Goal: Task Accomplishment & Management: Manage account settings

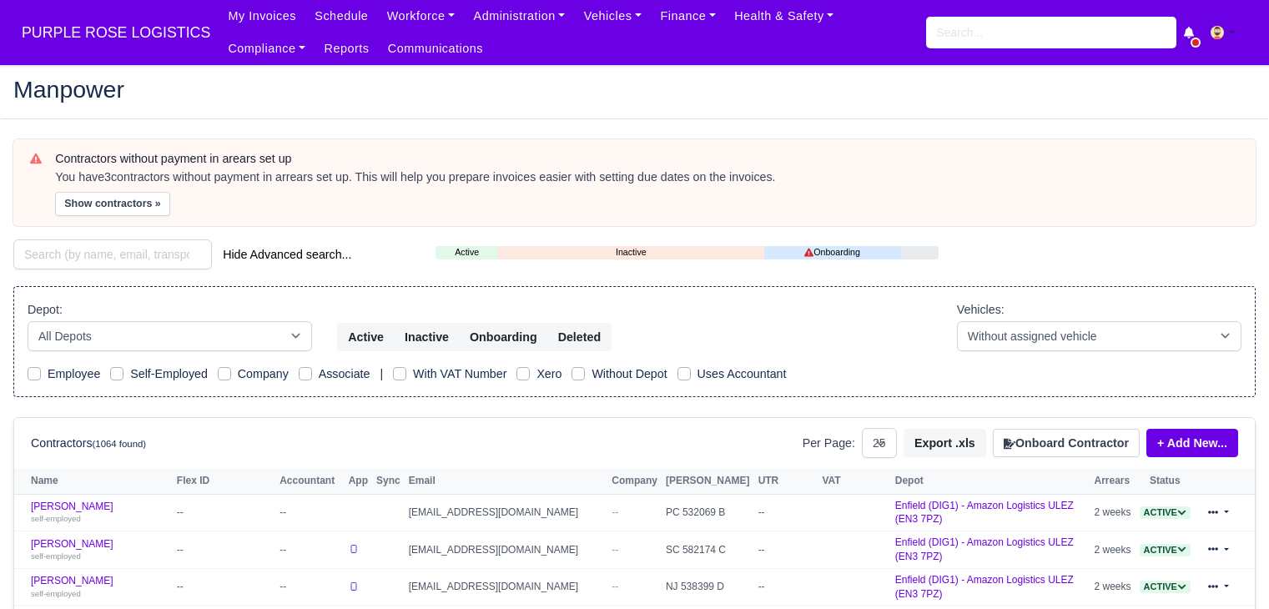
select select "25"
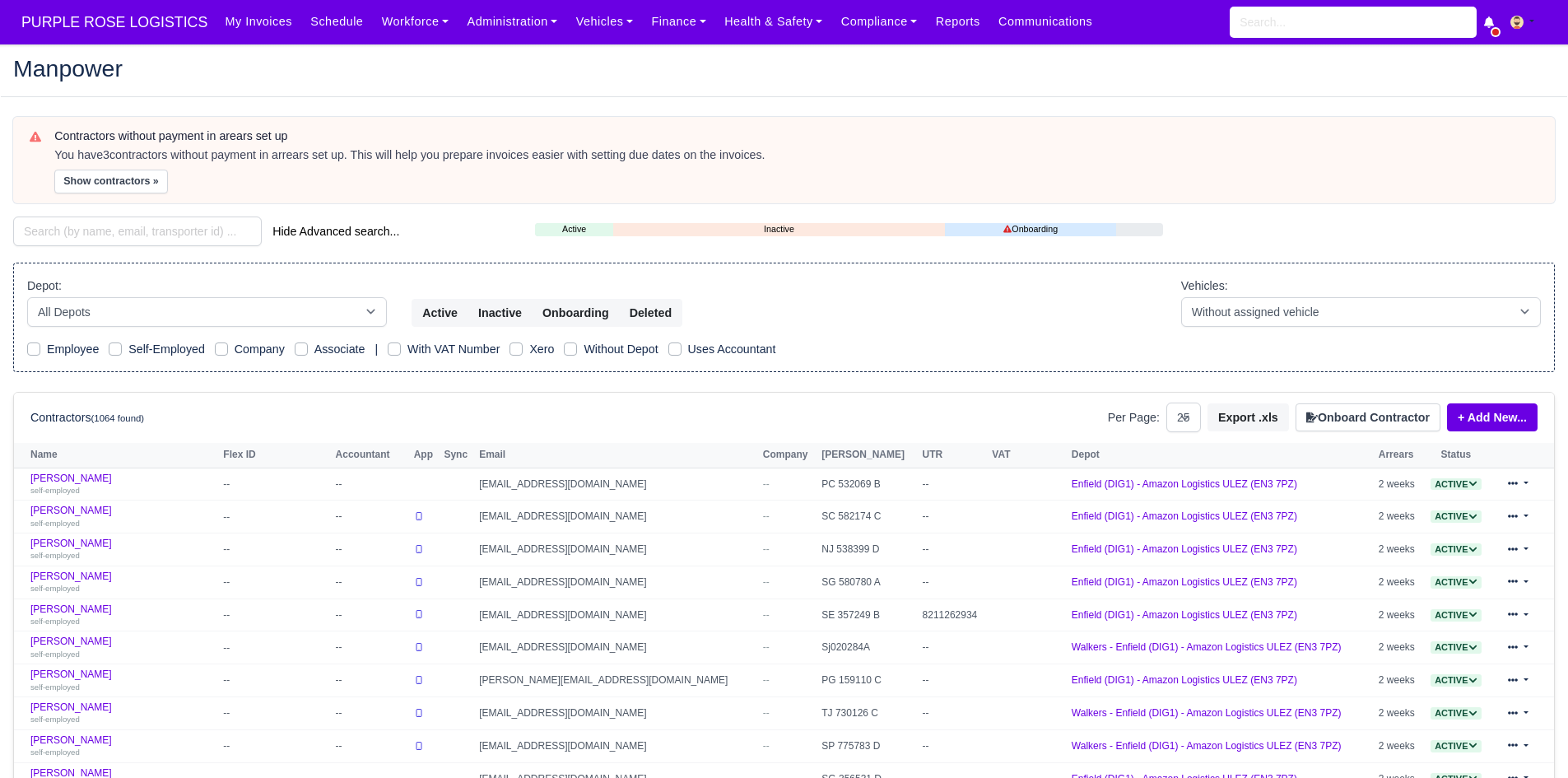
click at [86, 213] on div "Contractors without payment in arears set up You have 3 contractors without pay…" at bounding box center [784, 733] width 1566 height 1232
click at [83, 222] on input "search" at bounding box center [137, 231] width 249 height 30
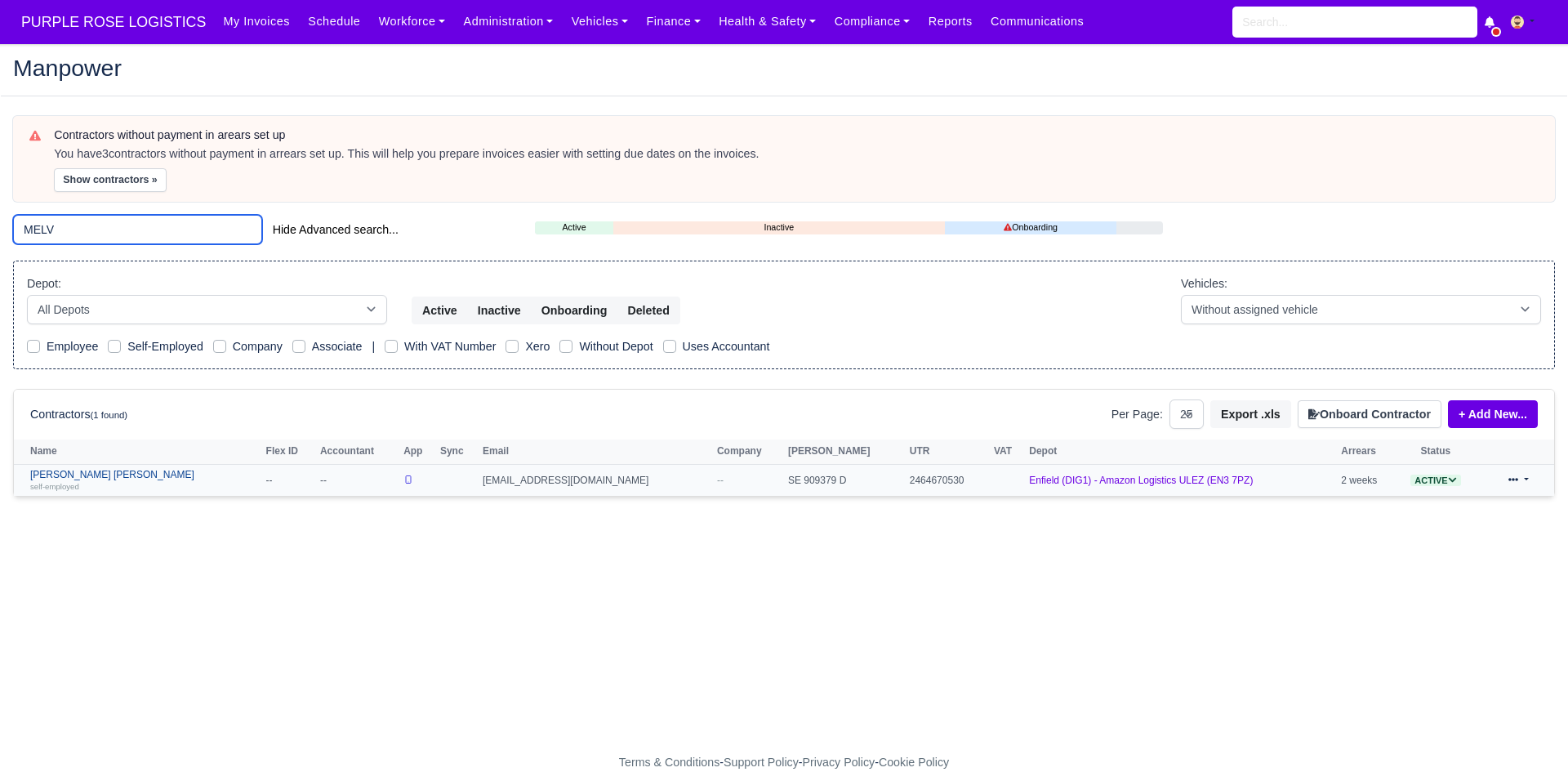
type input "MELV"
click at [86, 480] on link "Melvin Otshudi Manya self-employed" at bounding box center [144, 481] width 228 height 24
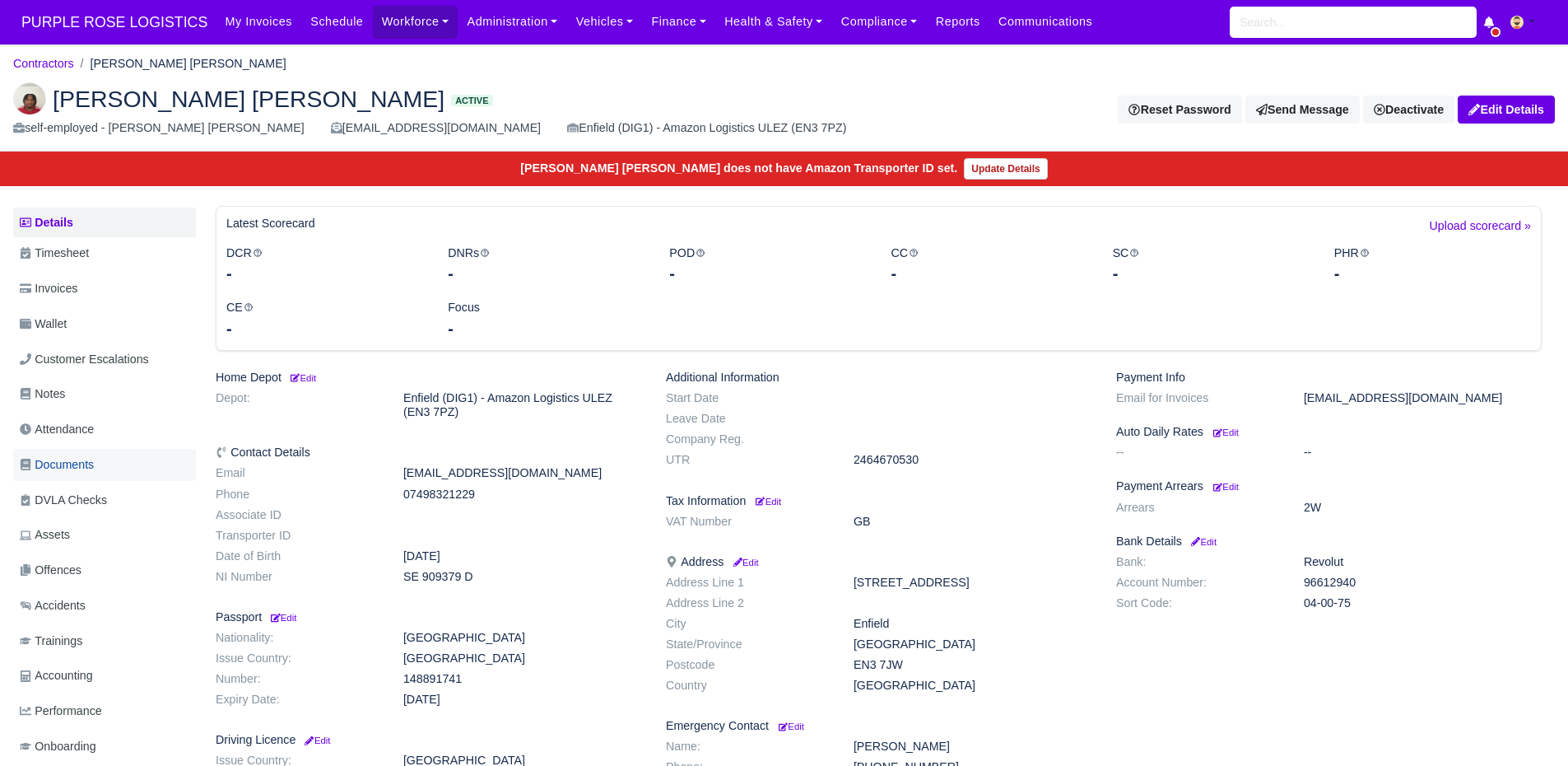
click at [85, 479] on link "Documents" at bounding box center [104, 465] width 183 height 33
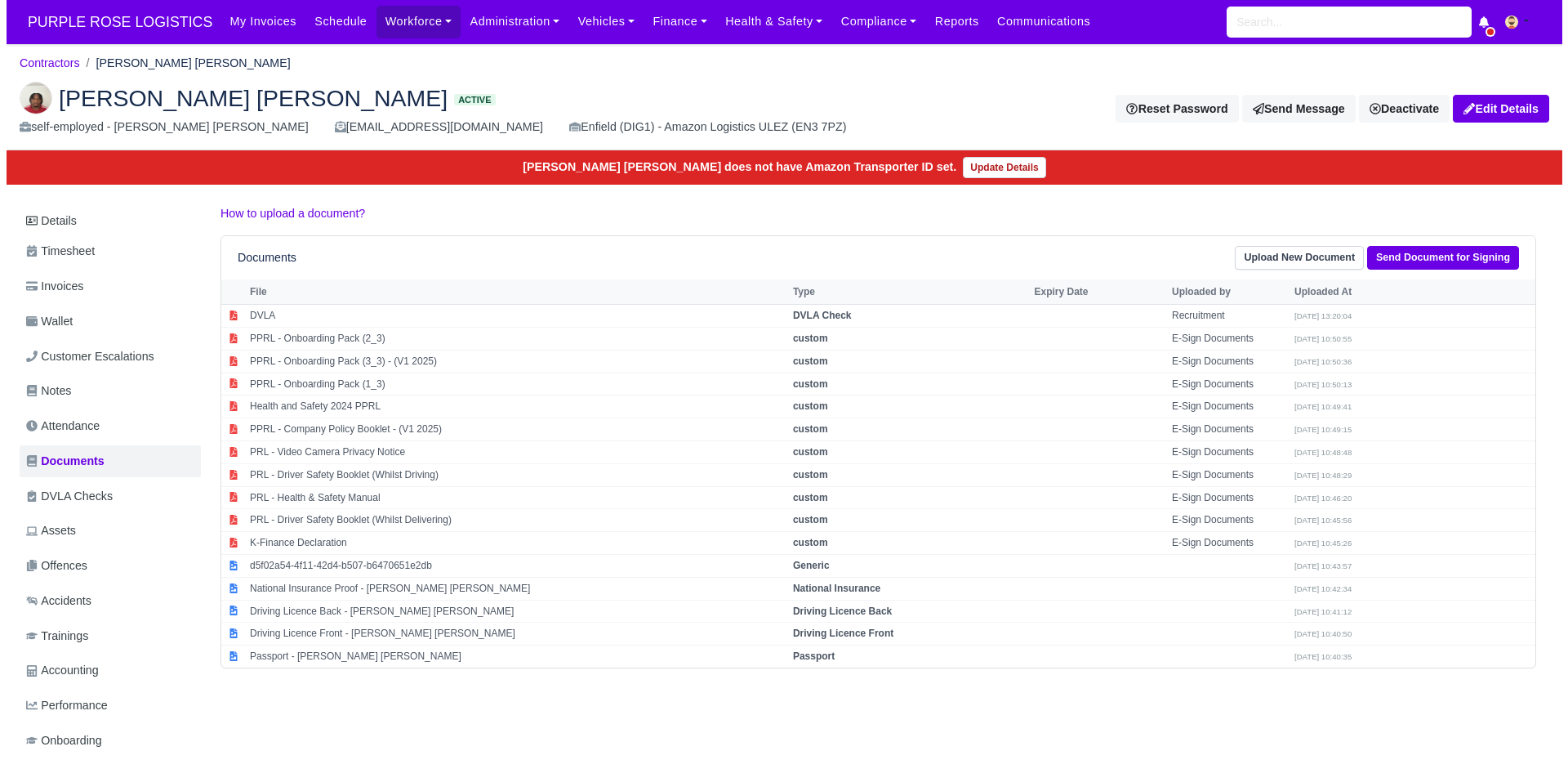
scroll to position [48, 0]
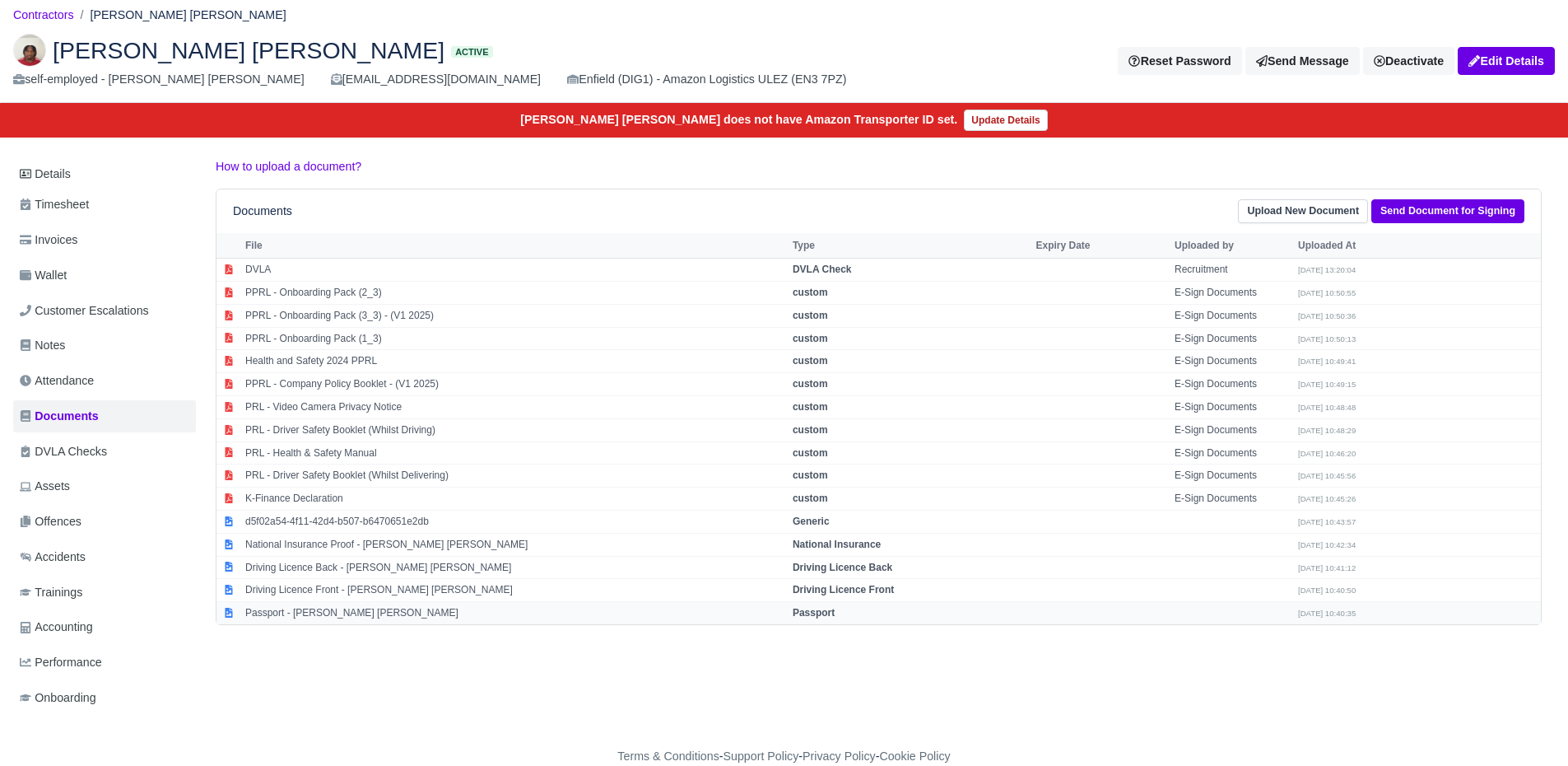
click at [369, 614] on td "Passport - Melvin Otshudi Manya" at bounding box center [514, 613] width 548 height 23
select select "passport"
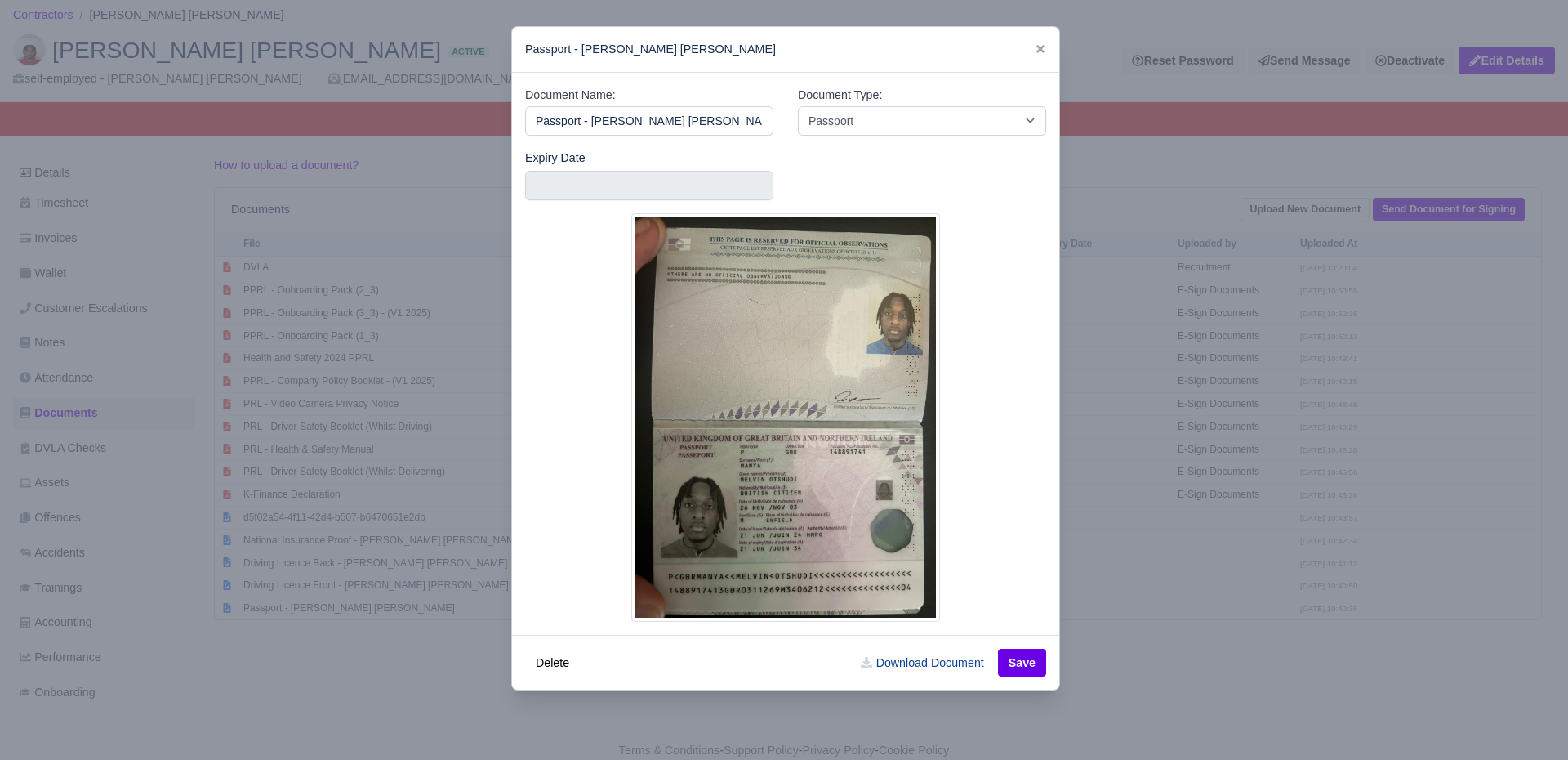
click at [932, 667] on link "Download Document" at bounding box center [922, 662] width 144 height 27
click at [1159, 646] on div at bounding box center [784, 380] width 1568 height 760
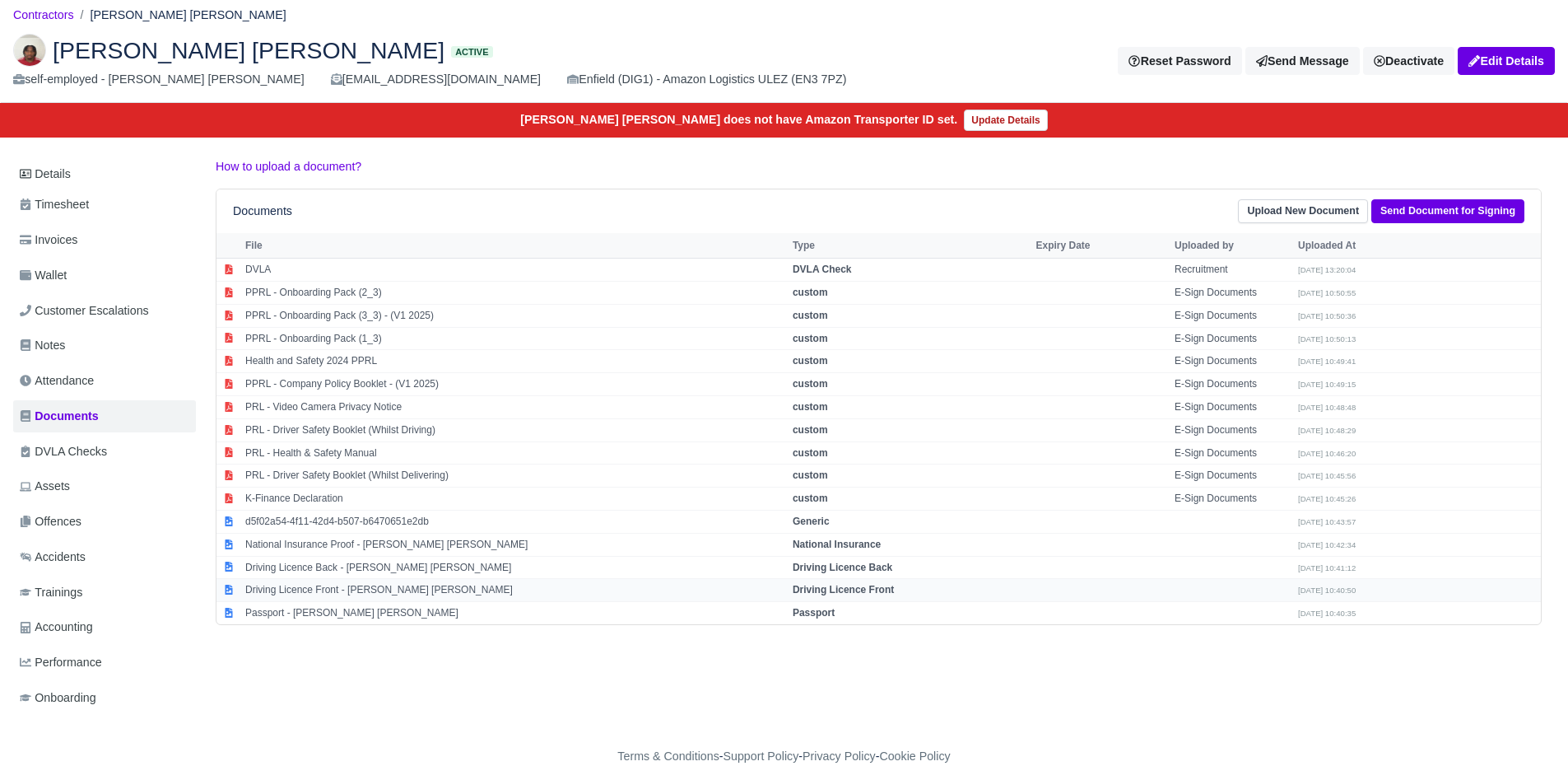
click at [371, 594] on td "Driving Licence Front - Melvin Otshudi Manya" at bounding box center [514, 589] width 548 height 23
select select "driving-licence-front"
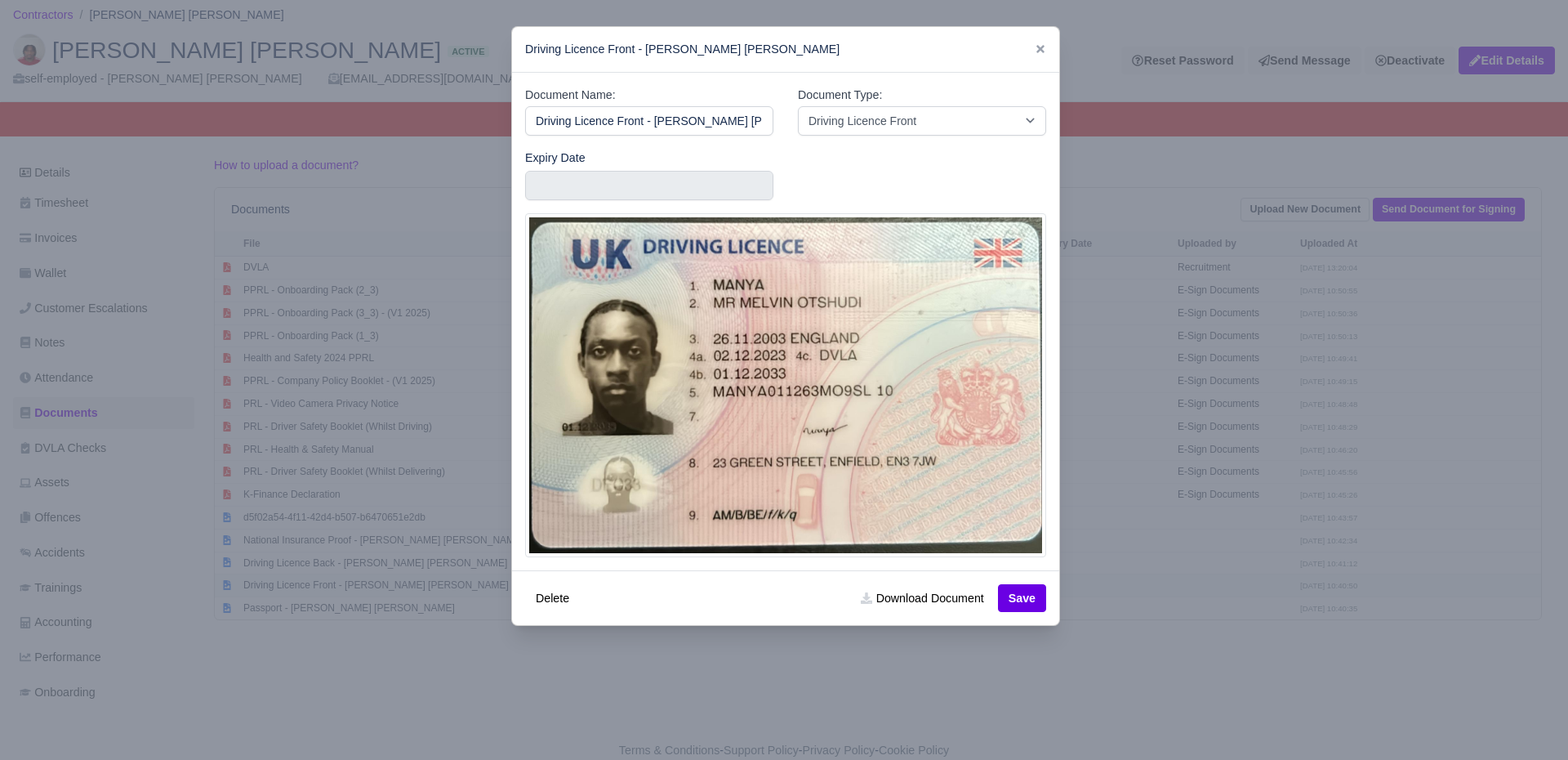
scroll to position [0, 4]
click at [885, 582] on div "Delete Download Document Save" at bounding box center [785, 597] width 547 height 55
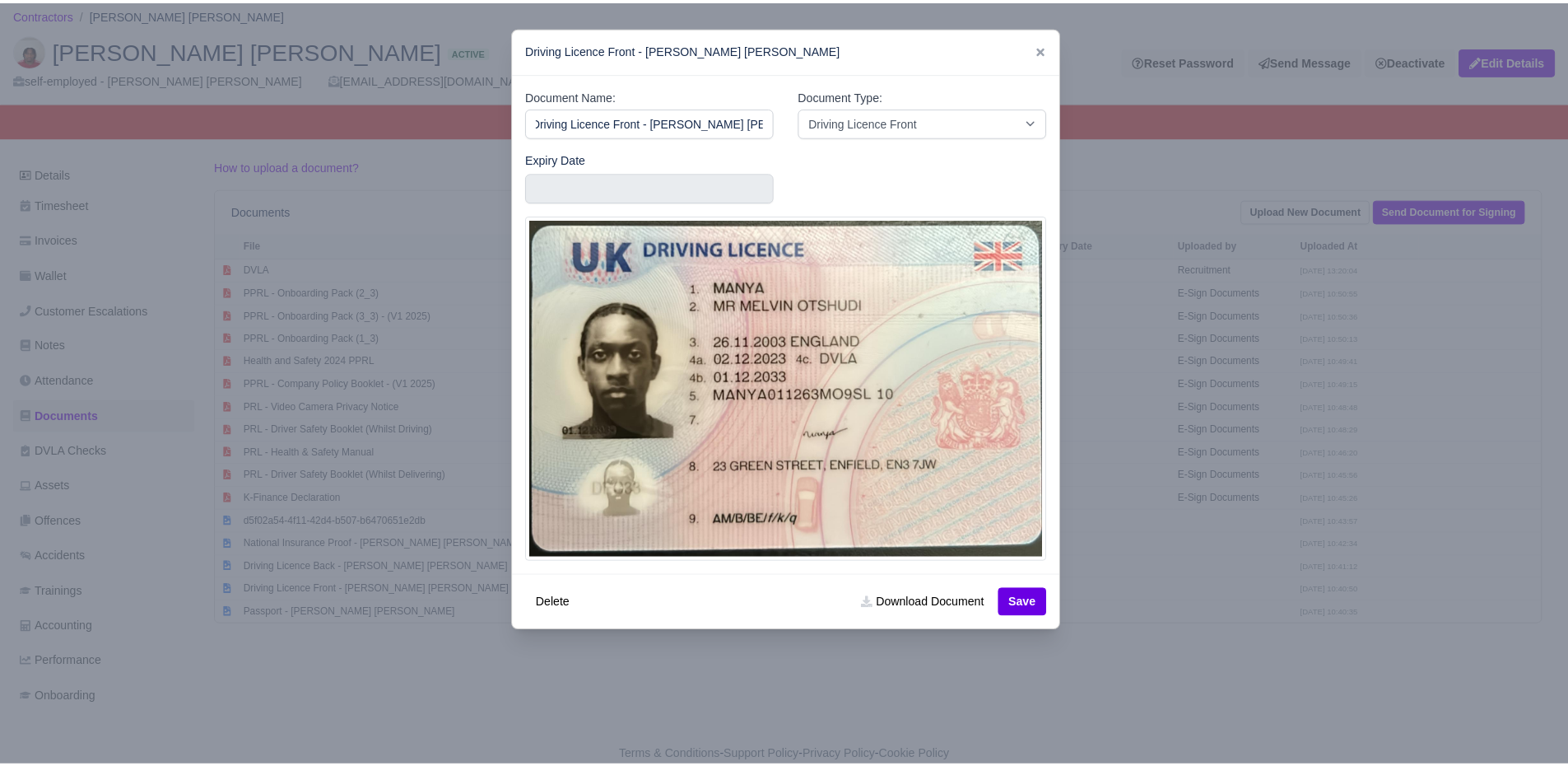
scroll to position [0, 0]
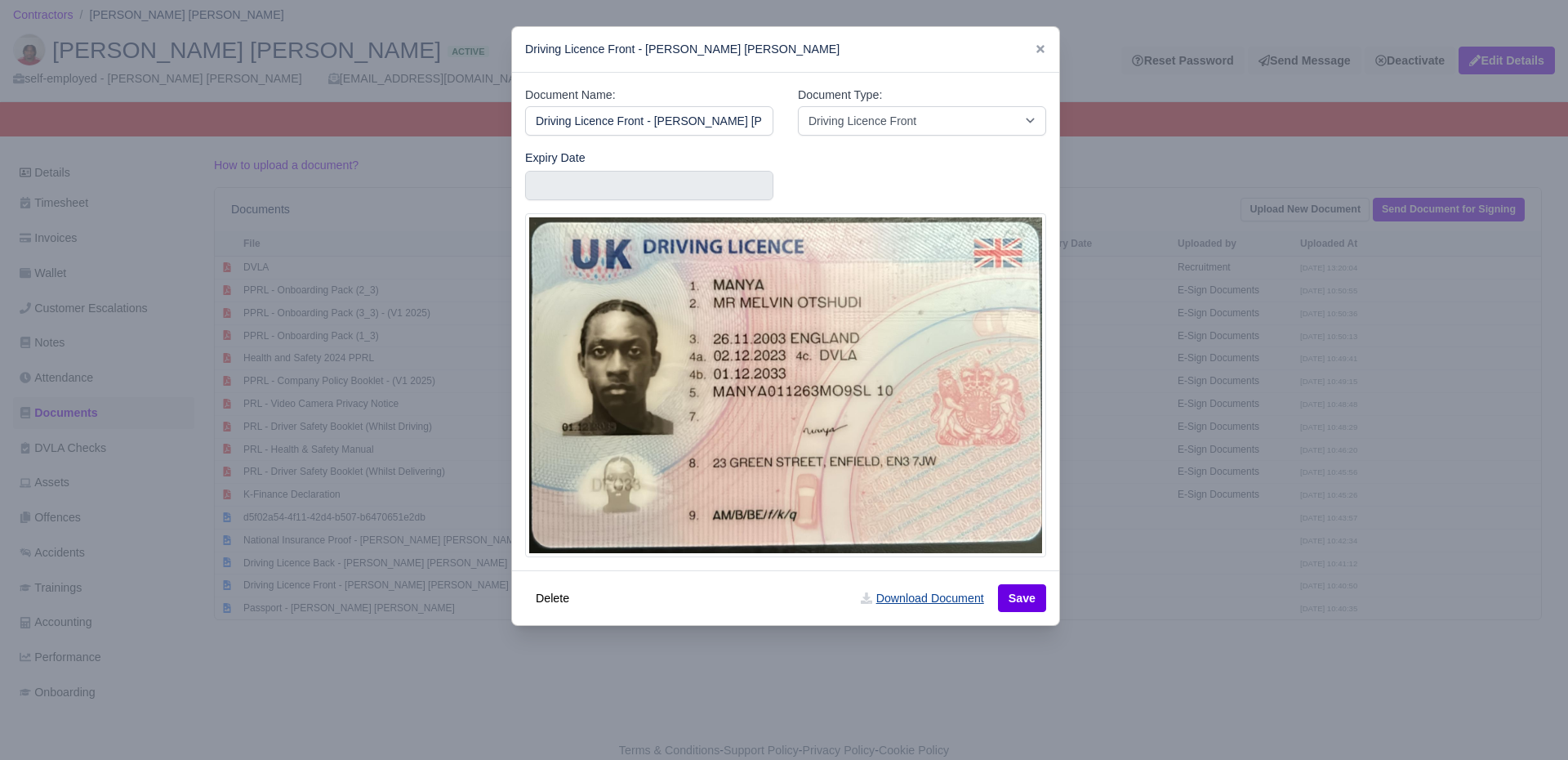
click at [889, 595] on link "Download Document" at bounding box center [922, 597] width 144 height 27
click at [446, 476] on div at bounding box center [784, 380] width 1568 height 760
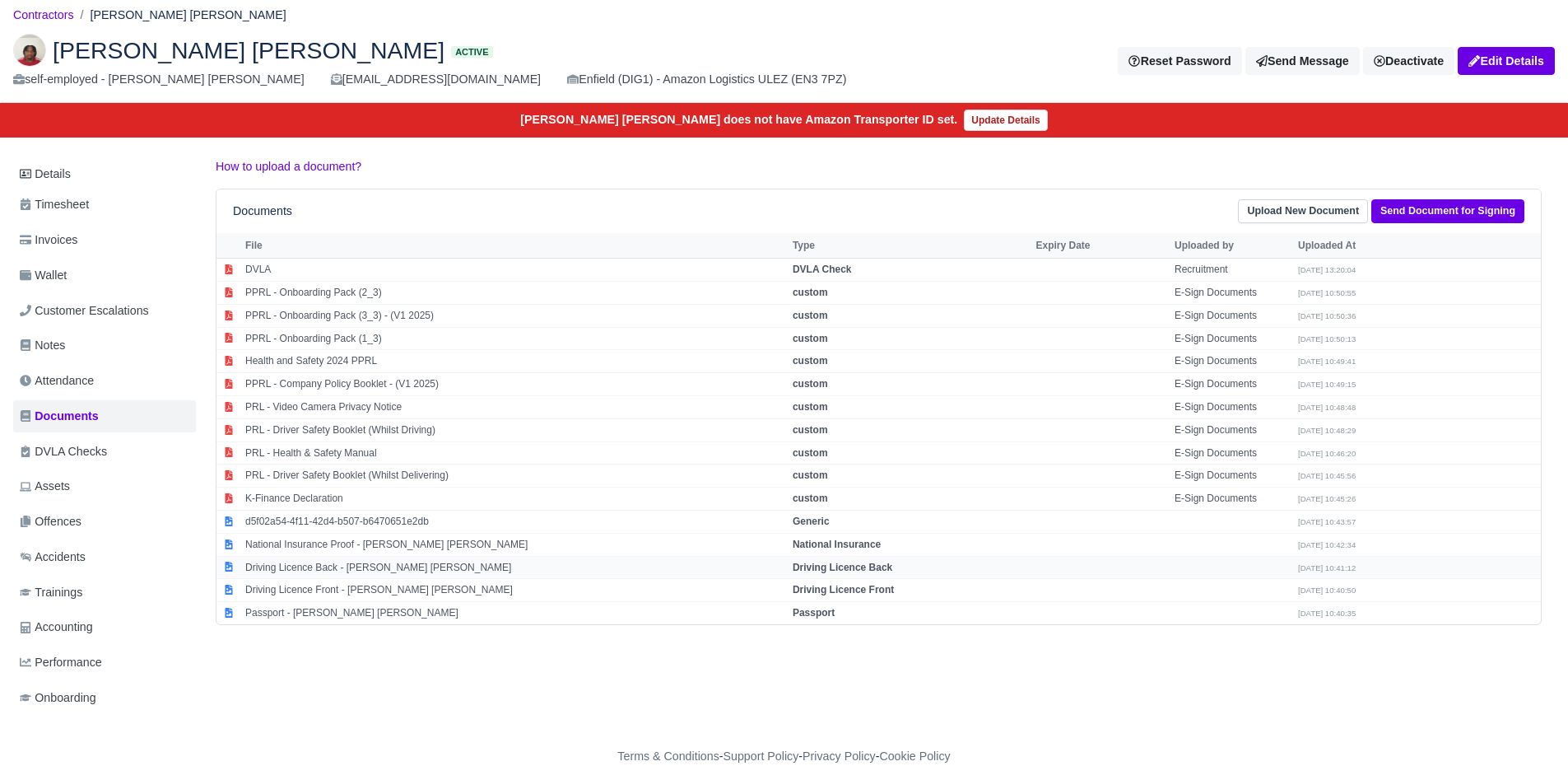
click at [415, 566] on td "Driving Licence Back - Melvin Otshudi Manya" at bounding box center [514, 567] width 548 height 23
select select "driving-licence-back"
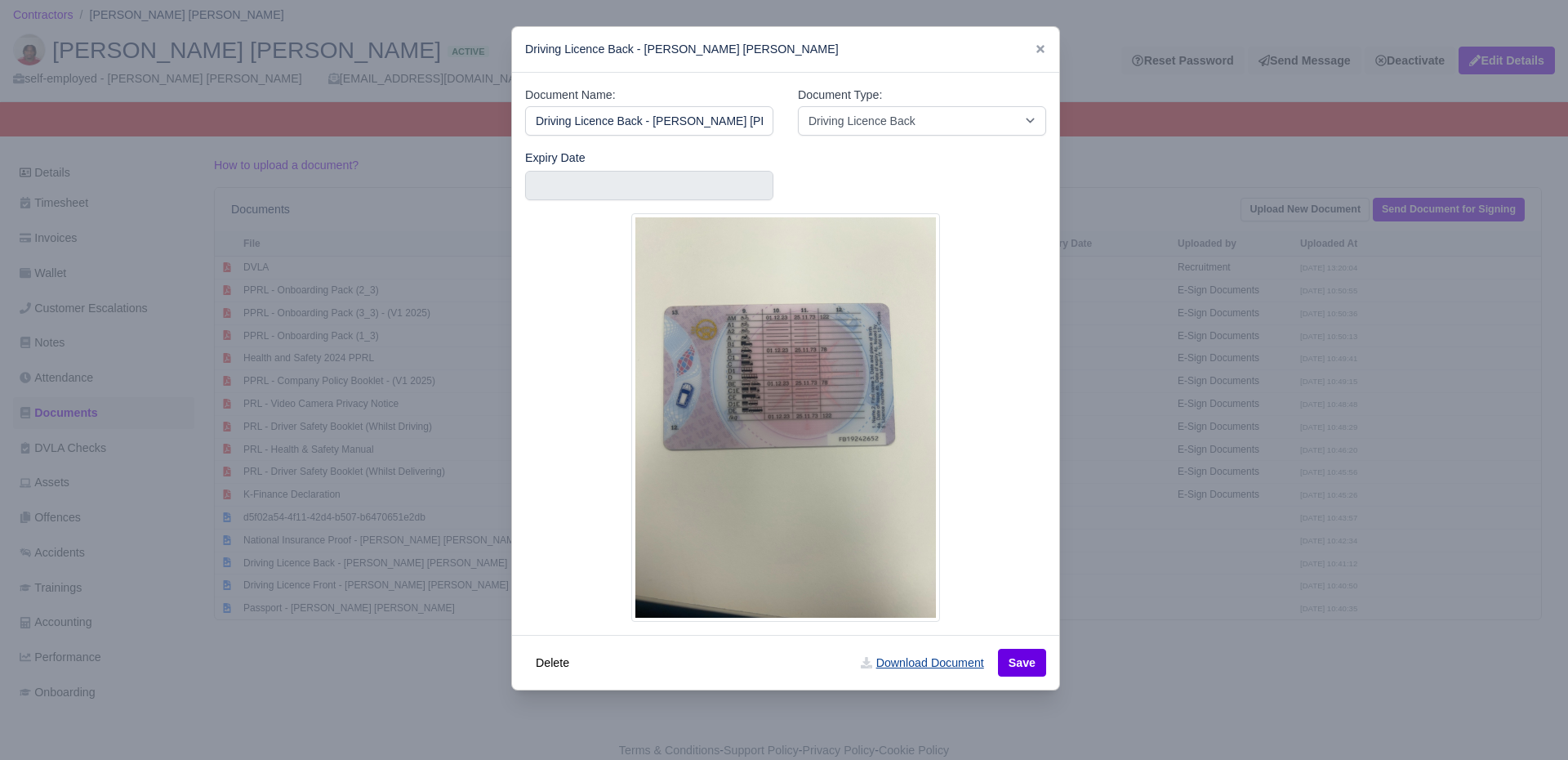
click at [899, 662] on link "Download Document" at bounding box center [922, 662] width 144 height 27
click at [1282, 360] on div at bounding box center [784, 380] width 1568 height 760
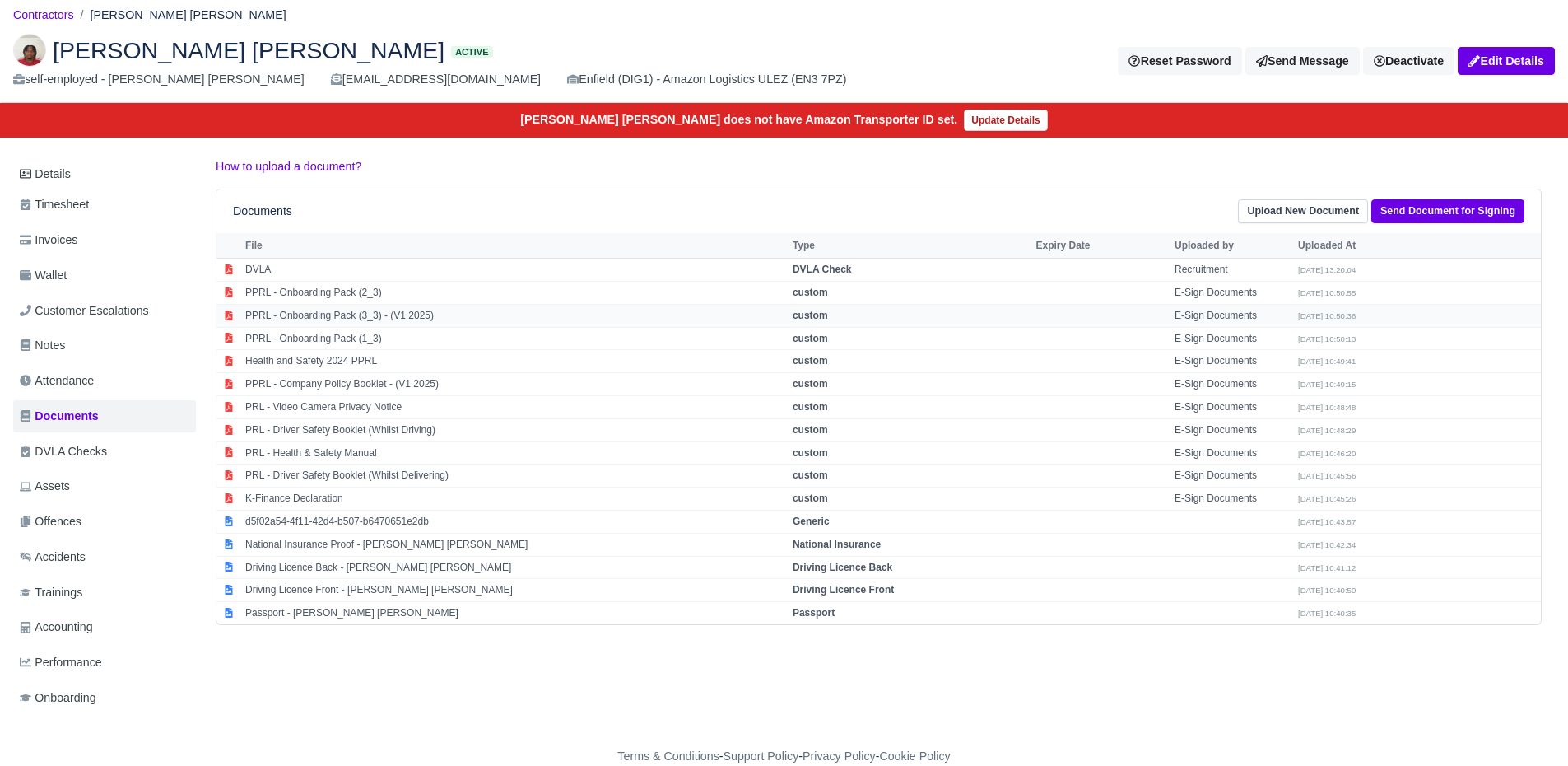
click at [519, 310] on td "PPRL - Onboarding Pack (3_3) - (V1 2025)" at bounding box center [514, 315] width 548 height 23
select select "custom"
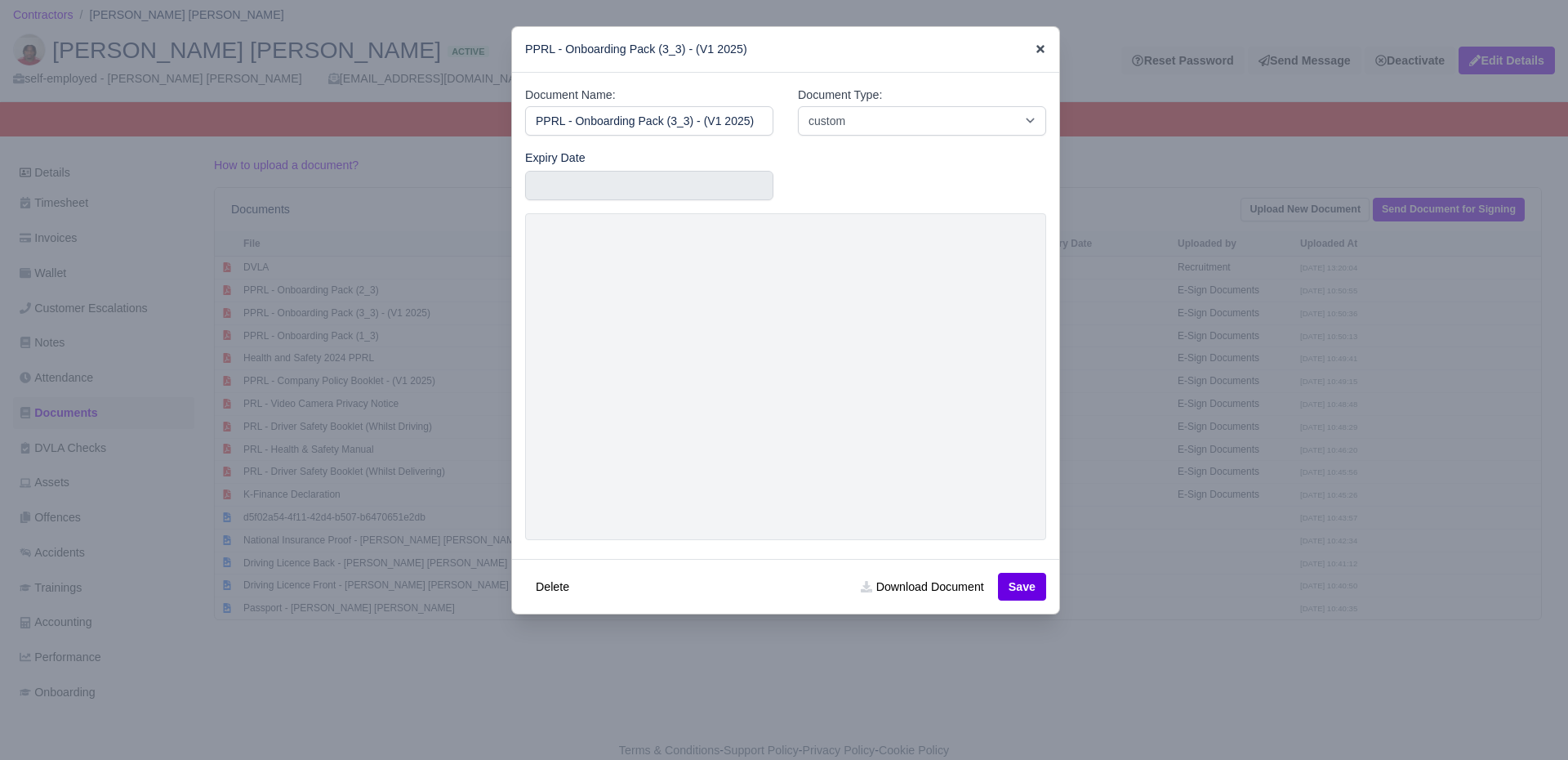
click at [1036, 47] on icon at bounding box center [1040, 49] width 8 height 8
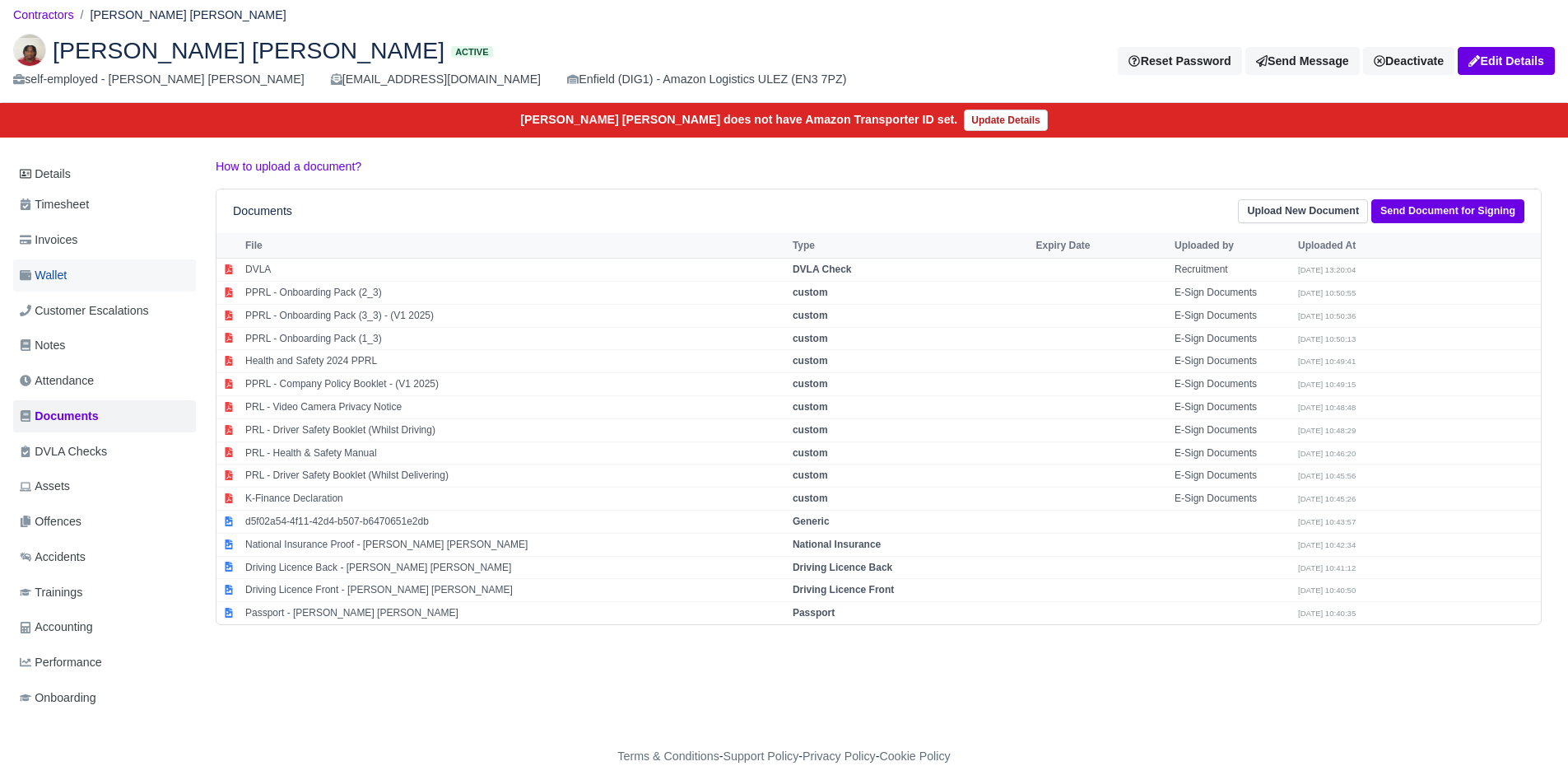
click at [102, 272] on link "Wallet" at bounding box center [104, 275] width 183 height 33
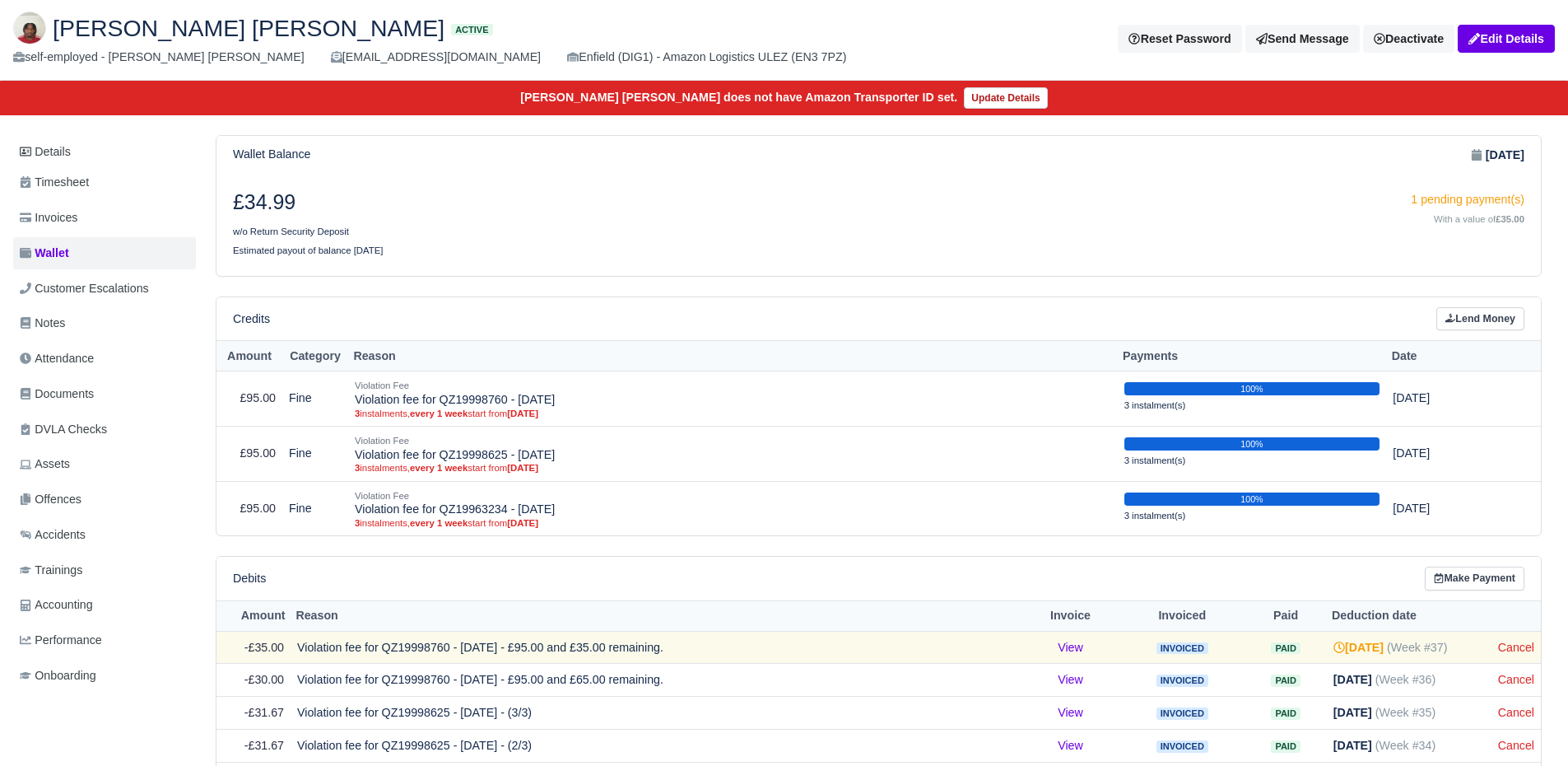
scroll to position [70, 0]
click at [75, 205] on link "Invoices" at bounding box center [104, 218] width 183 height 33
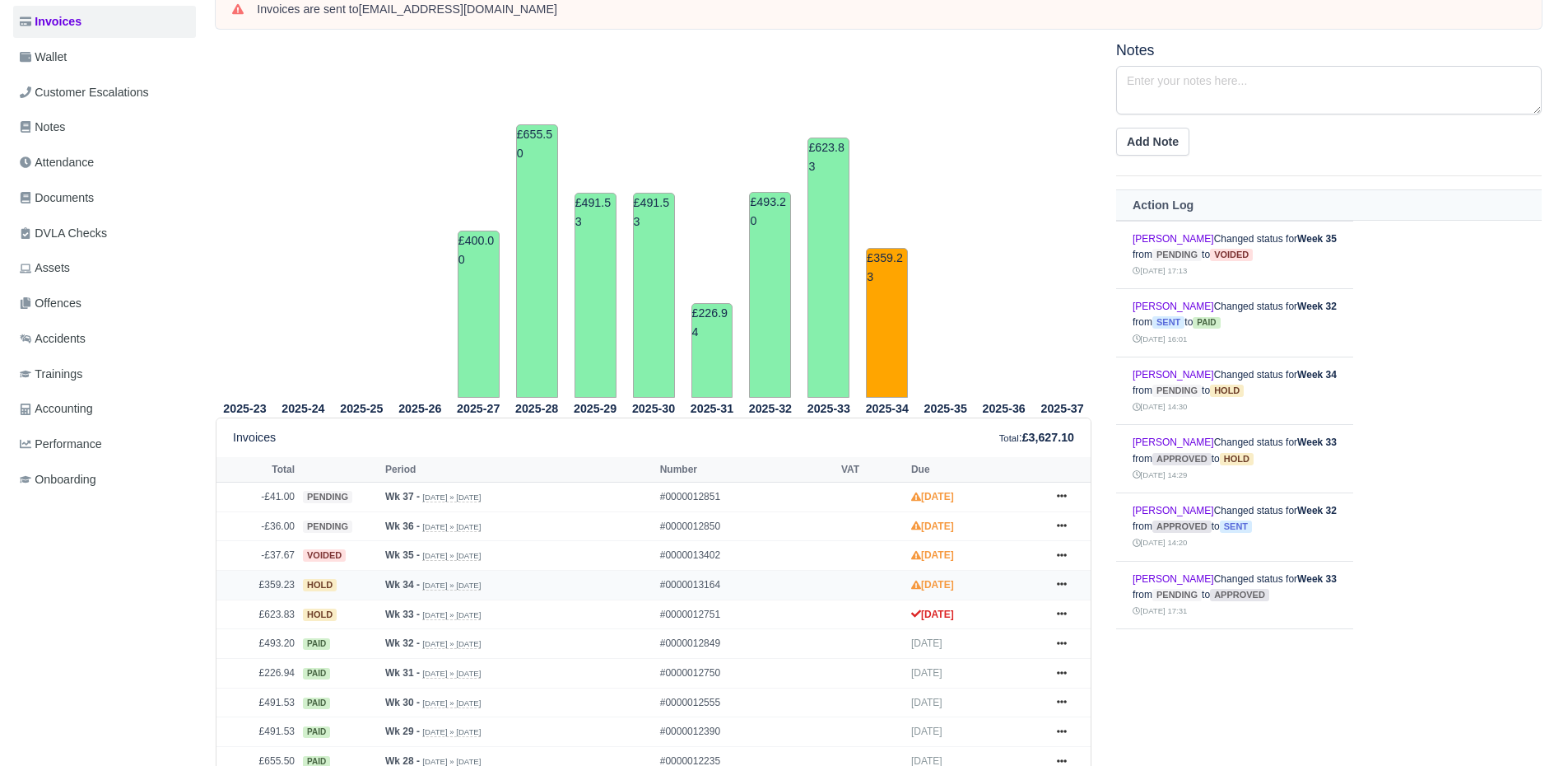
scroll to position [364, 0]
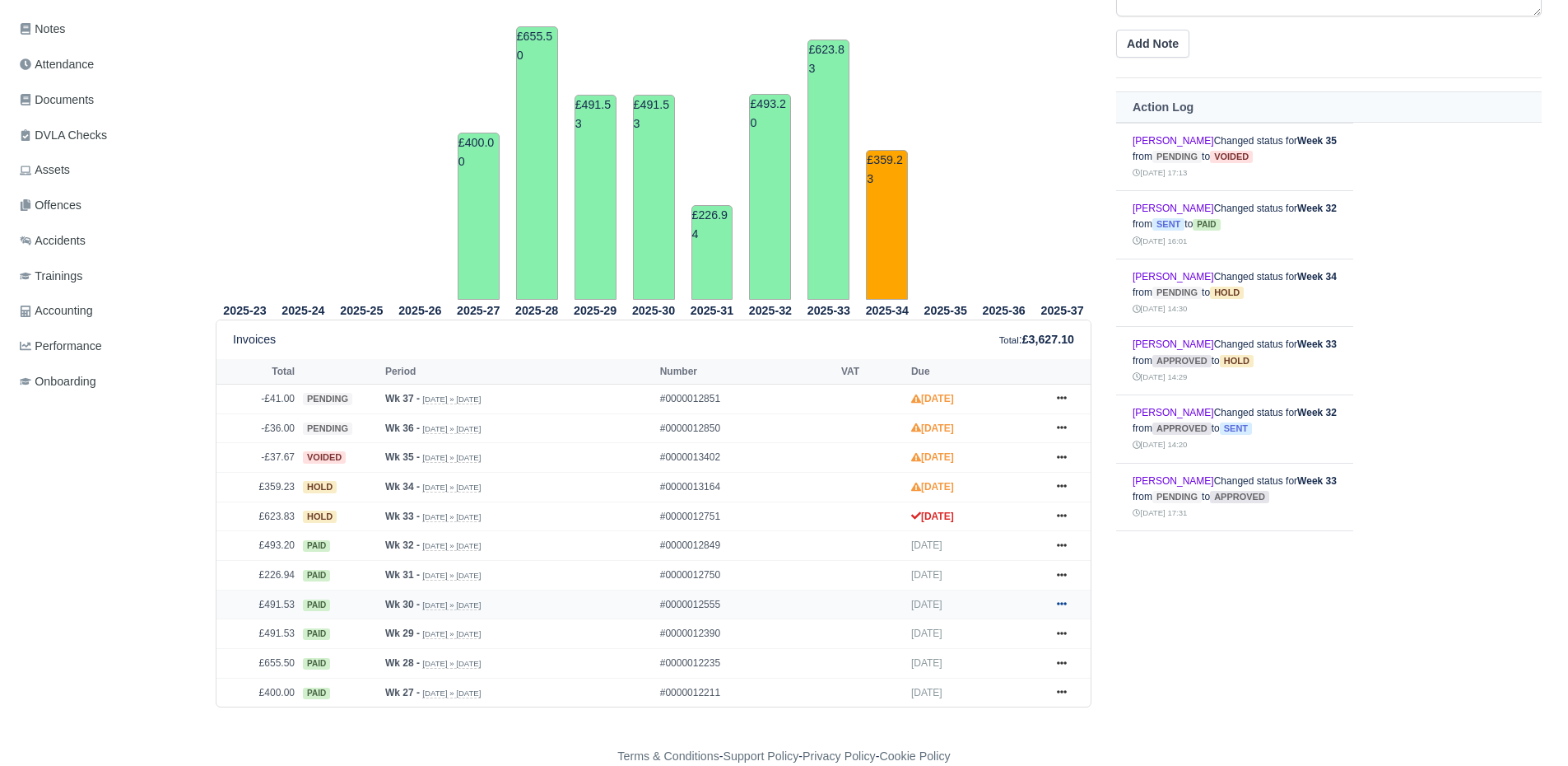
click at [1064, 606] on icon at bounding box center [1062, 603] width 10 height 10
click at [1010, 709] on link "Print" at bounding box center [1000, 705] width 146 height 35
click at [1061, 575] on icon at bounding box center [1062, 574] width 10 height 3
click at [1014, 667] on link "Print" at bounding box center [1000, 676] width 146 height 35
click at [1059, 543] on icon at bounding box center [1062, 545] width 10 height 10
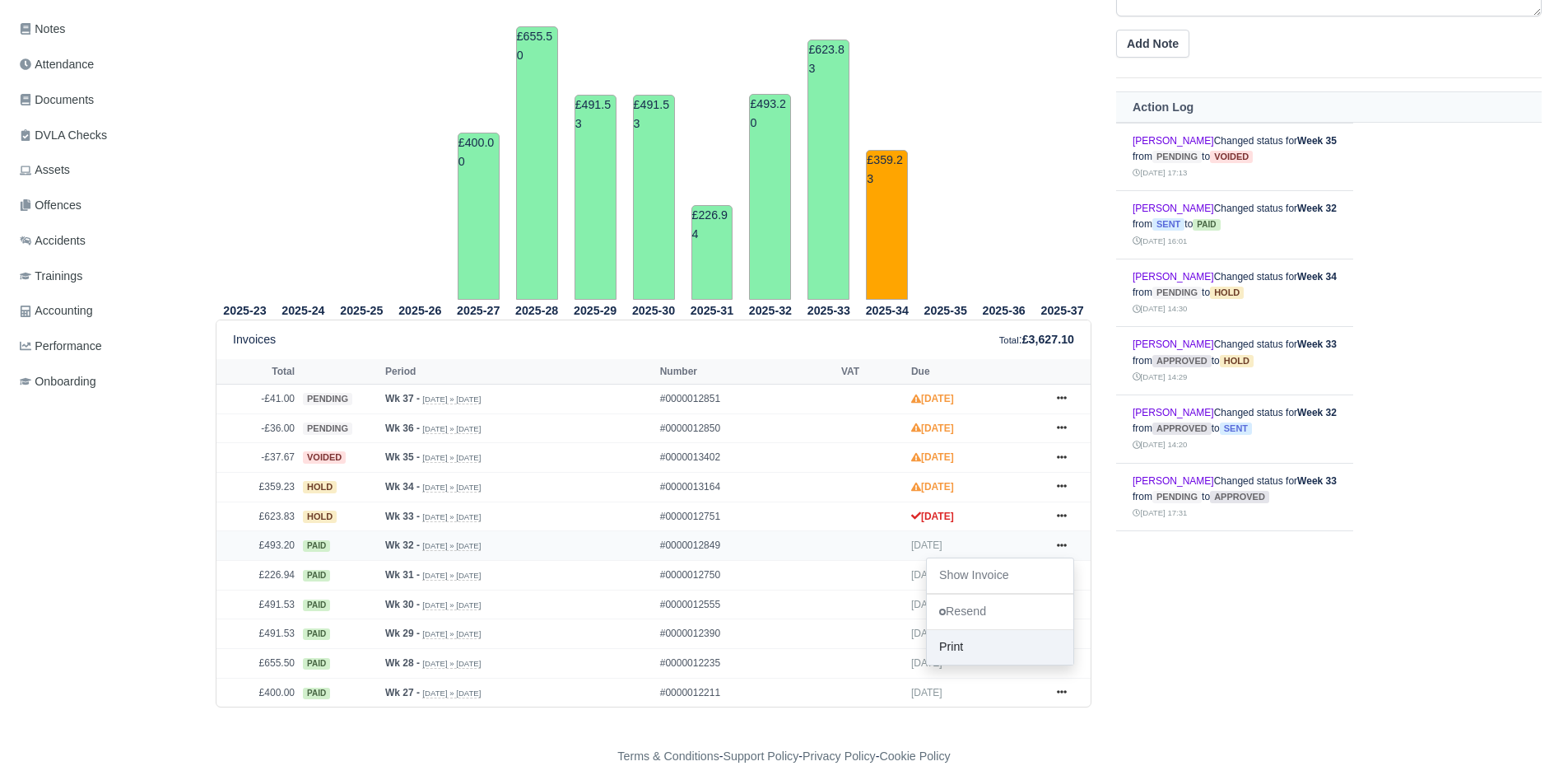
click at [1008, 638] on link "Print" at bounding box center [1000, 647] width 146 height 35
click at [1066, 518] on icon at bounding box center [1062, 515] width 10 height 3
click at [459, 191] on td "£400.00" at bounding box center [479, 215] width 42 height 167
click at [362, 190] on tr "2025-25" at bounding box center [361, 121] width 58 height 355
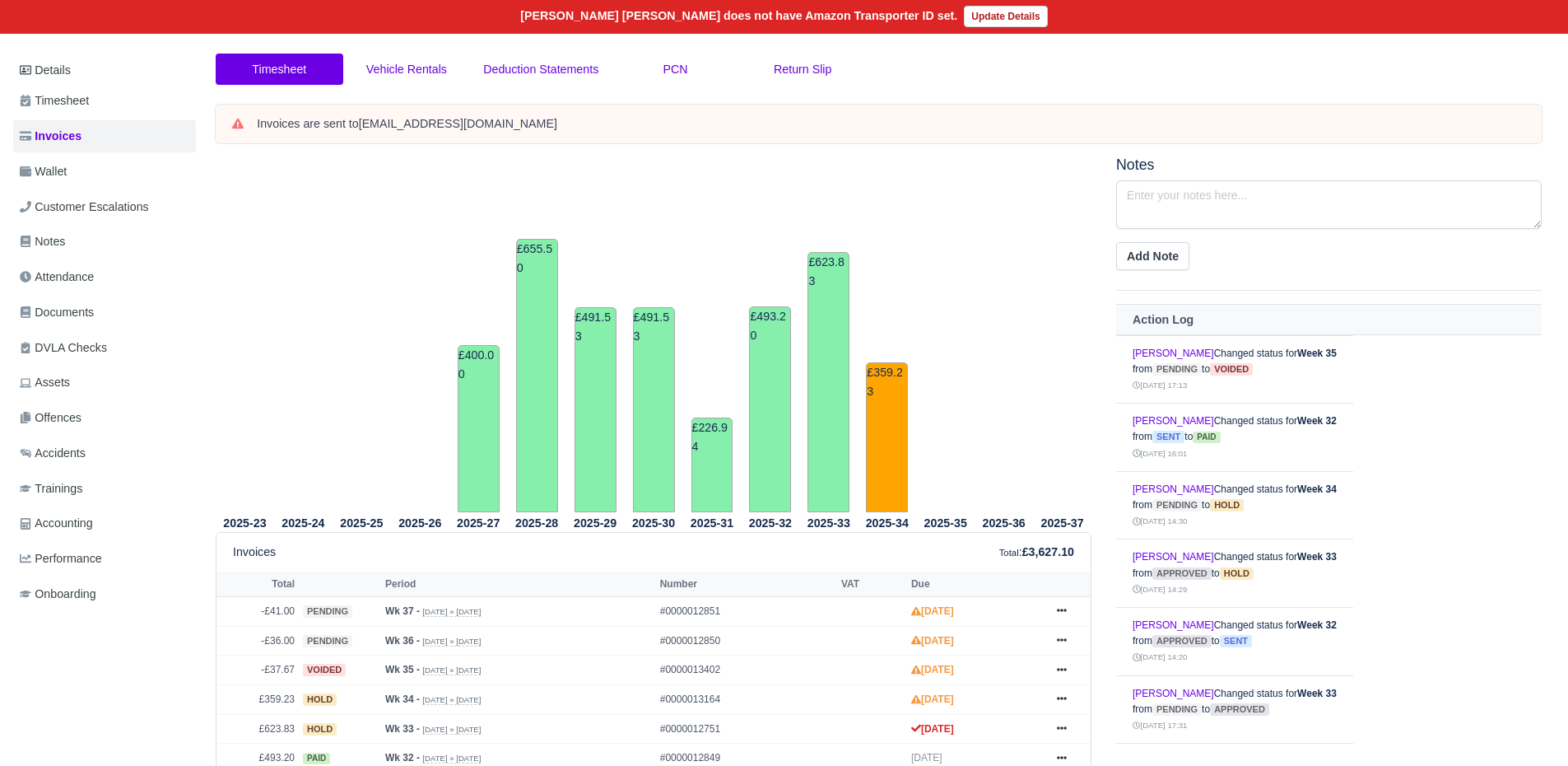
scroll to position [151, 0]
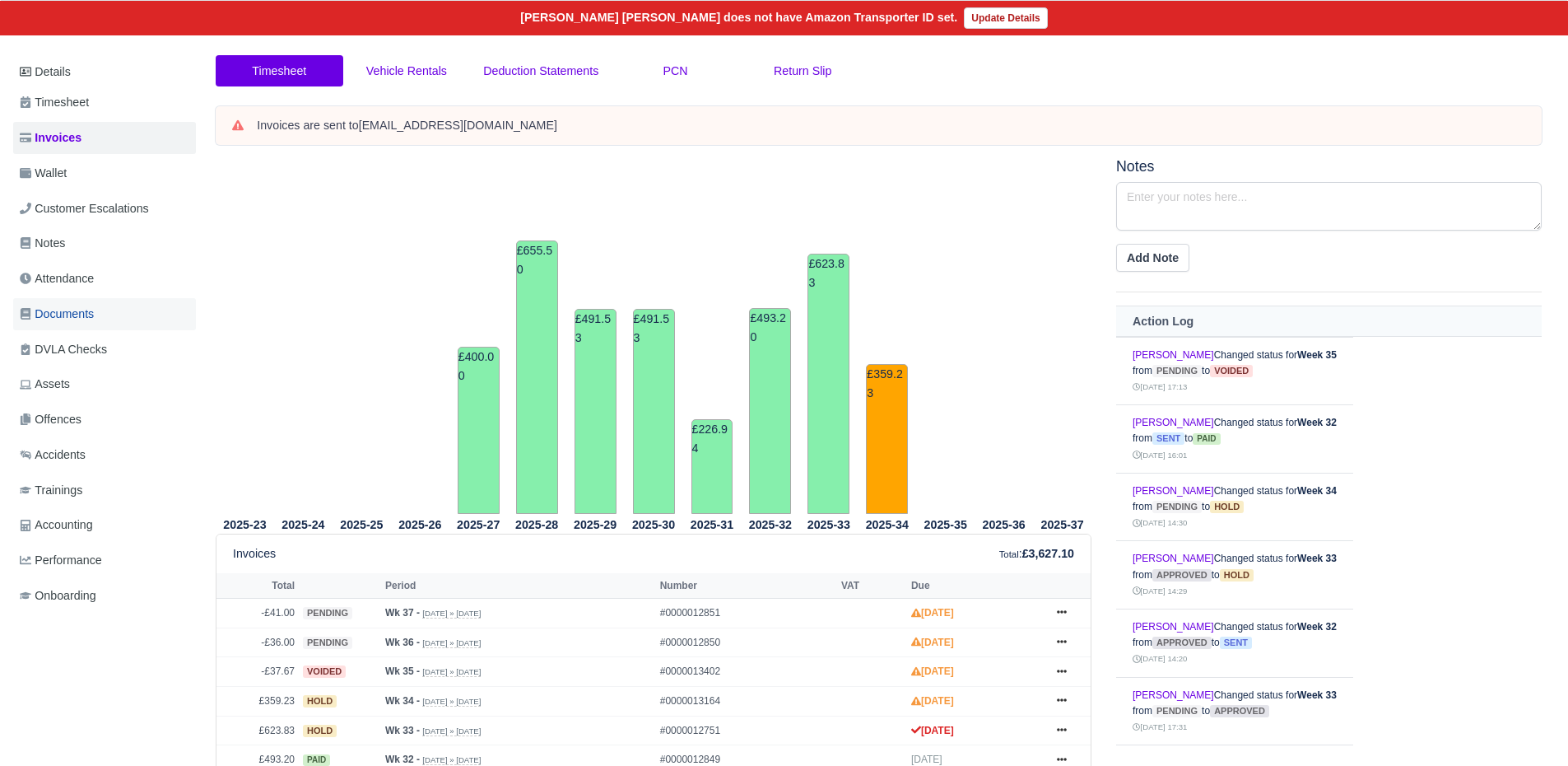
click at [82, 312] on span "Documents" at bounding box center [56, 314] width 74 height 19
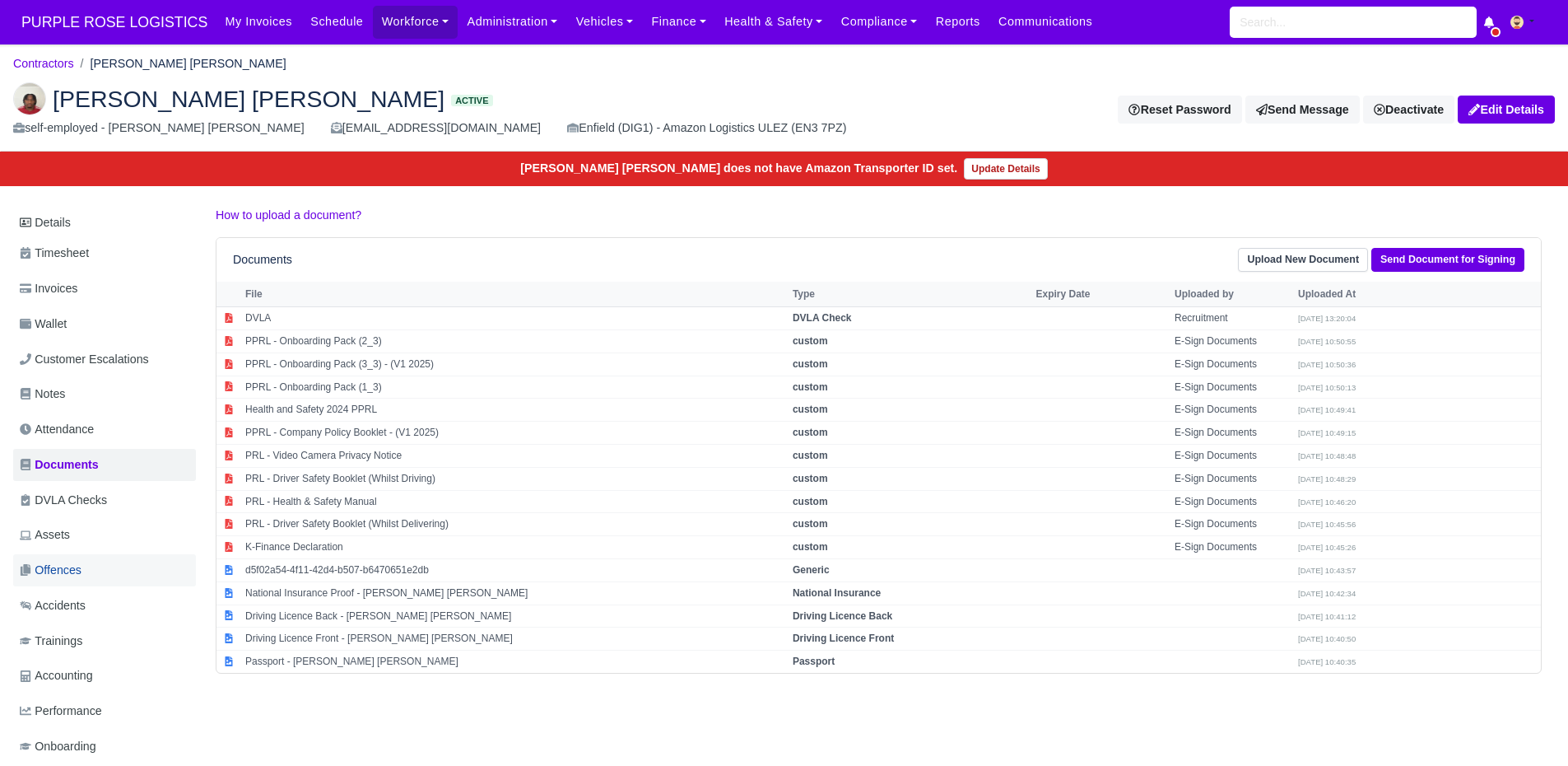
scroll to position [48, 0]
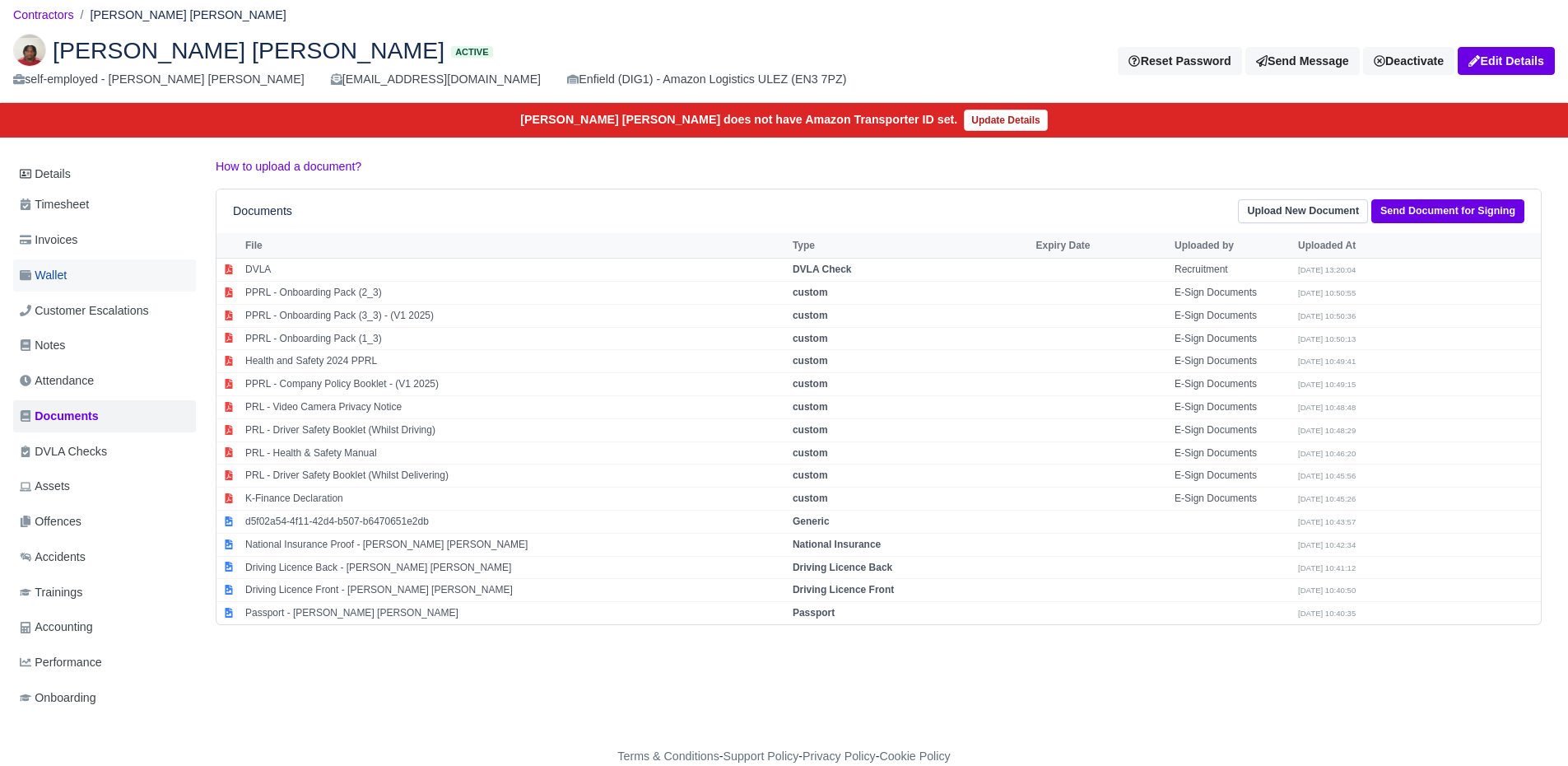
click at [112, 270] on link "Wallet" at bounding box center [104, 275] width 183 height 33
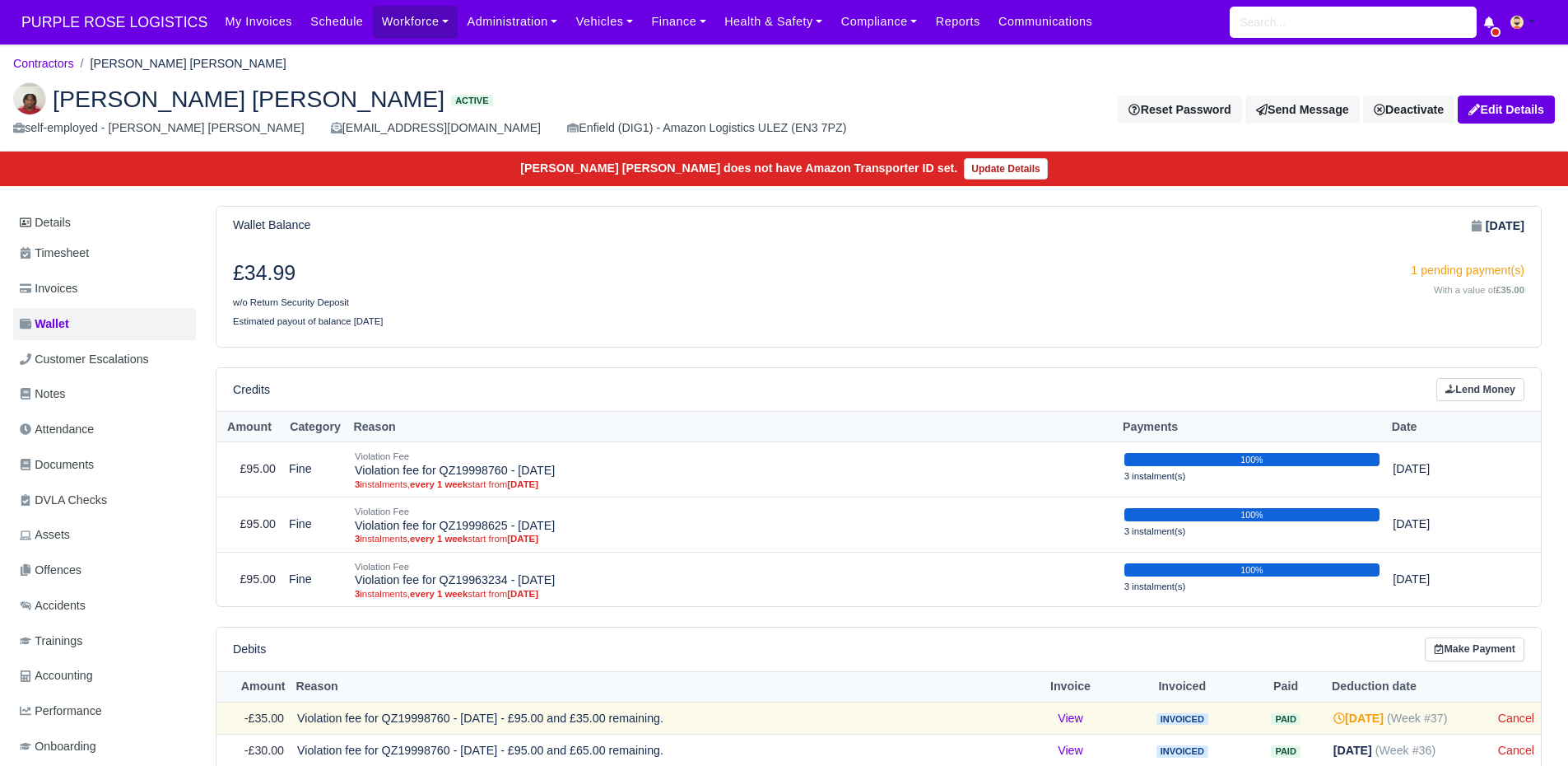
scroll to position [348, 0]
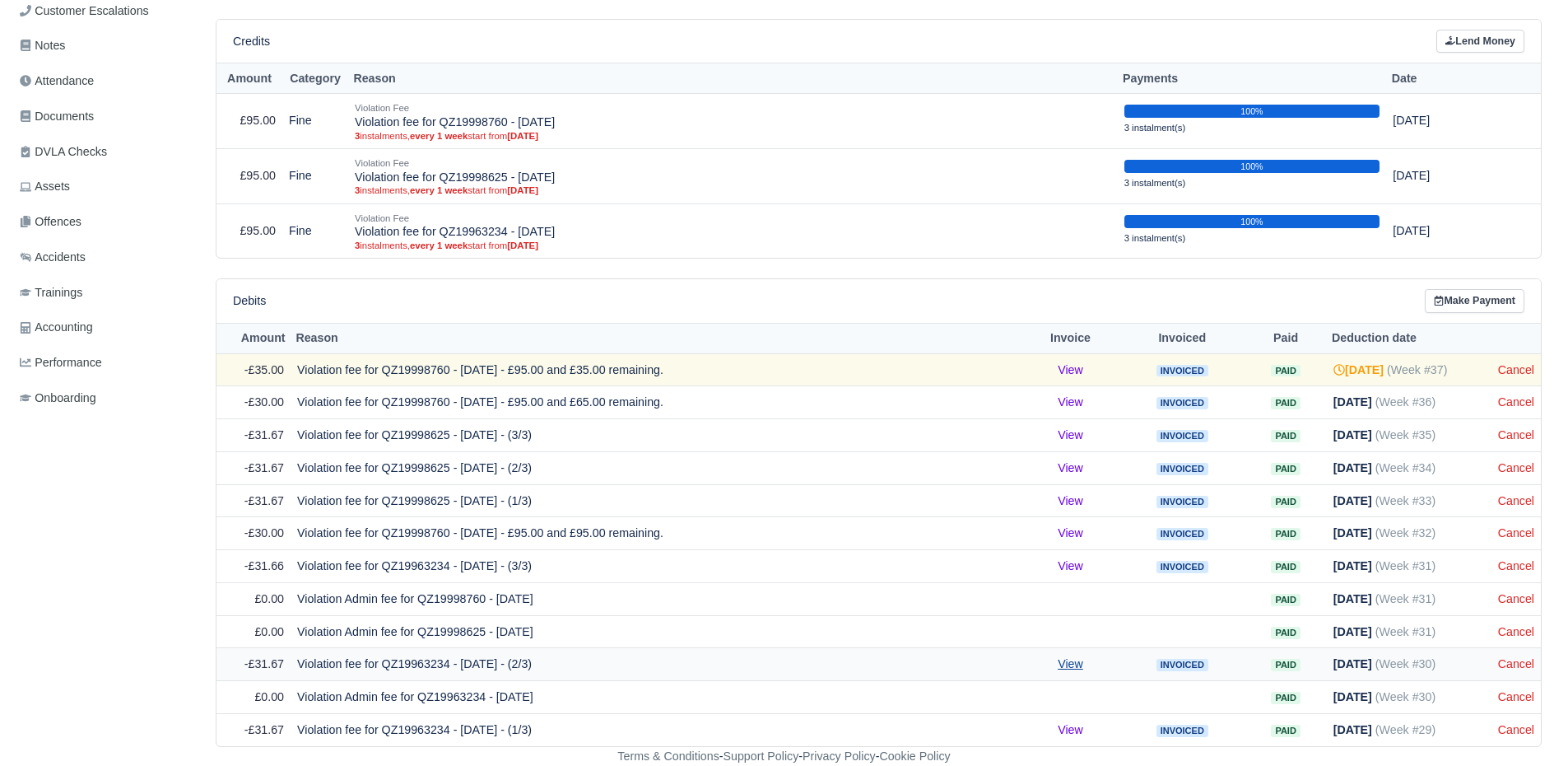
click at [1083, 667] on link "View" at bounding box center [1071, 663] width 26 height 13
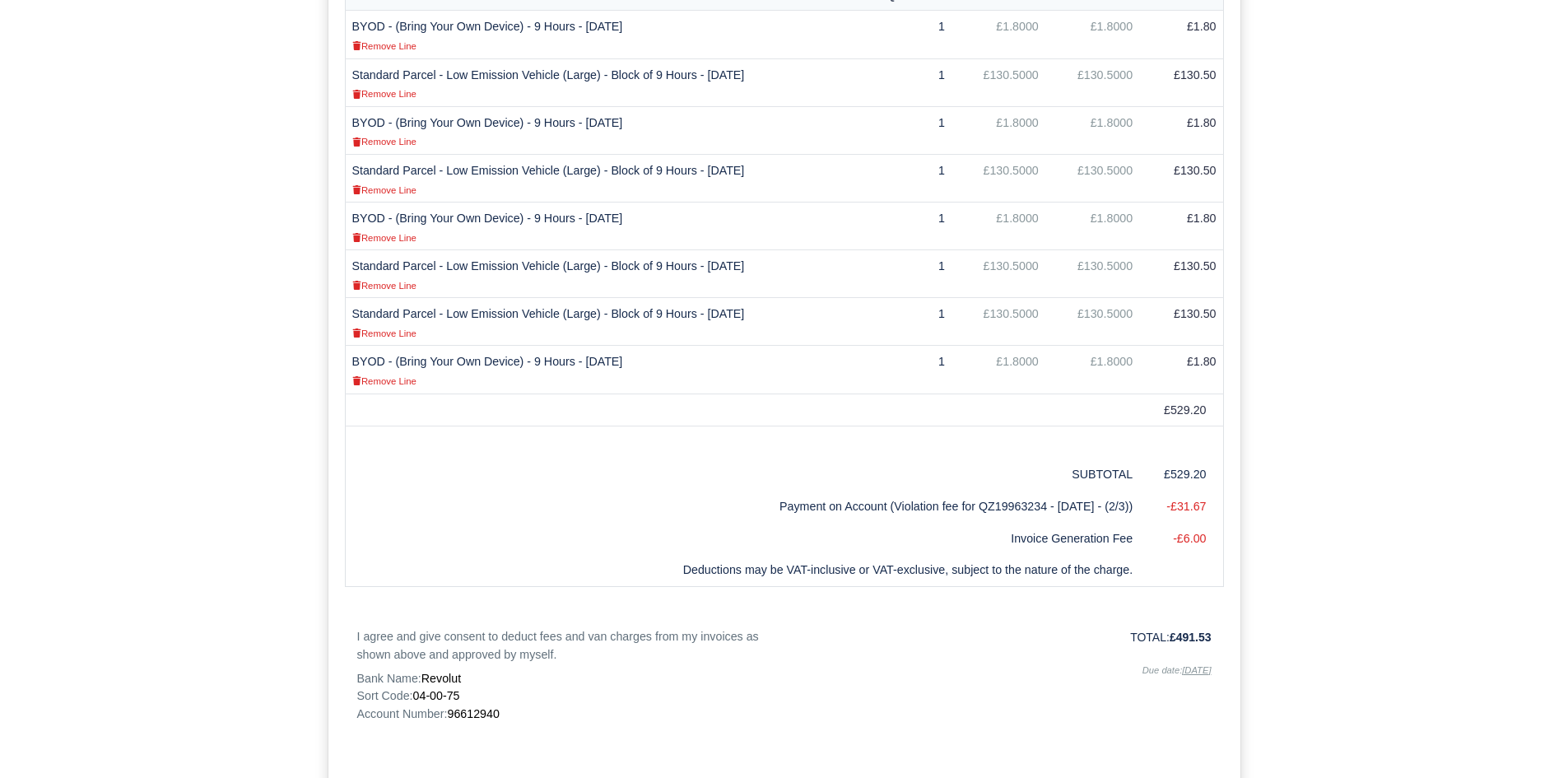
scroll to position [702, 0]
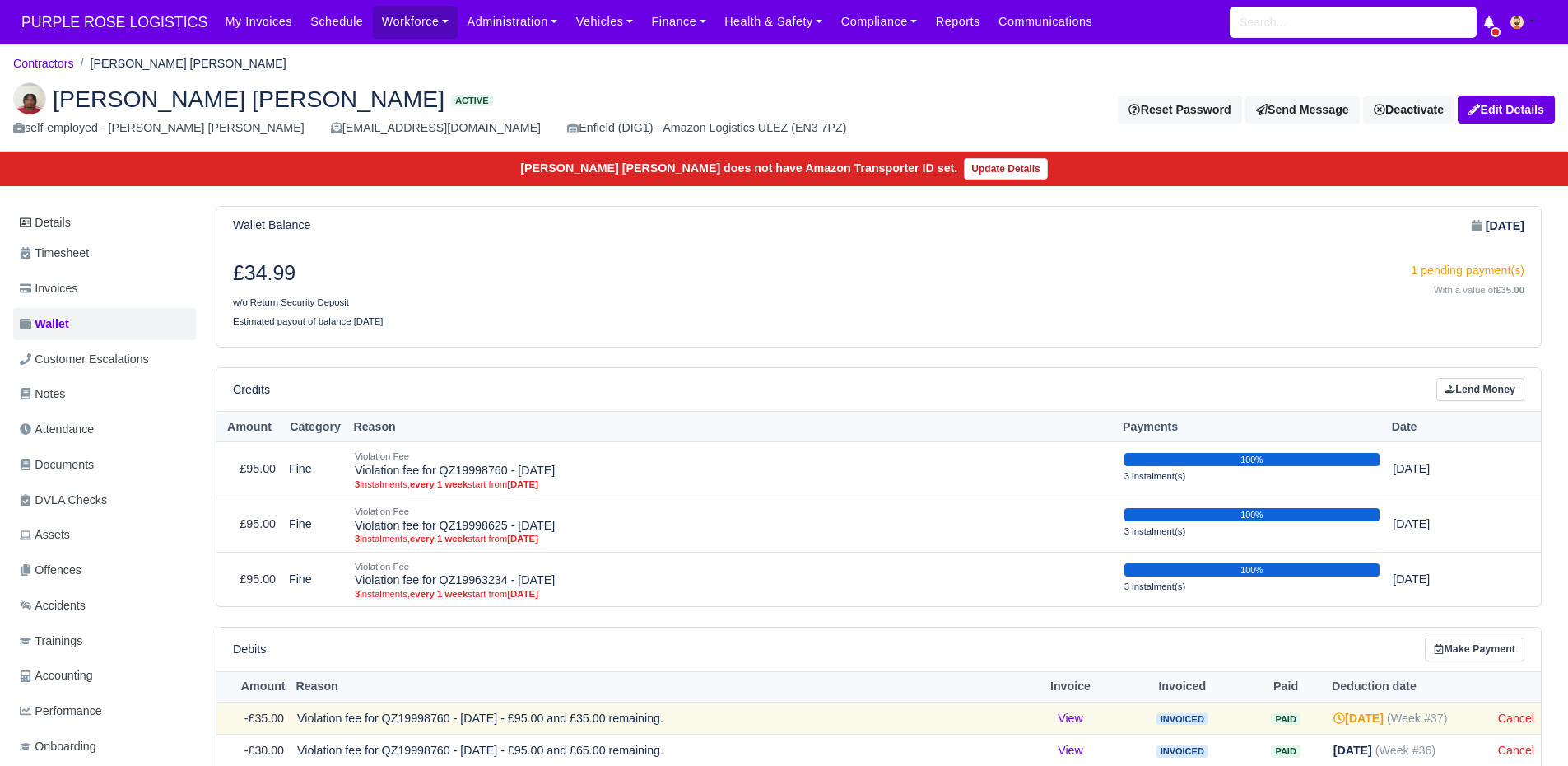
scroll to position [348, 0]
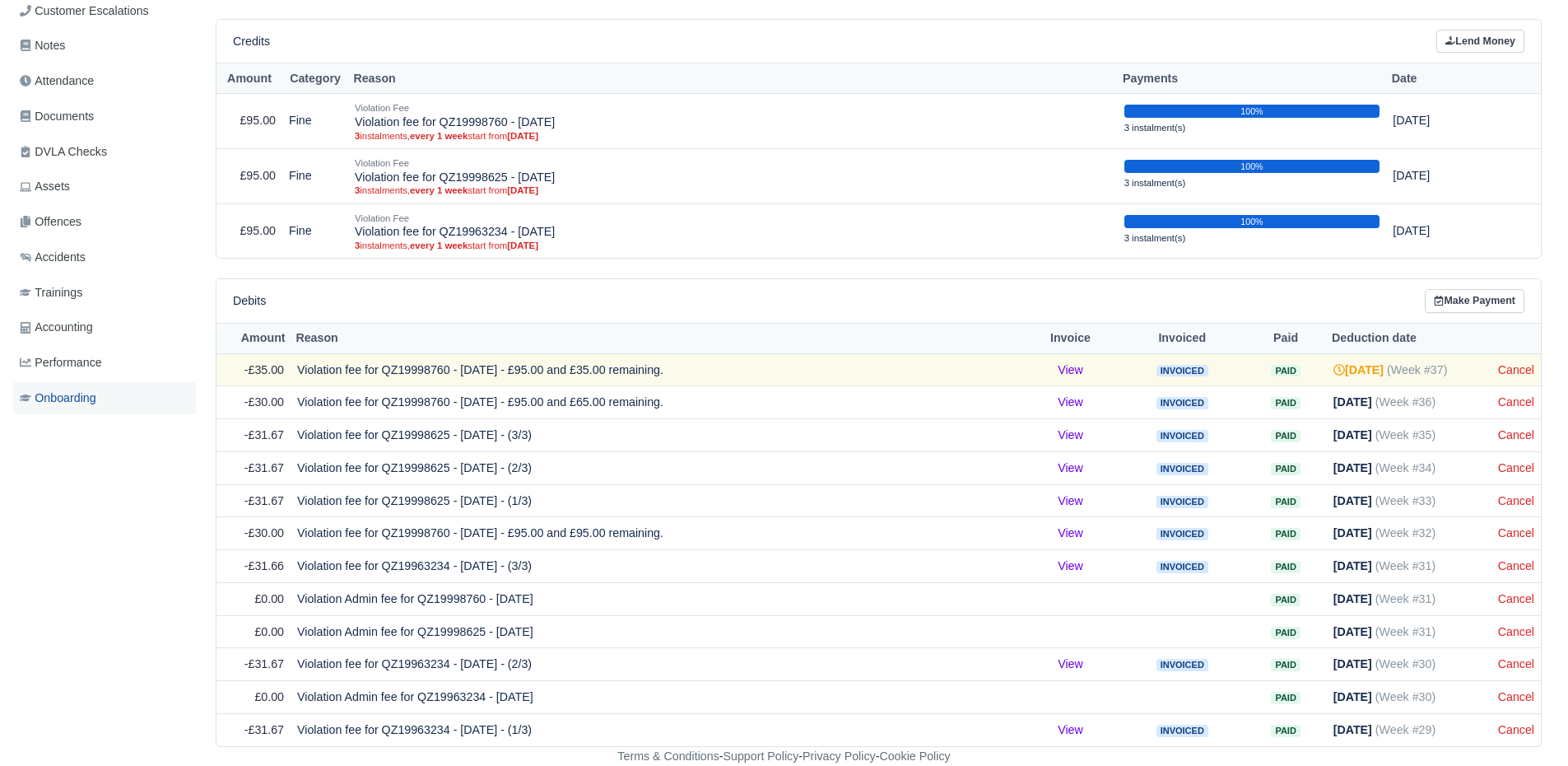
click at [118, 390] on link "Onboarding" at bounding box center [104, 398] width 183 height 33
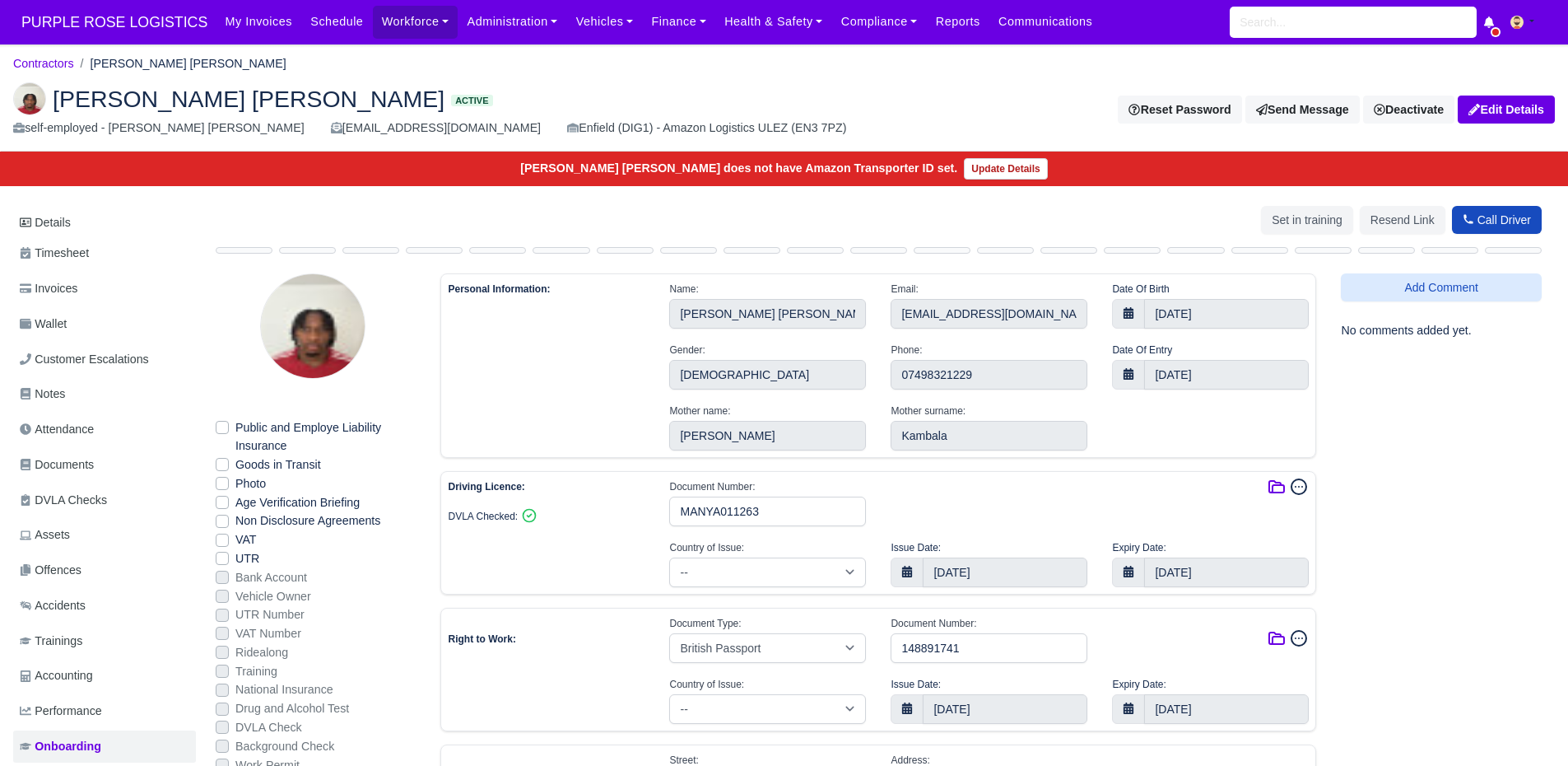
select select "[GEOGRAPHIC_DATA]"
select select "british-passport"
select select "[GEOGRAPHIC_DATA]"
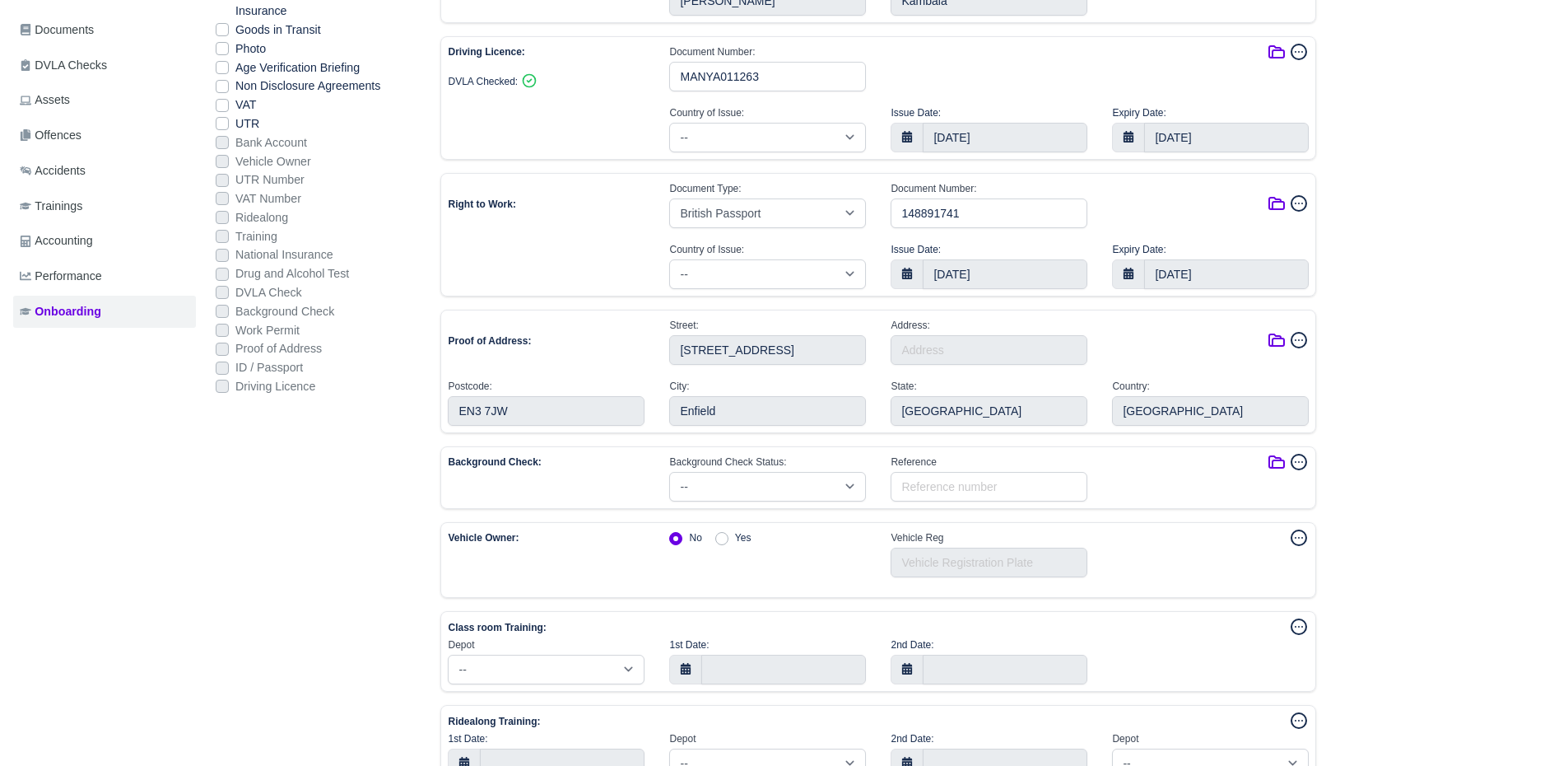
scroll to position [425, 0]
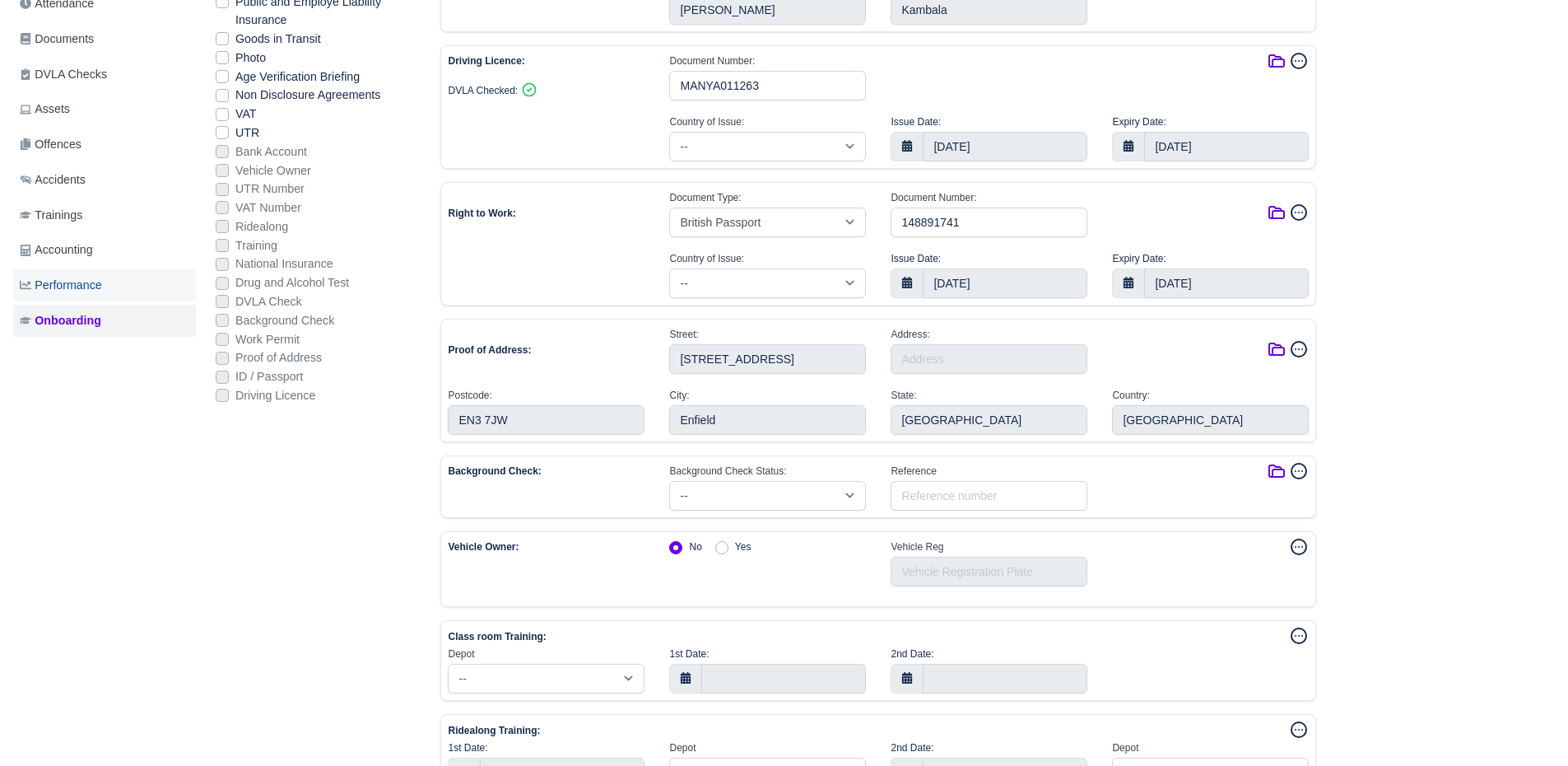
click at [106, 294] on link "Performance" at bounding box center [104, 285] width 183 height 33
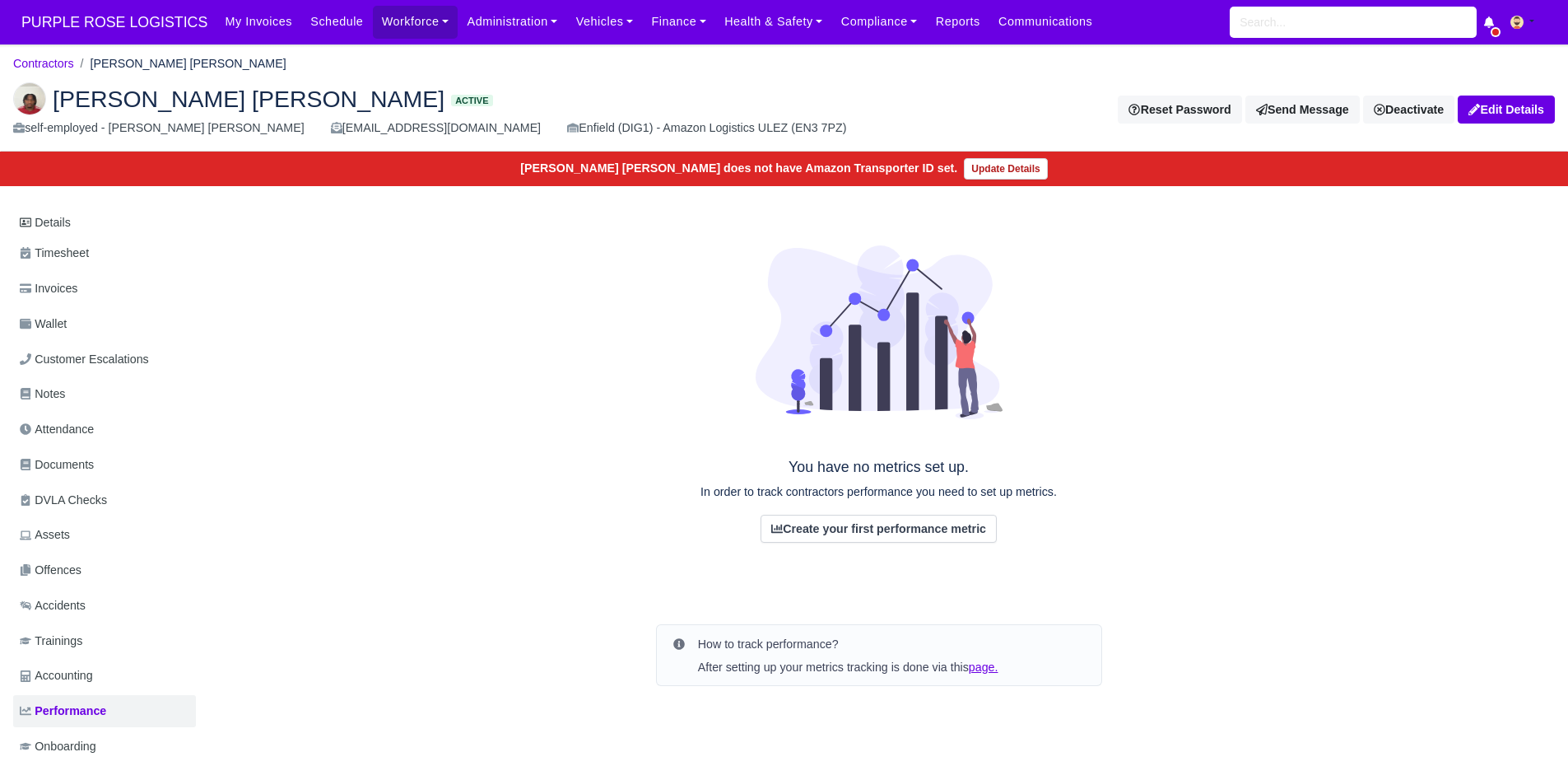
scroll to position [48, 0]
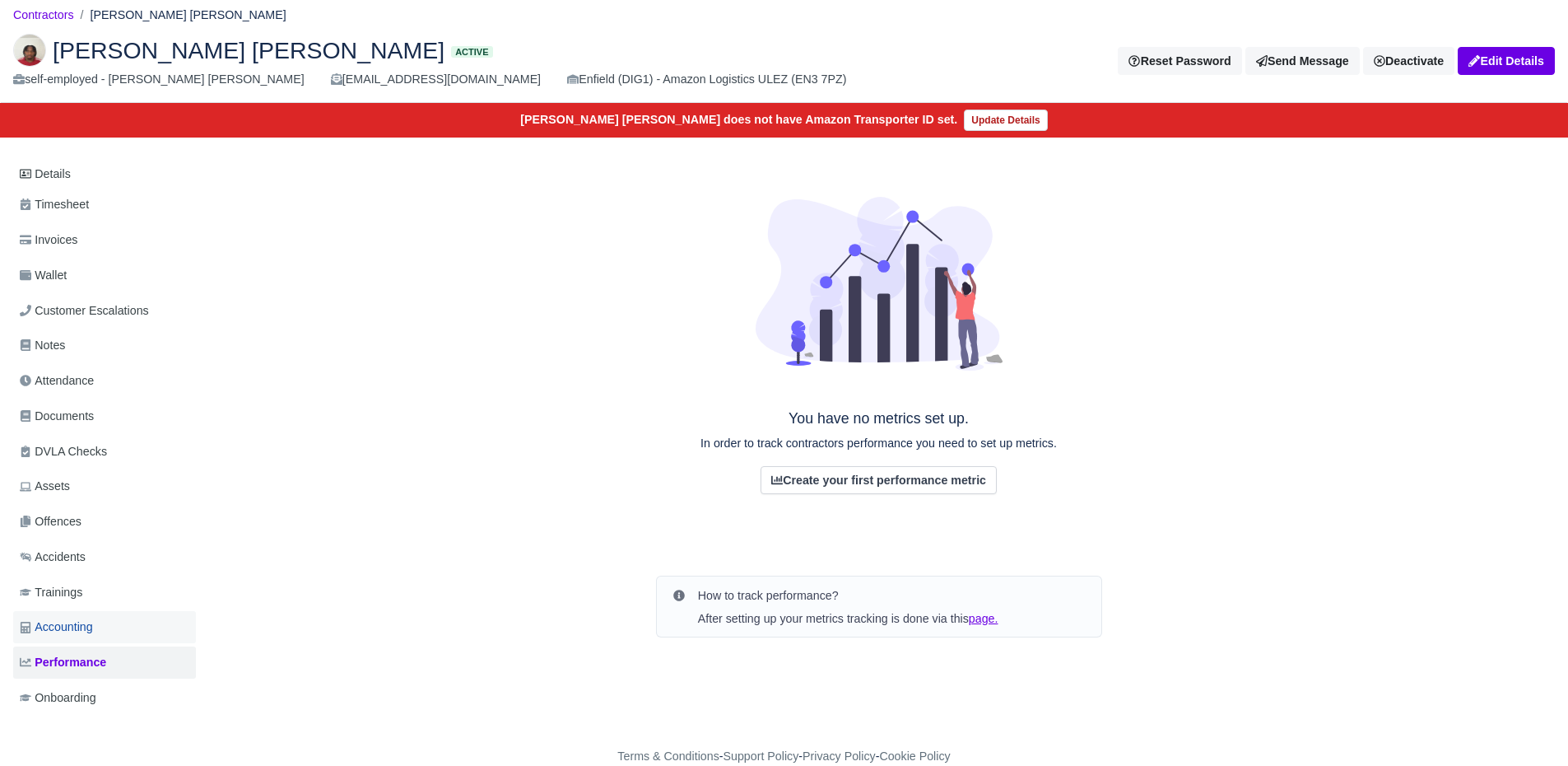
click at [67, 618] on span "Accounting" at bounding box center [56, 627] width 73 height 19
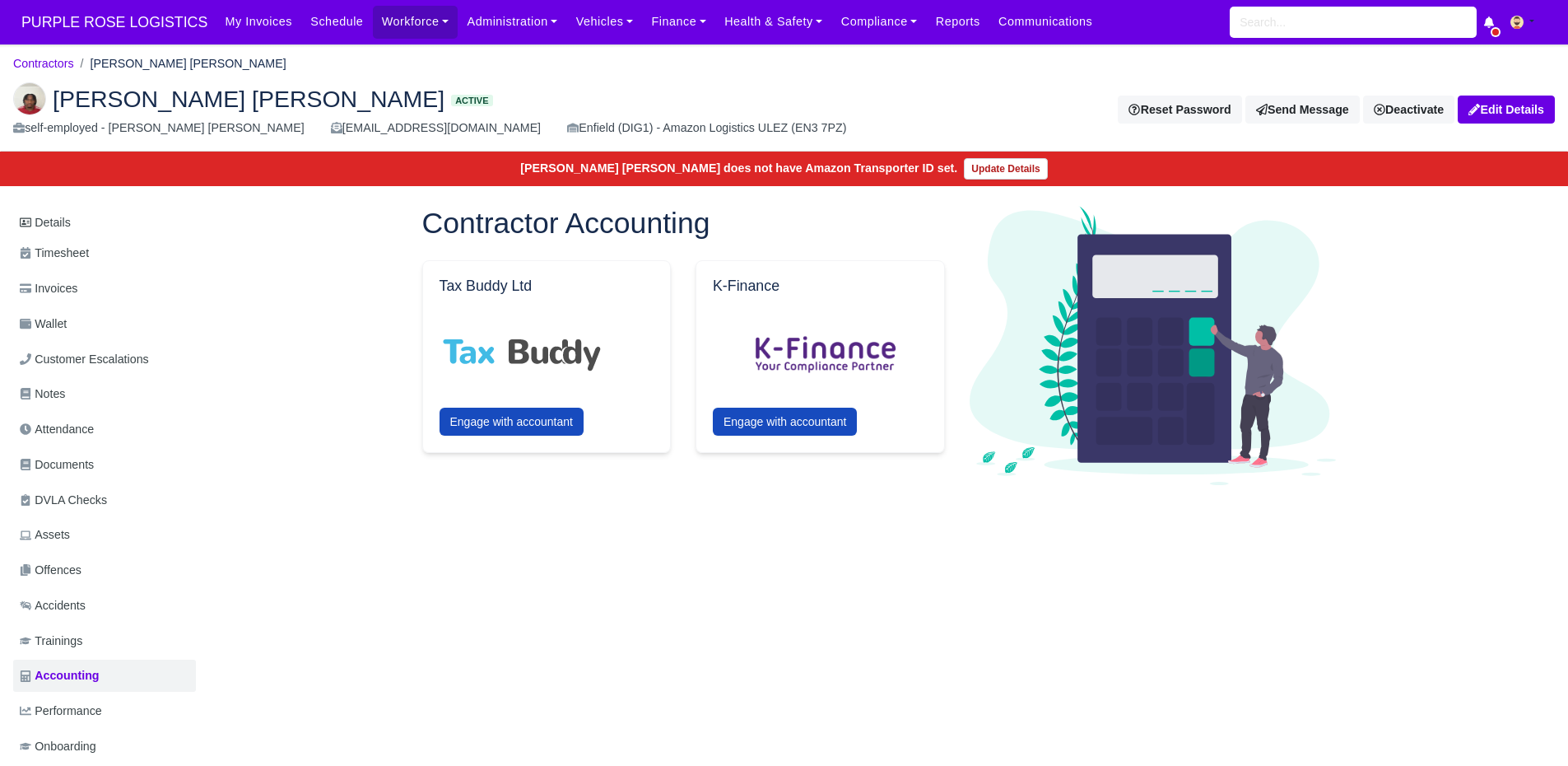
scroll to position [48, 0]
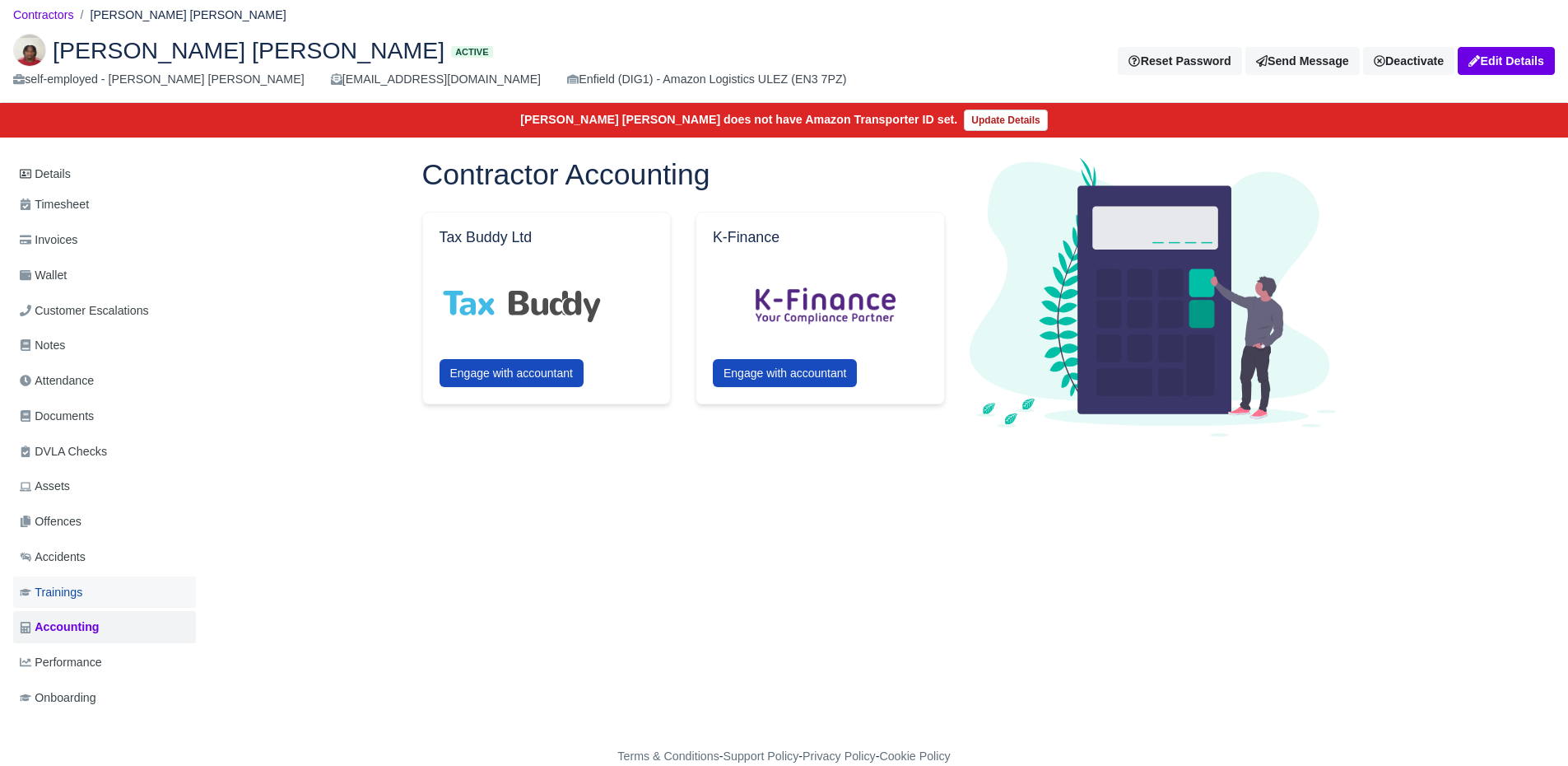
click at [70, 597] on span "Trainings" at bounding box center [50, 592] width 62 height 19
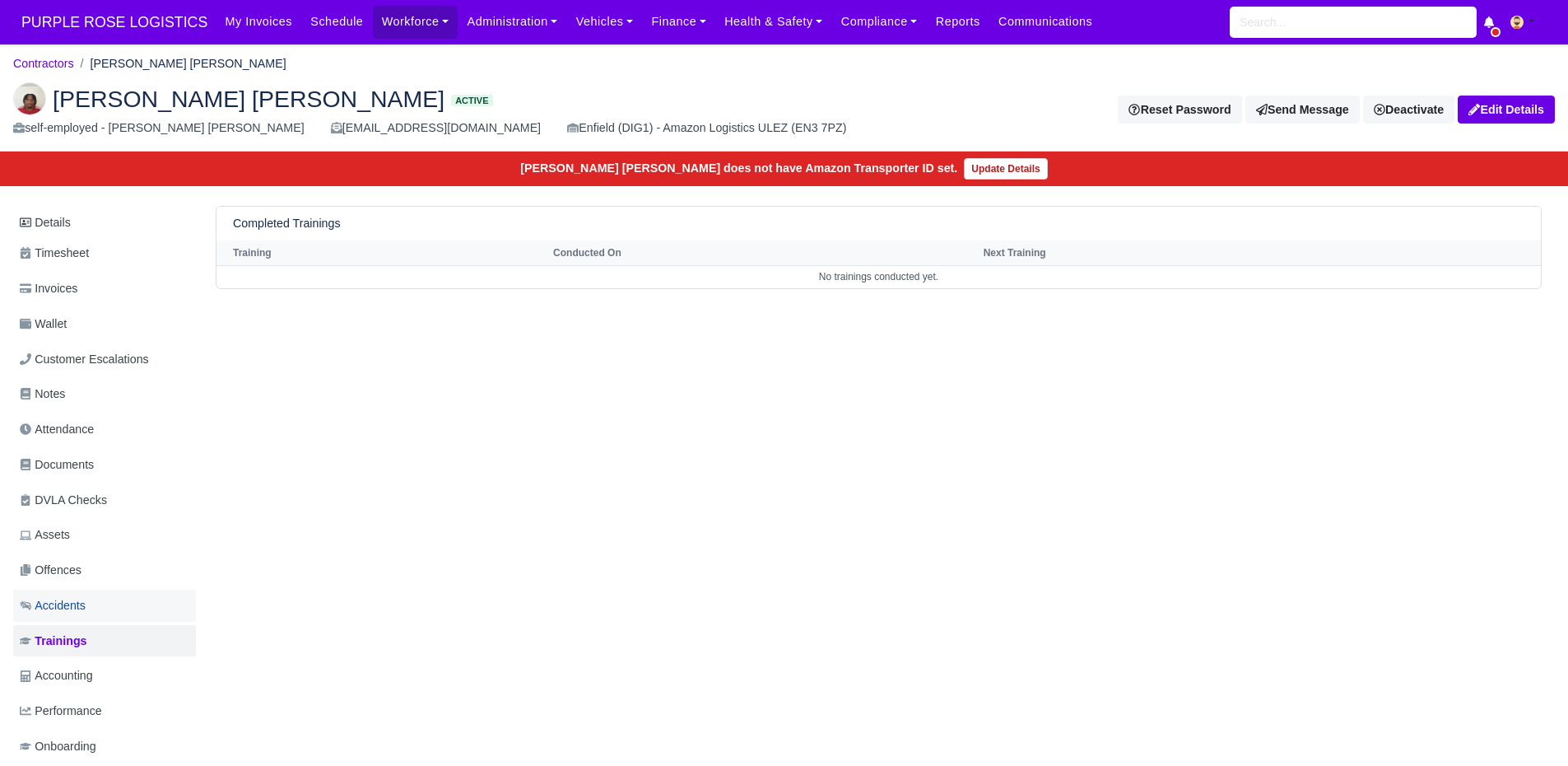
click at [74, 607] on span "Accidents" at bounding box center [52, 605] width 66 height 19
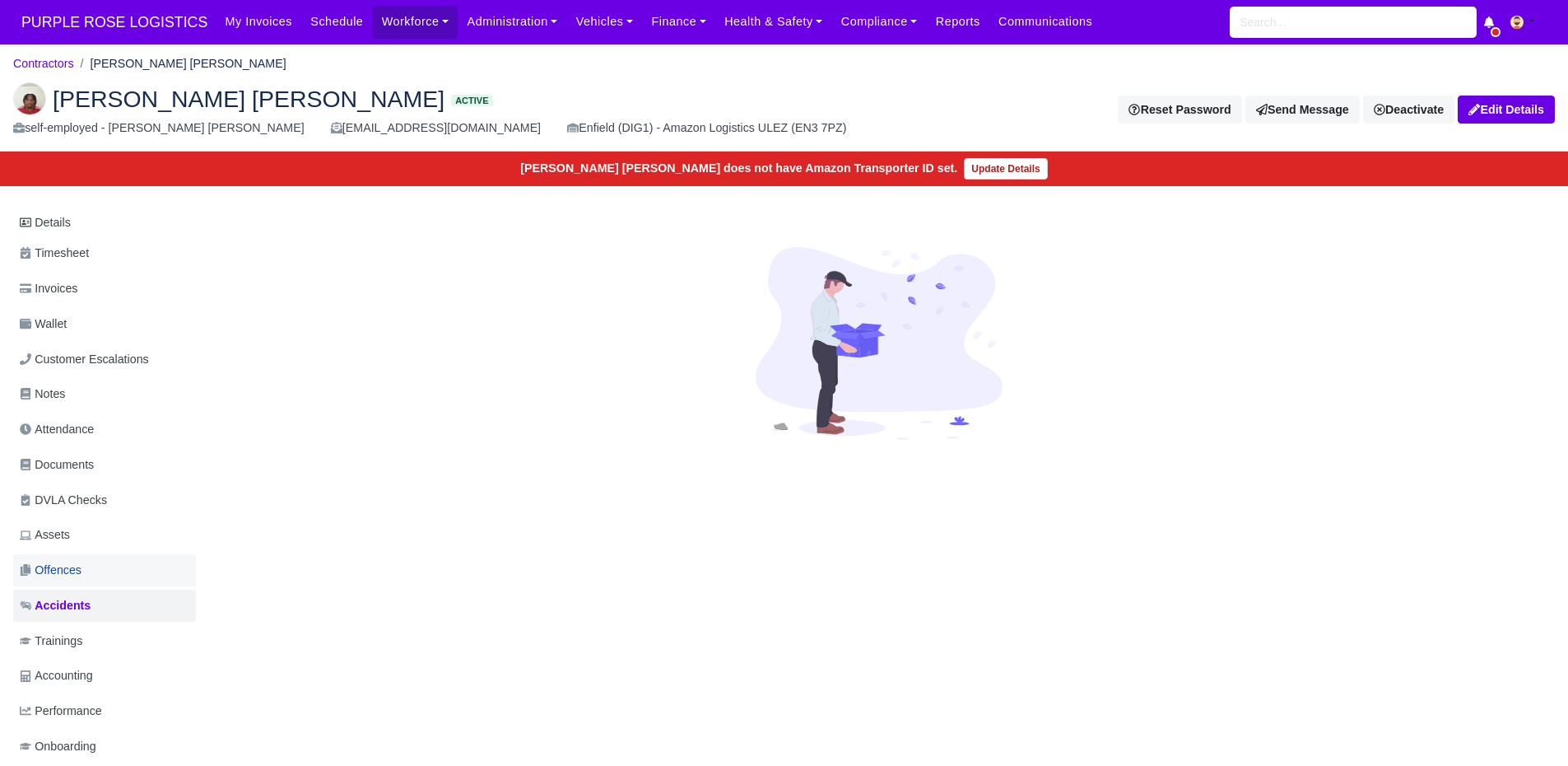
click at [72, 567] on span "Offences" at bounding box center [50, 570] width 62 height 19
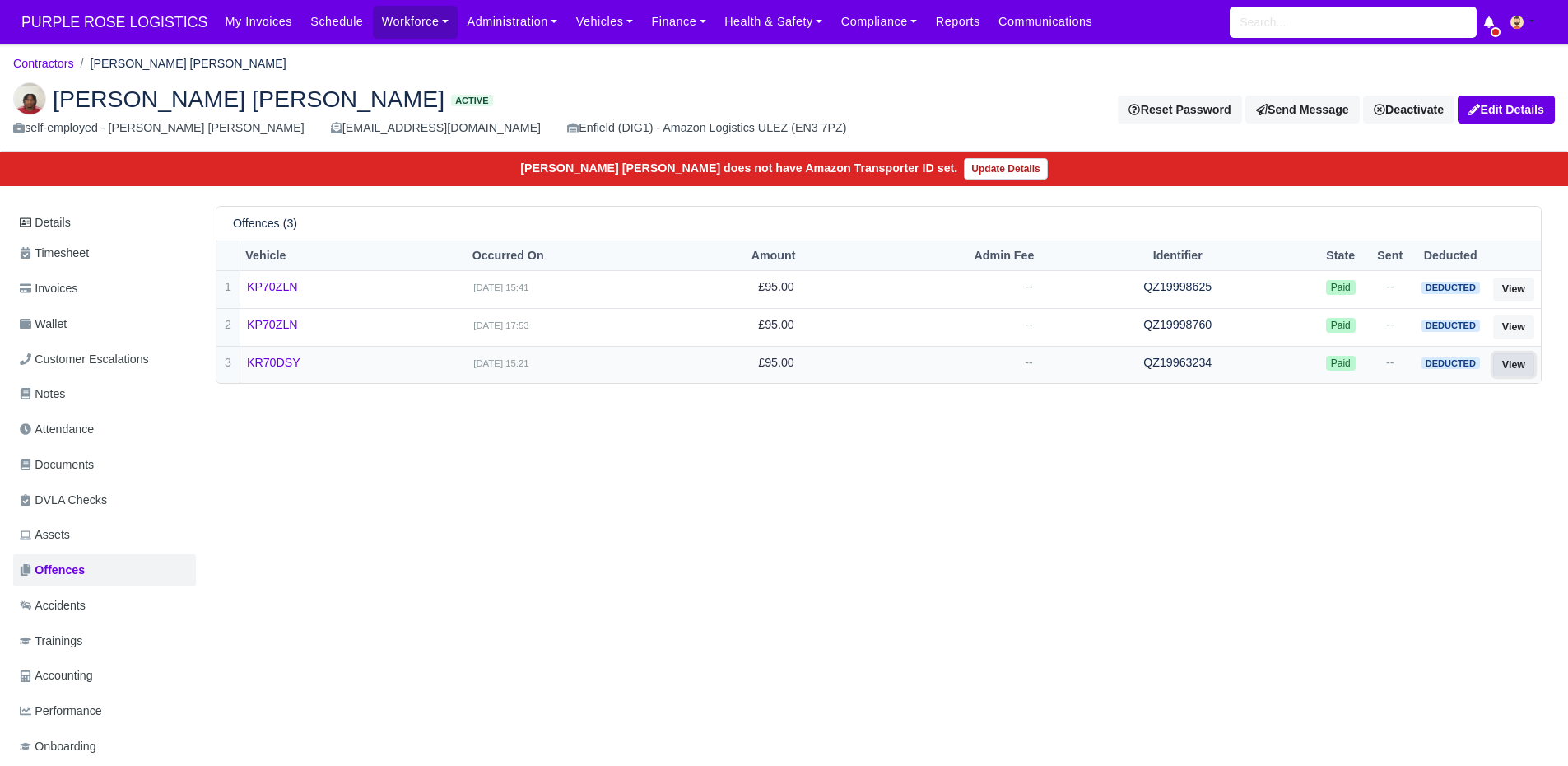
click at [1511, 369] on link "View" at bounding box center [1514, 365] width 41 height 24
click at [1508, 363] on link "View" at bounding box center [1514, 365] width 41 height 24
click at [1522, 326] on link "View" at bounding box center [1514, 327] width 41 height 24
click at [261, 368] on link "KR70DSY" at bounding box center [353, 362] width 213 height 19
click at [95, 528] on link "Assets" at bounding box center [104, 534] width 183 height 33
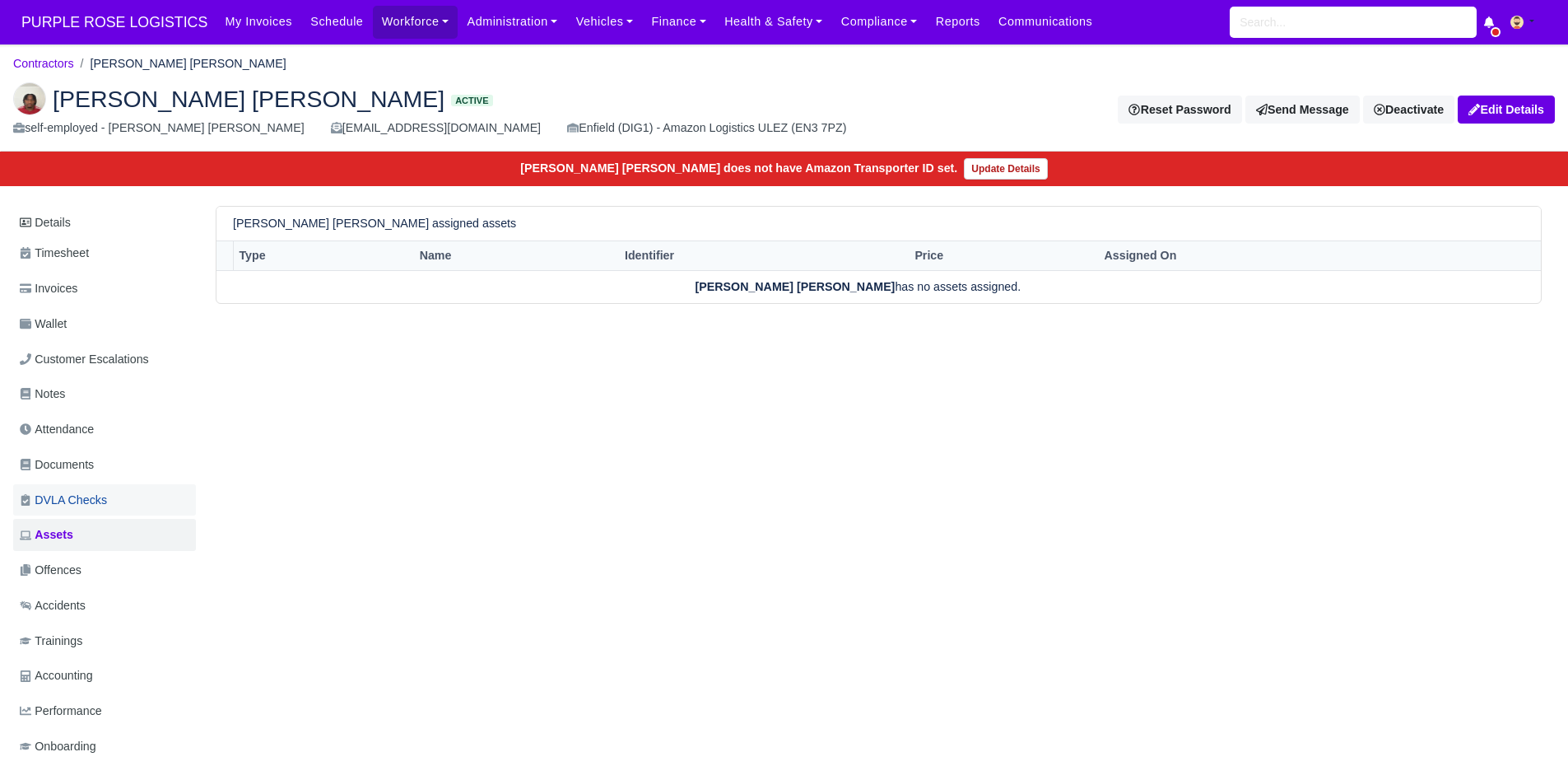
click at [111, 503] on link "DVLA Checks" at bounding box center [104, 499] width 183 height 33
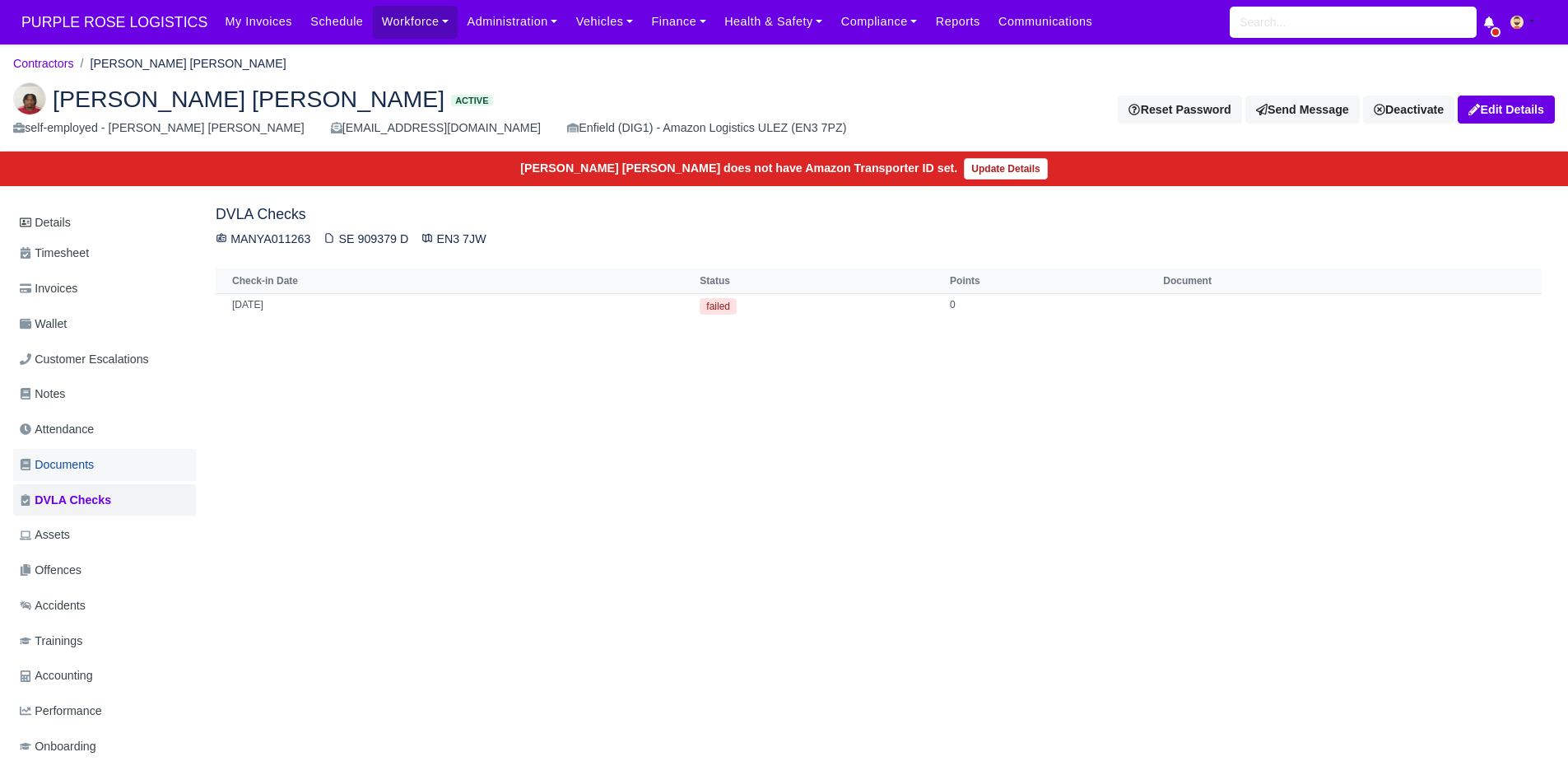
click at [112, 467] on link "Documents" at bounding box center [104, 465] width 183 height 33
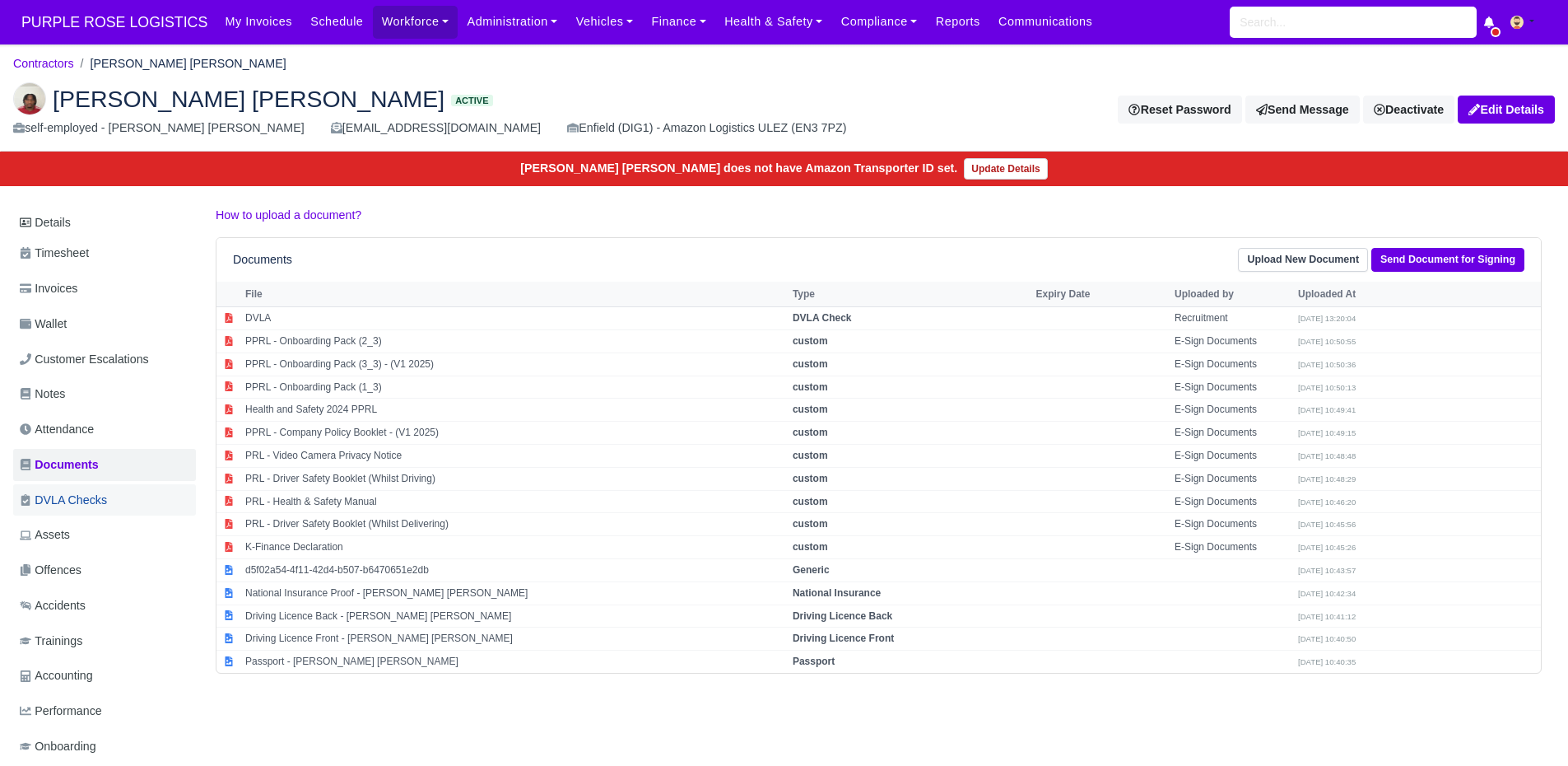
click at [112, 504] on link "DVLA Checks" at bounding box center [104, 499] width 183 height 33
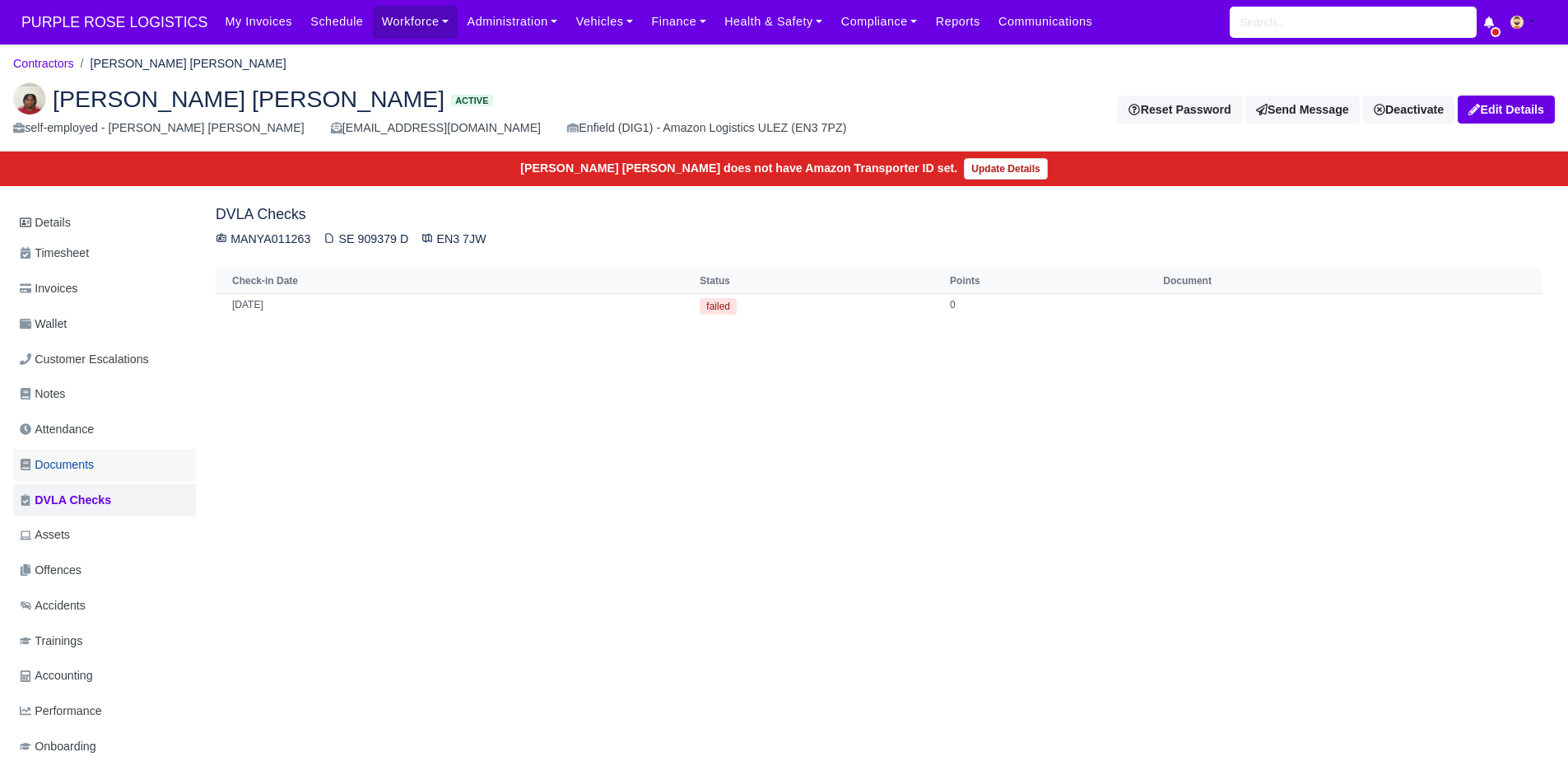
click at [85, 467] on span "Documents" at bounding box center [56, 464] width 74 height 19
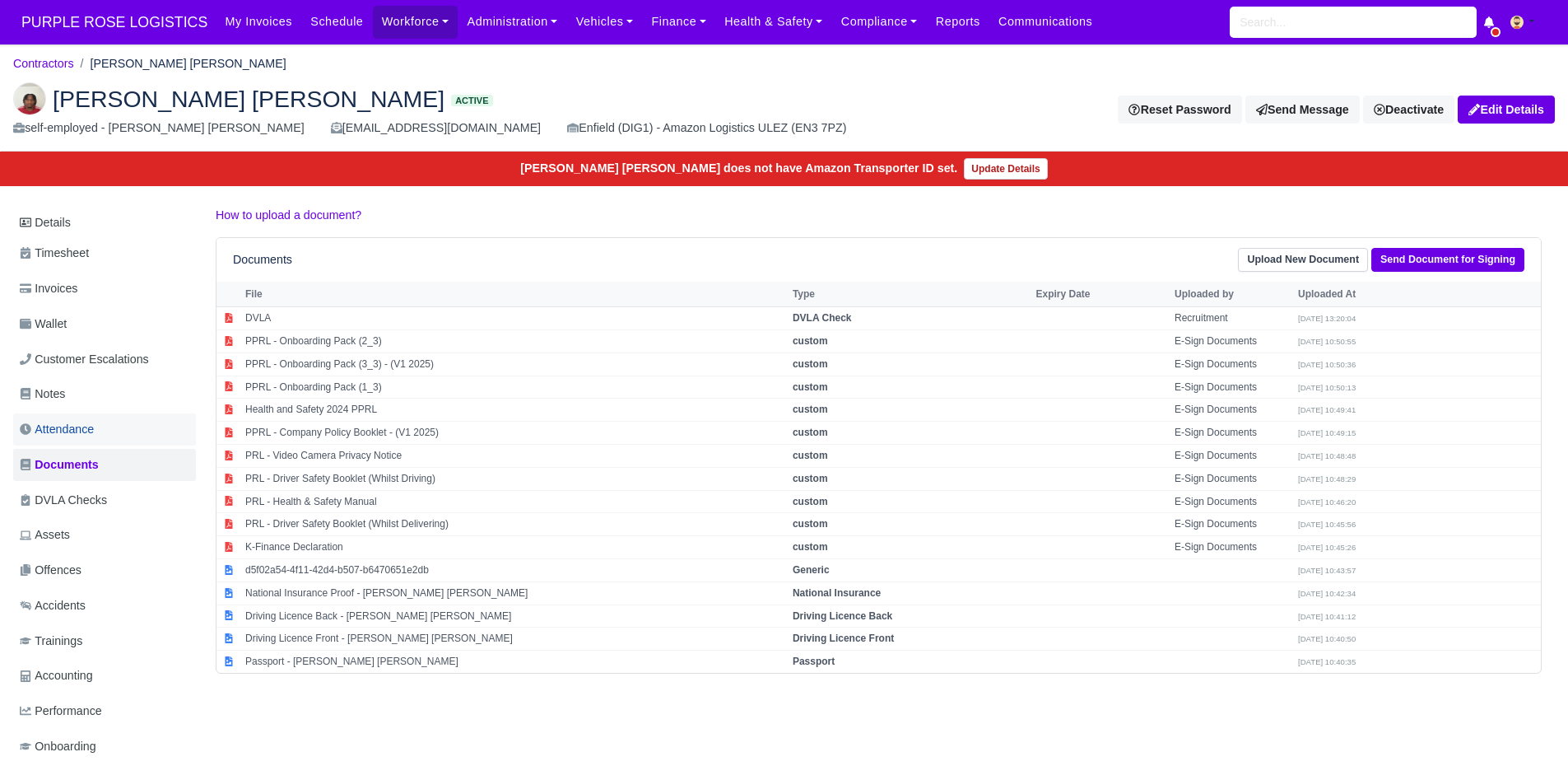
click at [124, 423] on link "Attendance" at bounding box center [104, 429] width 183 height 33
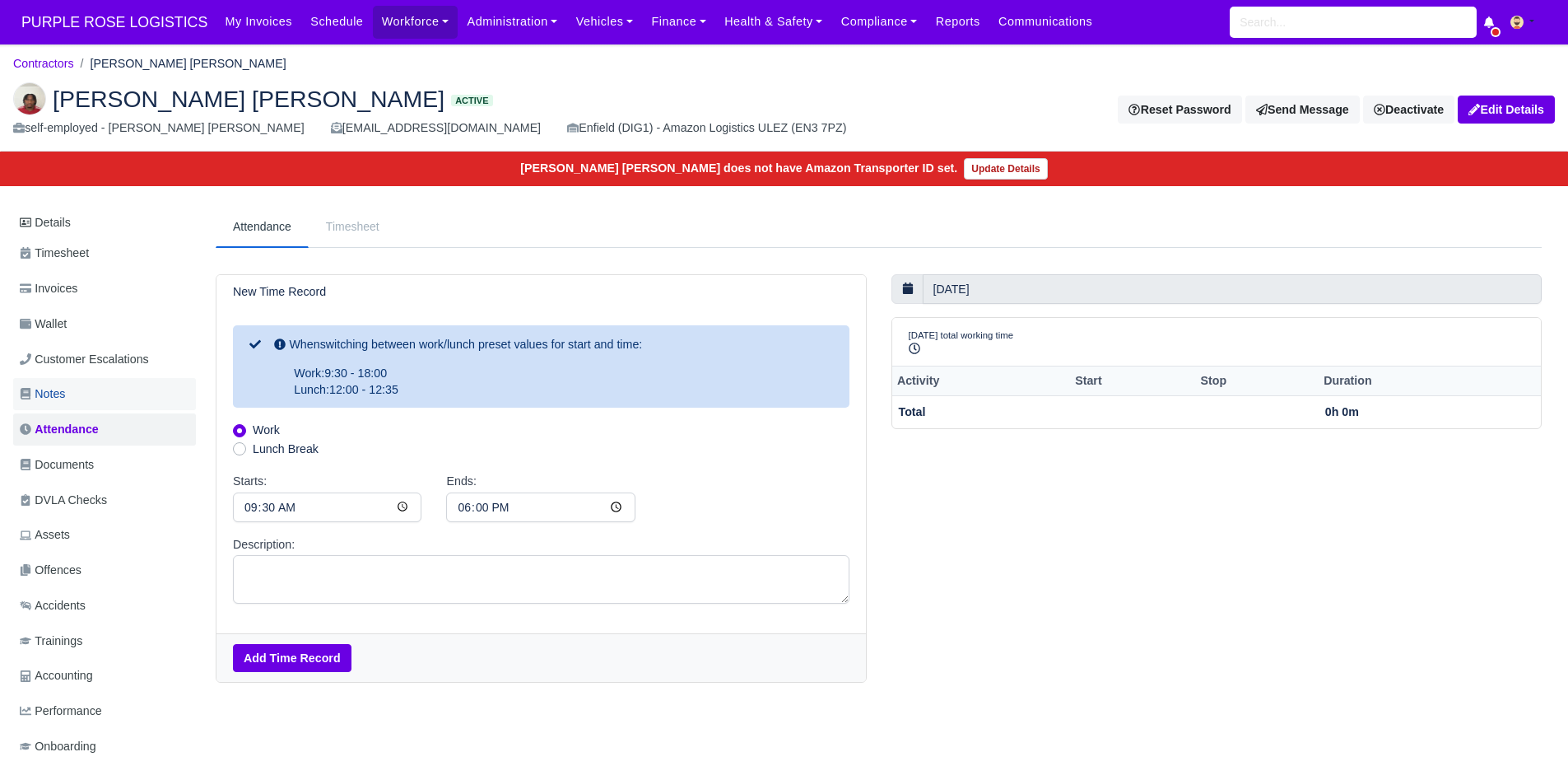
click at [96, 384] on link "Notes" at bounding box center [104, 394] width 183 height 33
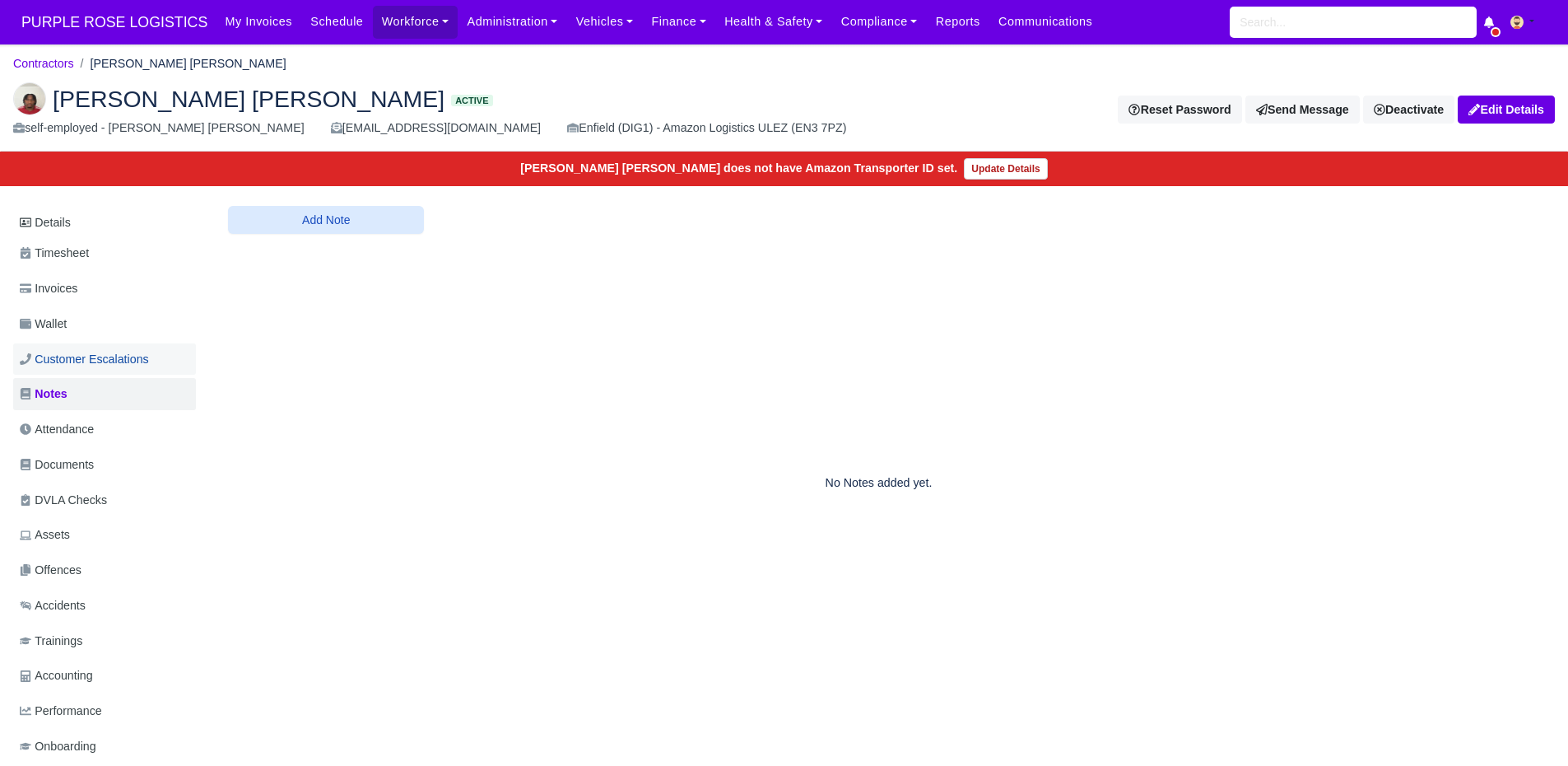
click at [112, 357] on span "Customer Escalations" at bounding box center [84, 358] width 129 height 19
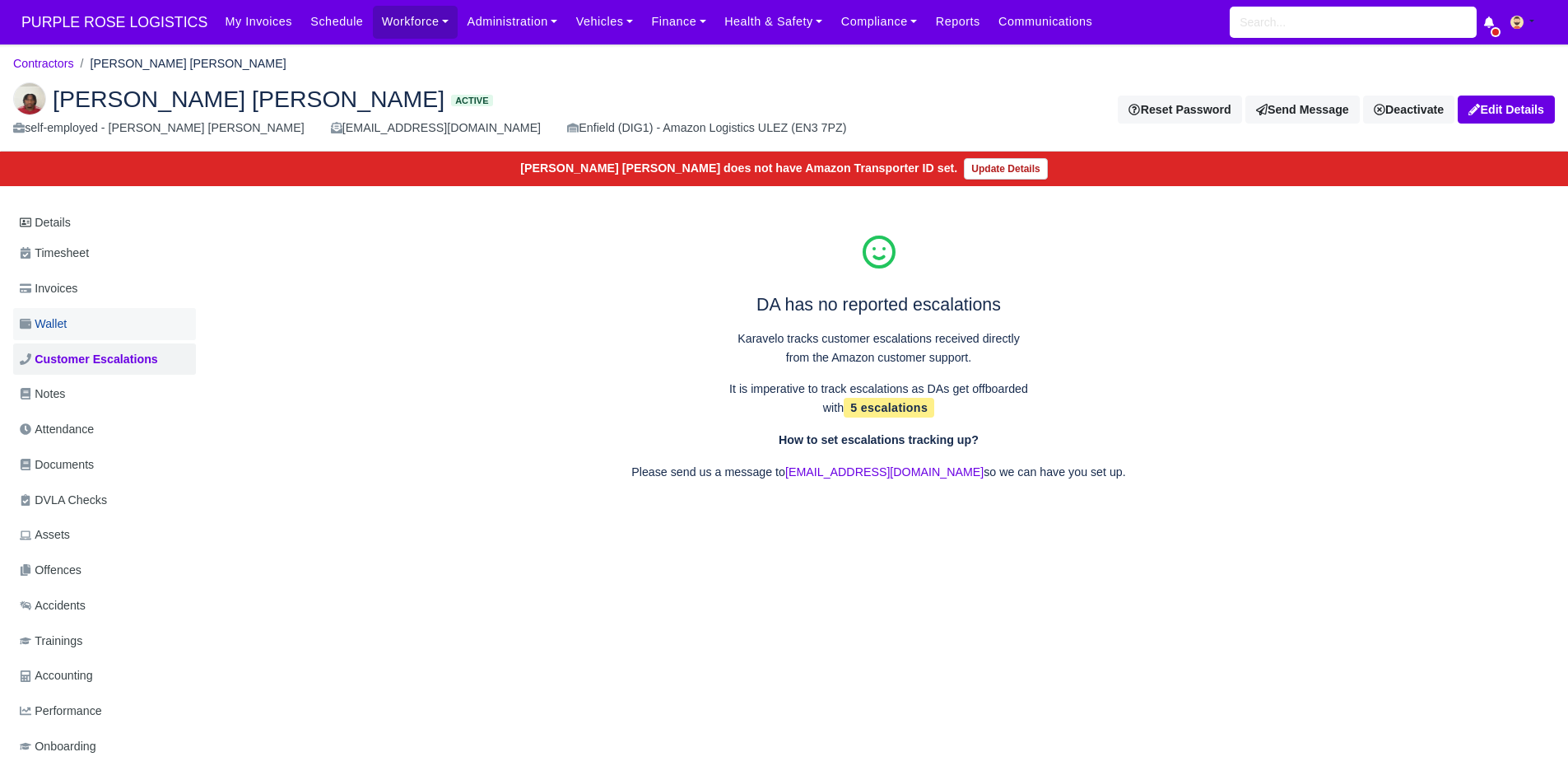
click at [92, 320] on link "Wallet" at bounding box center [104, 324] width 183 height 33
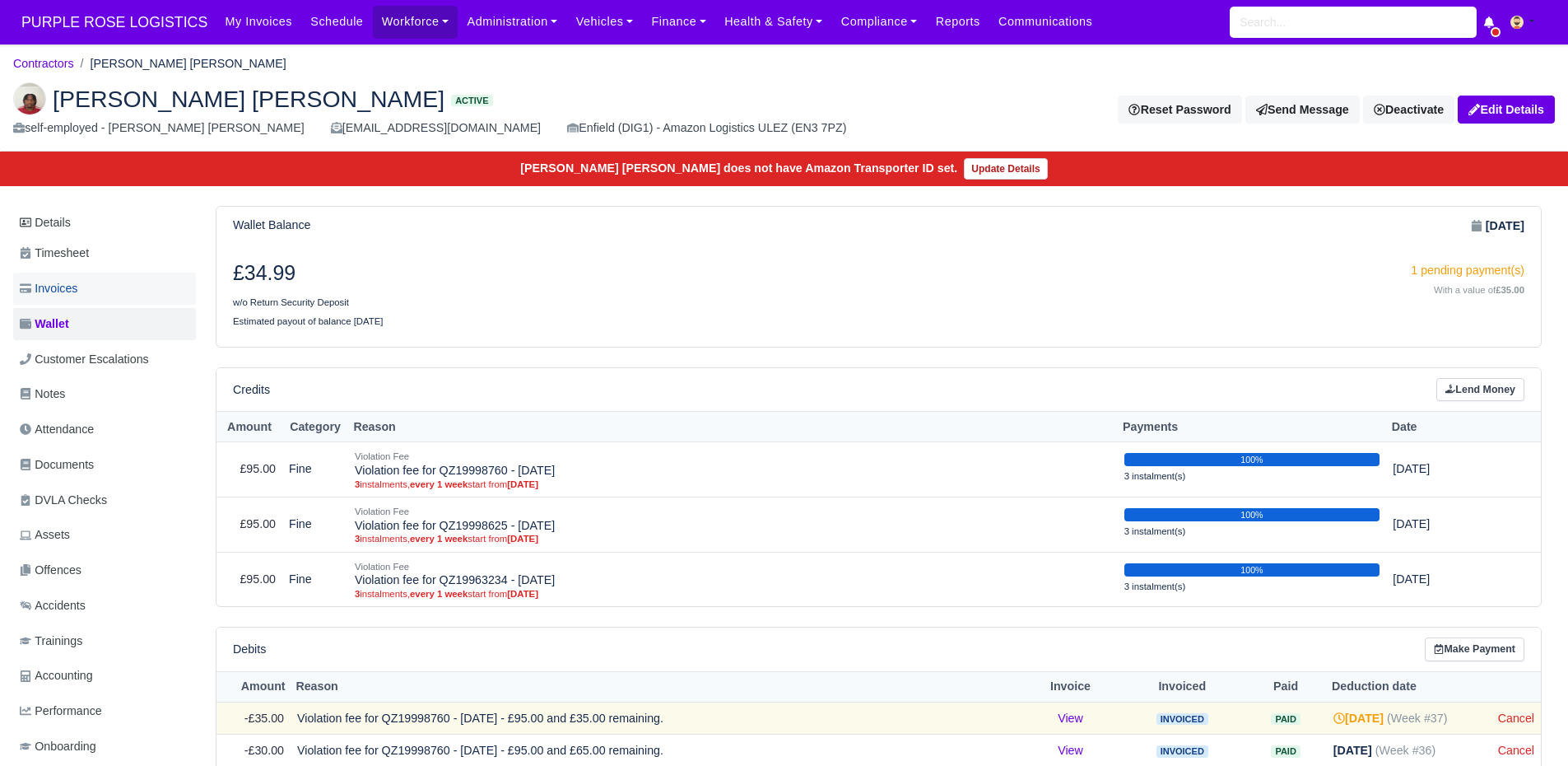
click at [115, 292] on link "Invoices" at bounding box center [104, 288] width 183 height 33
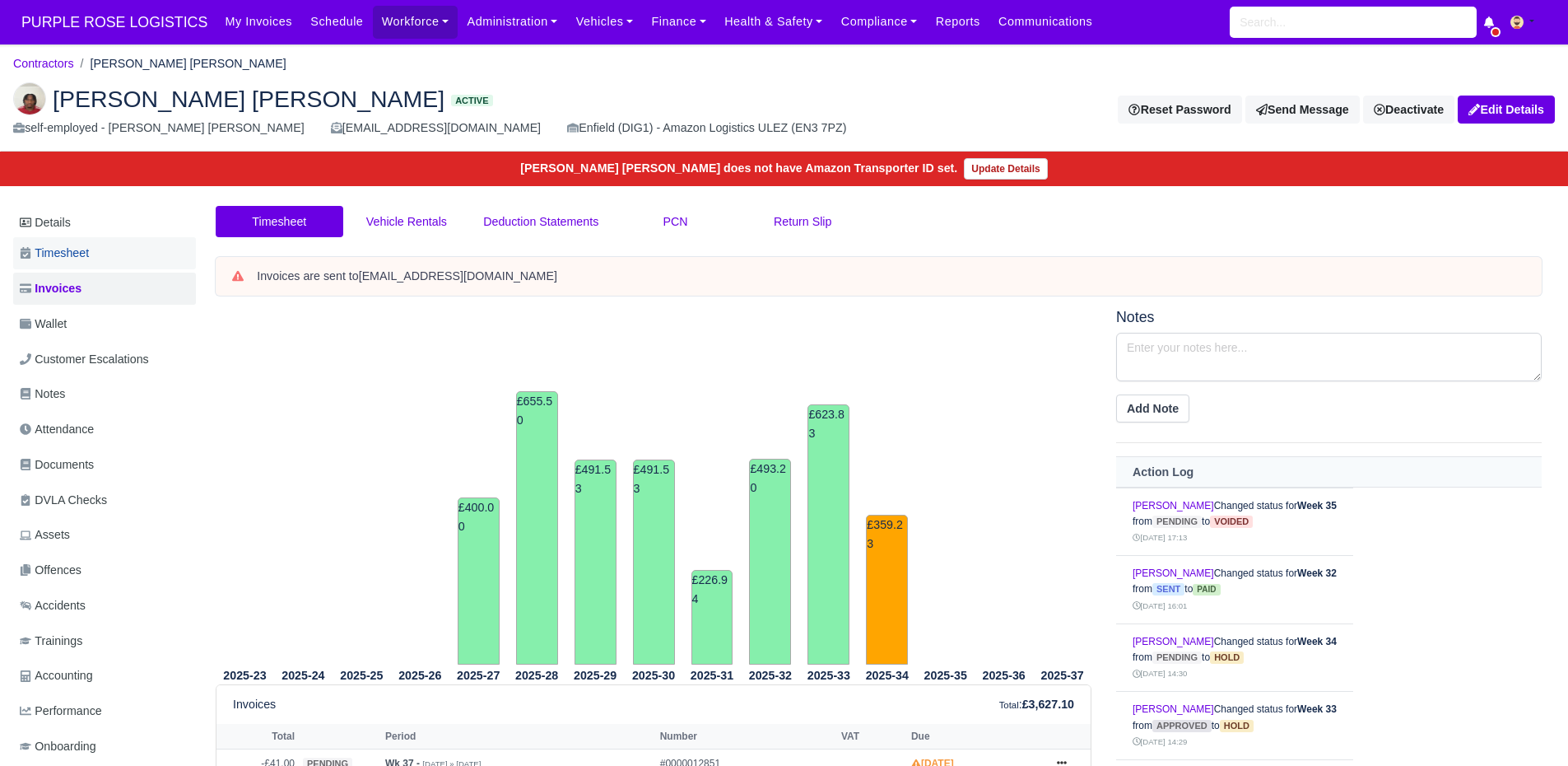
click at [89, 259] on span "Timesheet" at bounding box center [54, 253] width 69 height 19
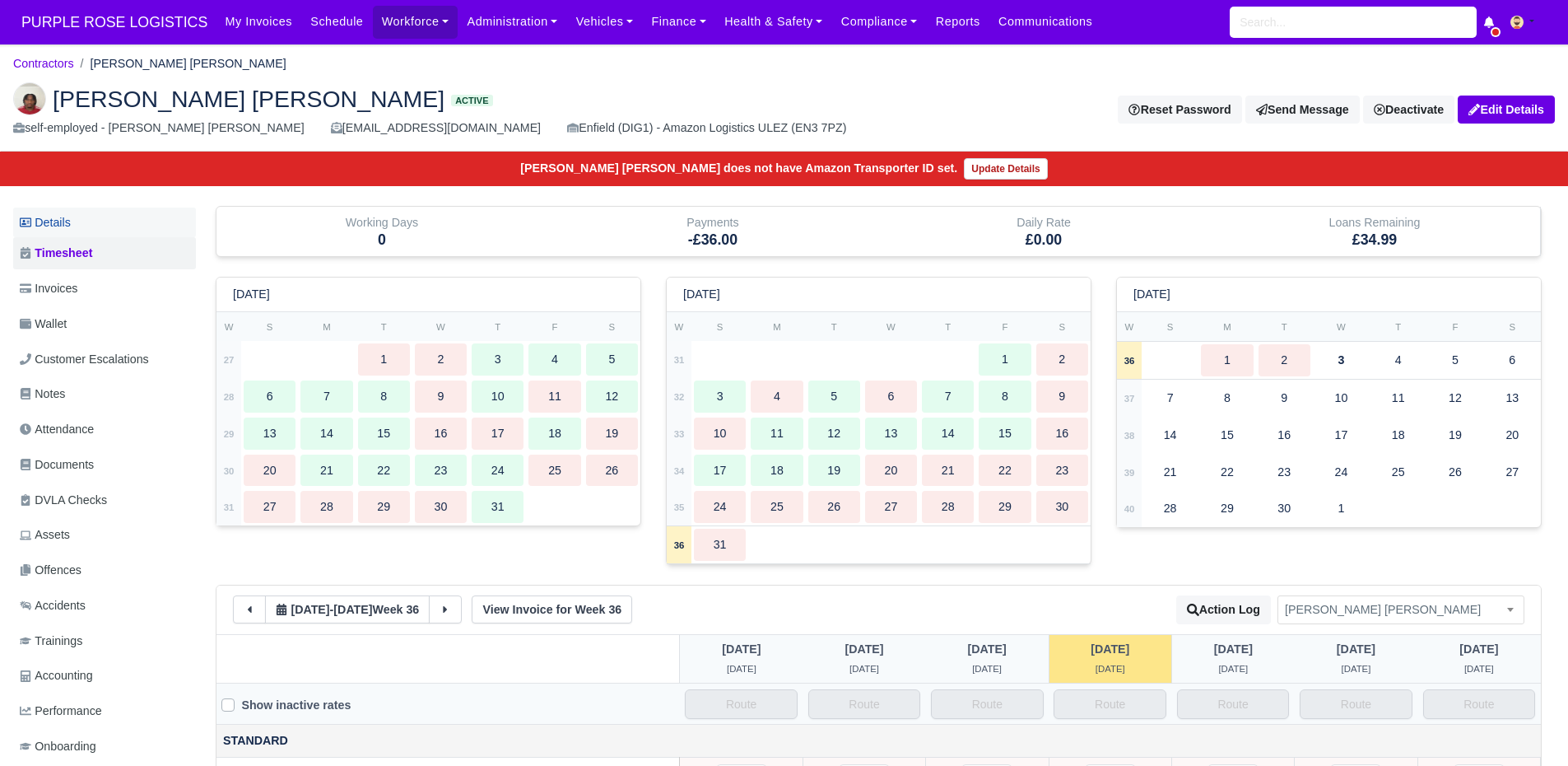
click at [107, 221] on link "Details" at bounding box center [104, 222] width 183 height 31
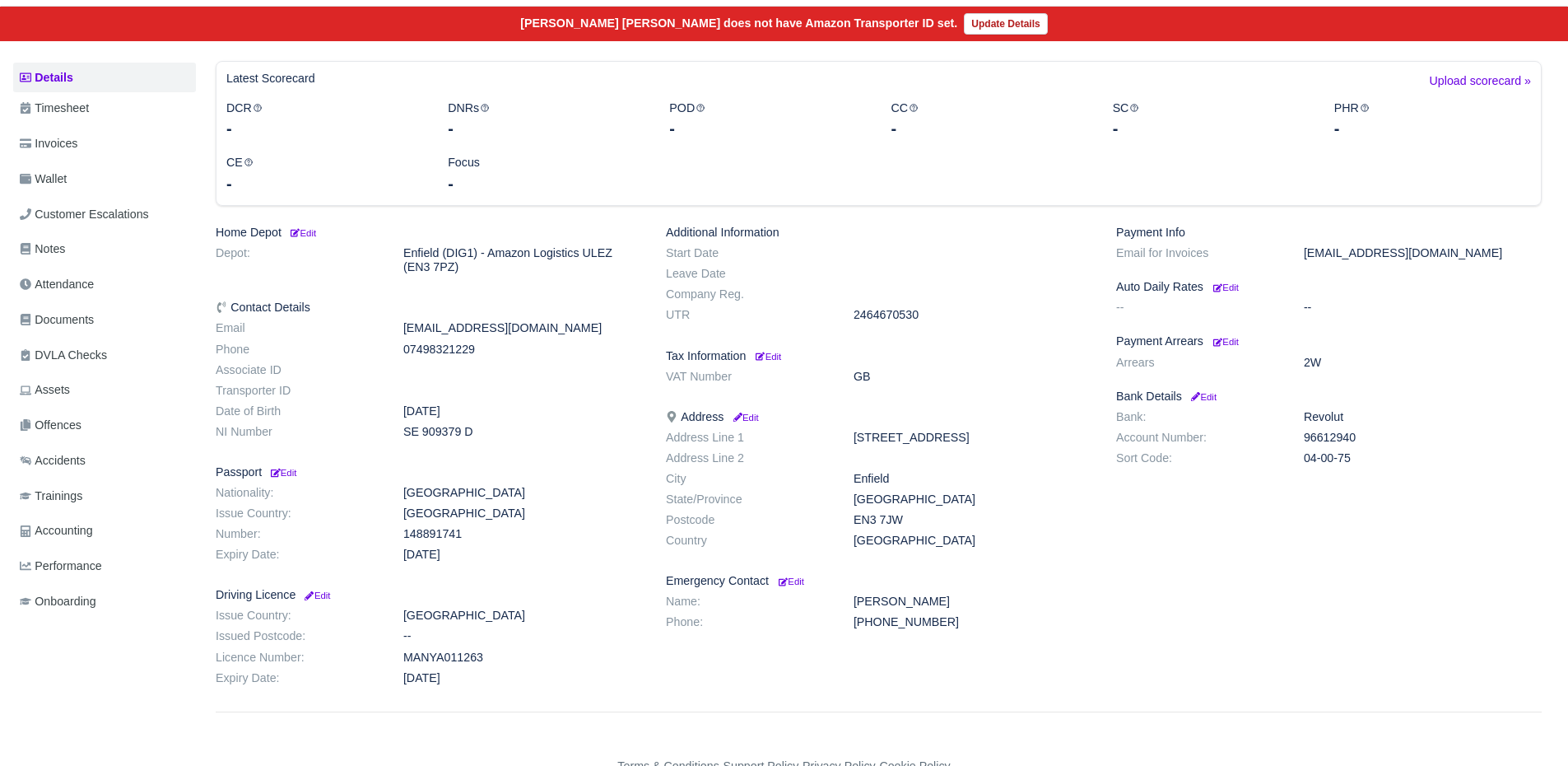
scroll to position [147, 0]
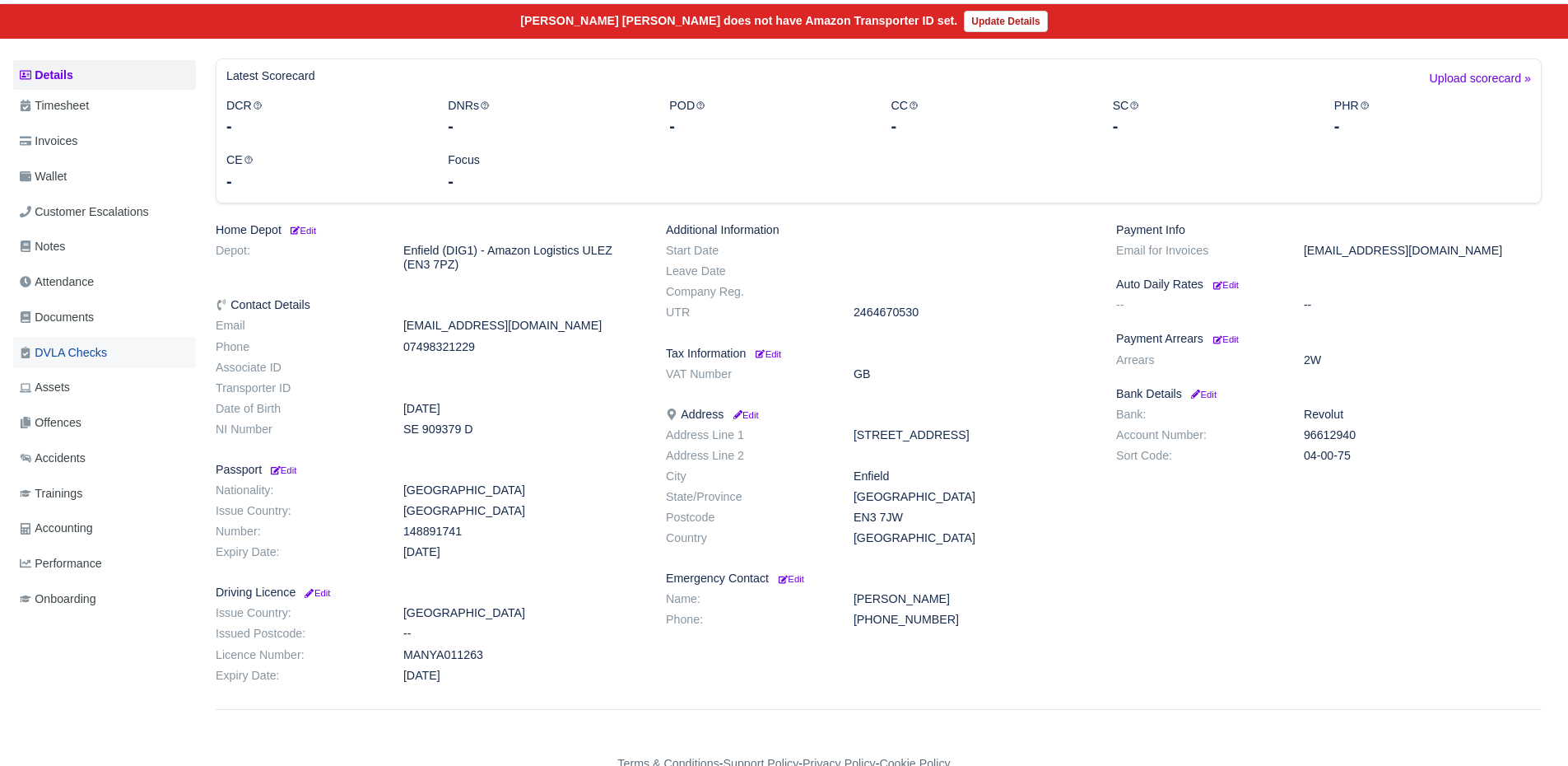
click at [99, 345] on span "DVLA Checks" at bounding box center [63, 352] width 87 height 19
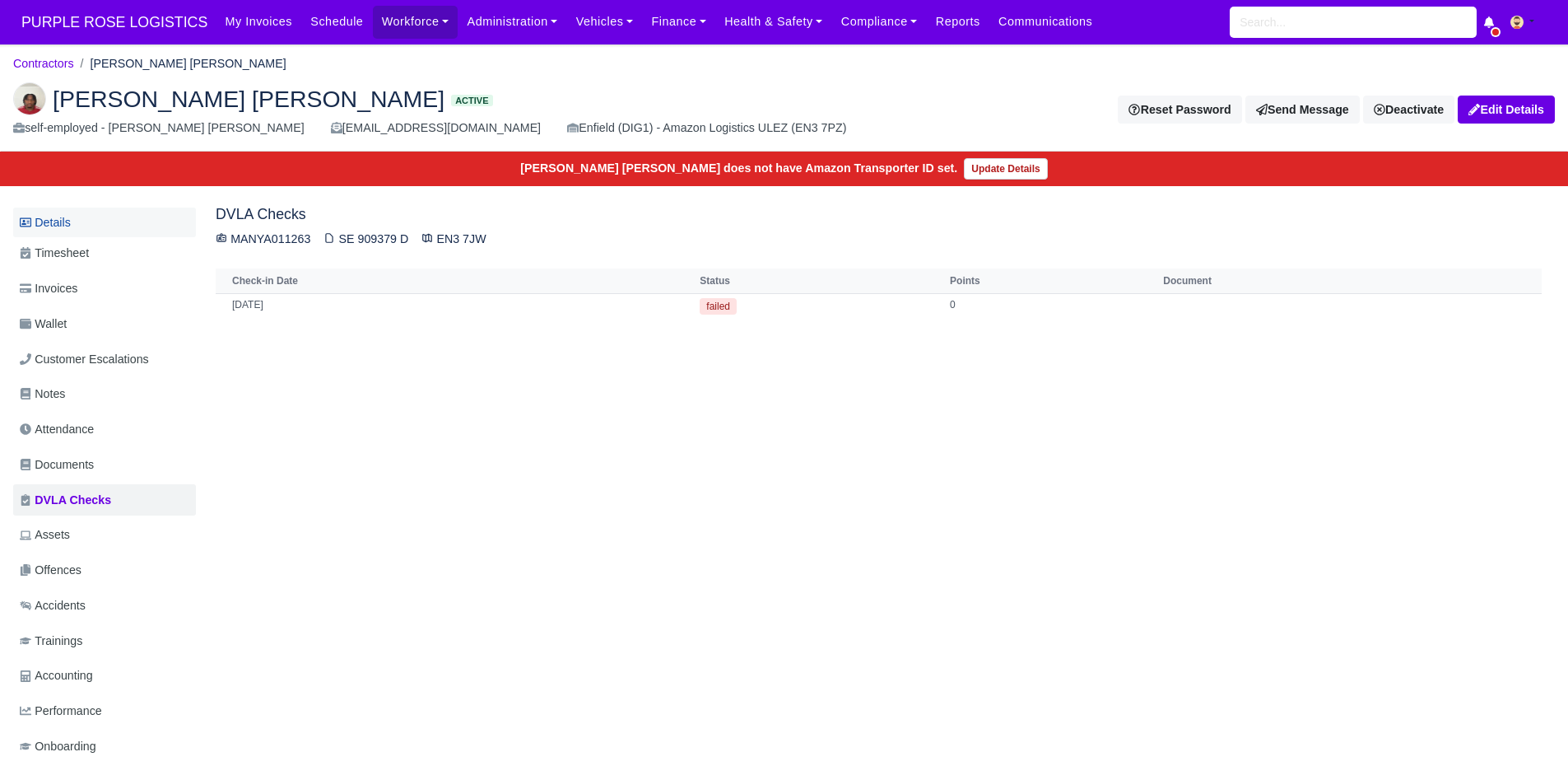
click at [107, 230] on link "Details" at bounding box center [104, 222] width 183 height 31
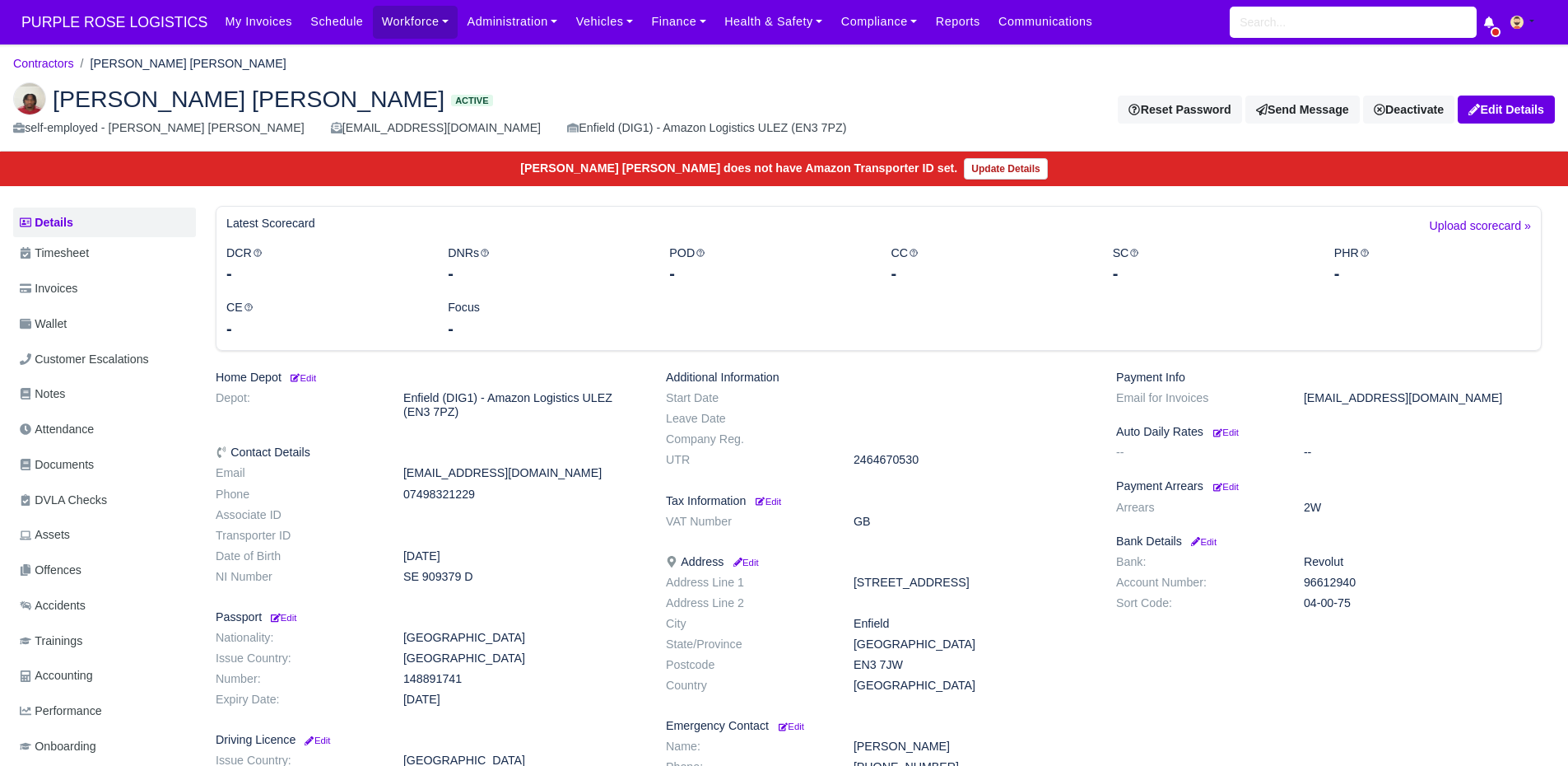
scroll to position [154, 0]
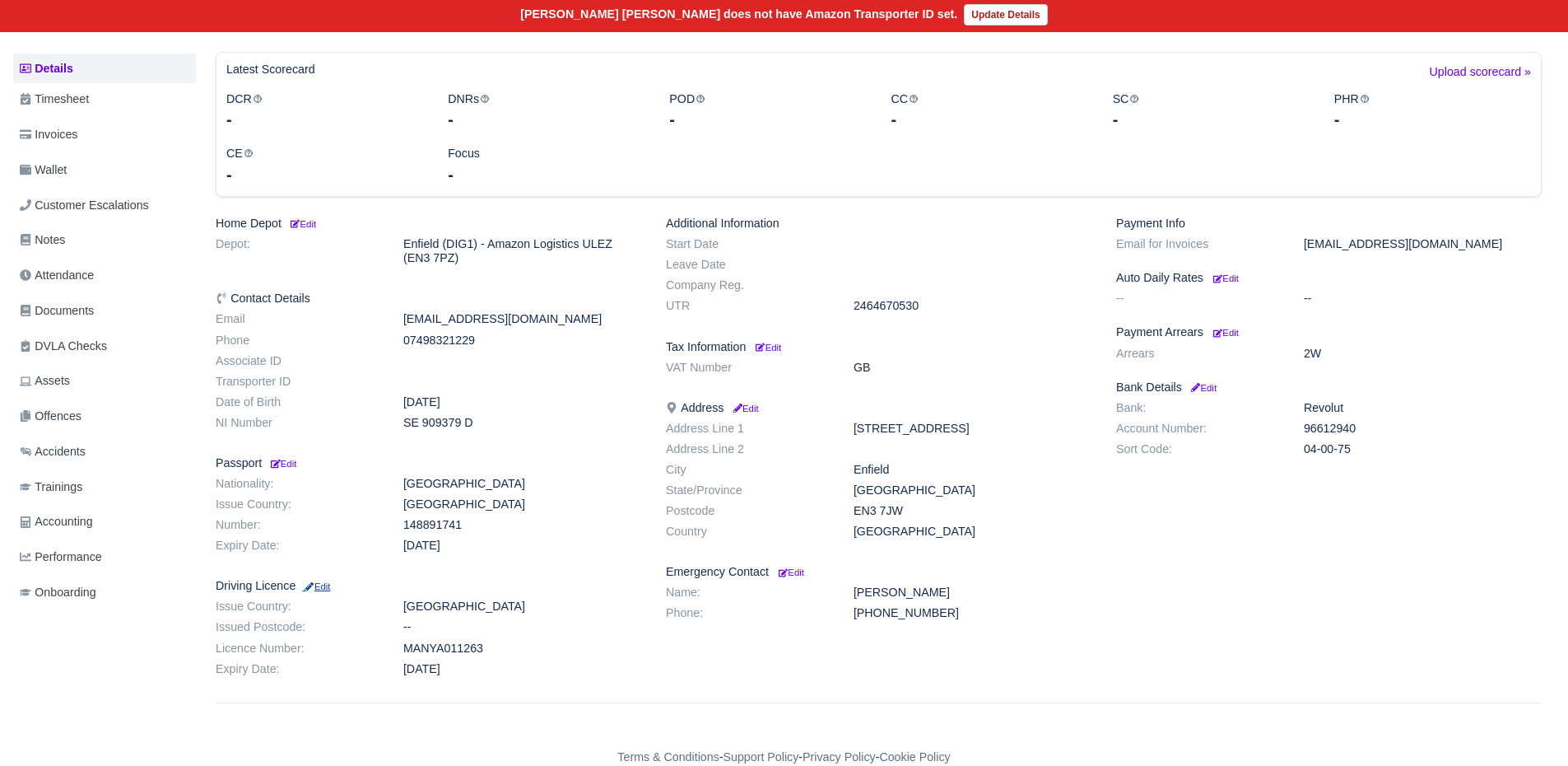
click at [320, 581] on small "Edit" at bounding box center [316, 586] width 28 height 10
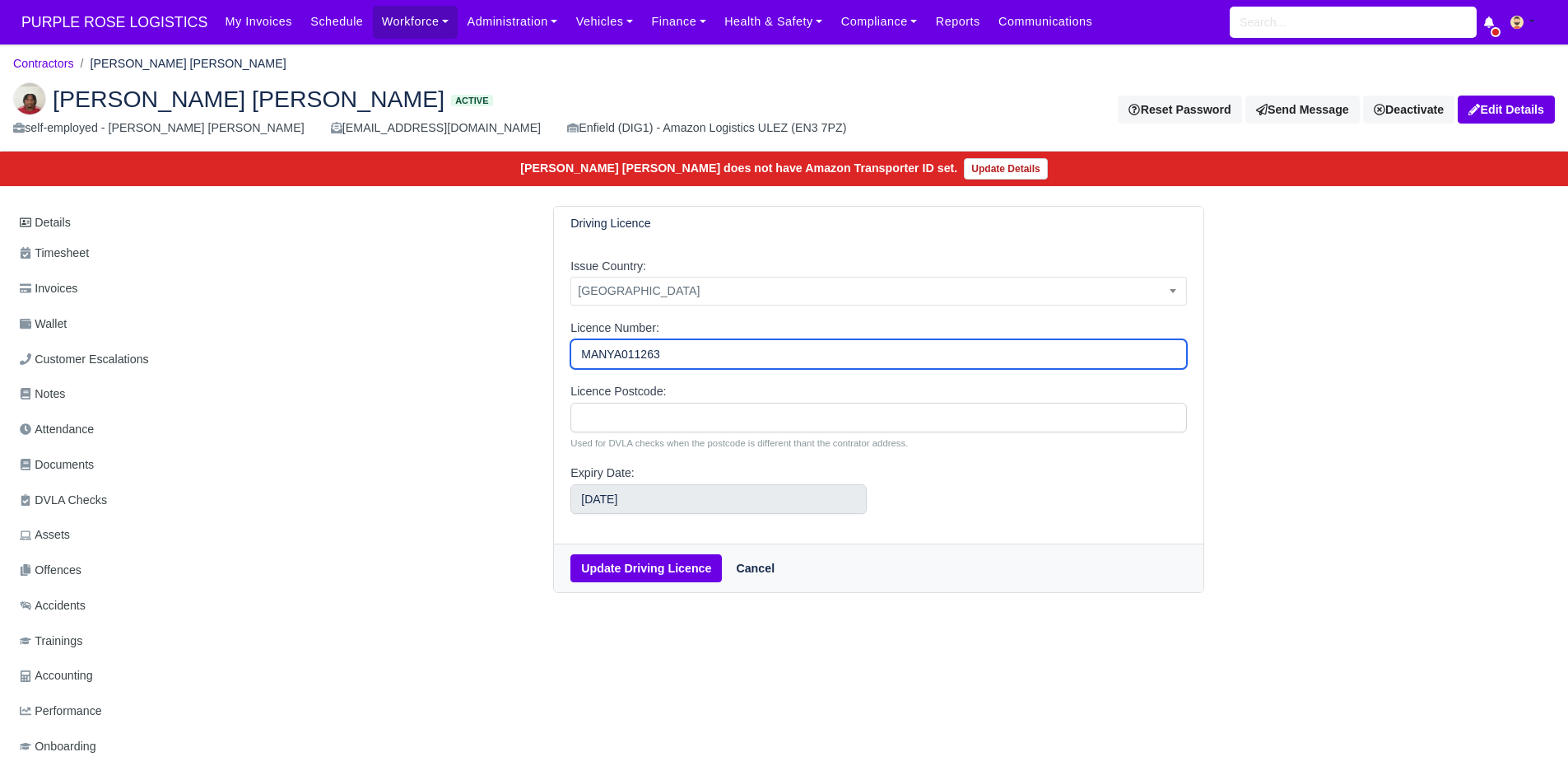
click at [698, 360] on input "MANYA011263" at bounding box center [878, 354] width 617 height 30
type input "[DRIVERS_LICENSE_NUMBER]"
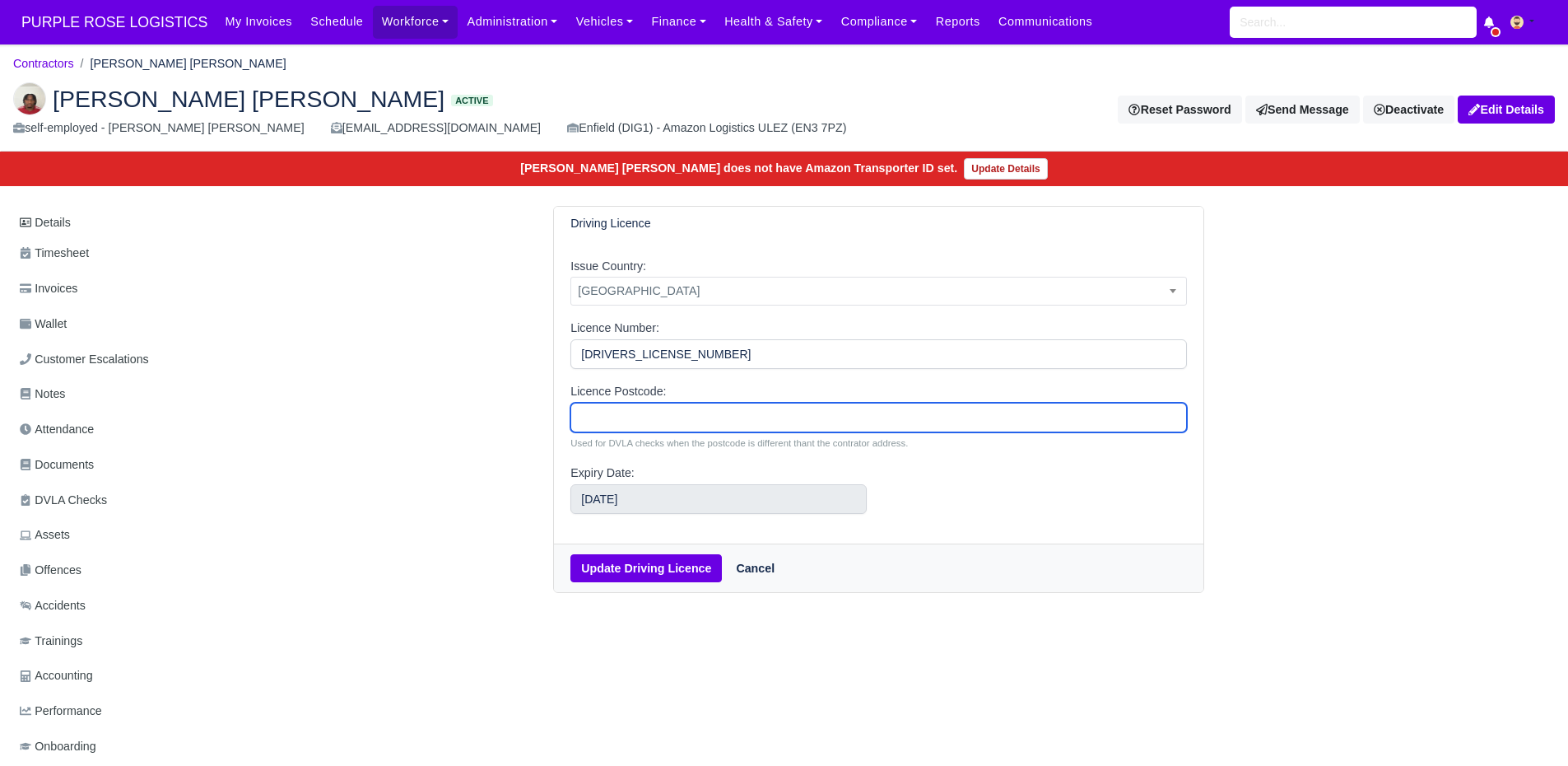
click at [667, 409] on input "Licence Postcode:" at bounding box center [878, 418] width 617 height 30
type input "EN3 7JW"
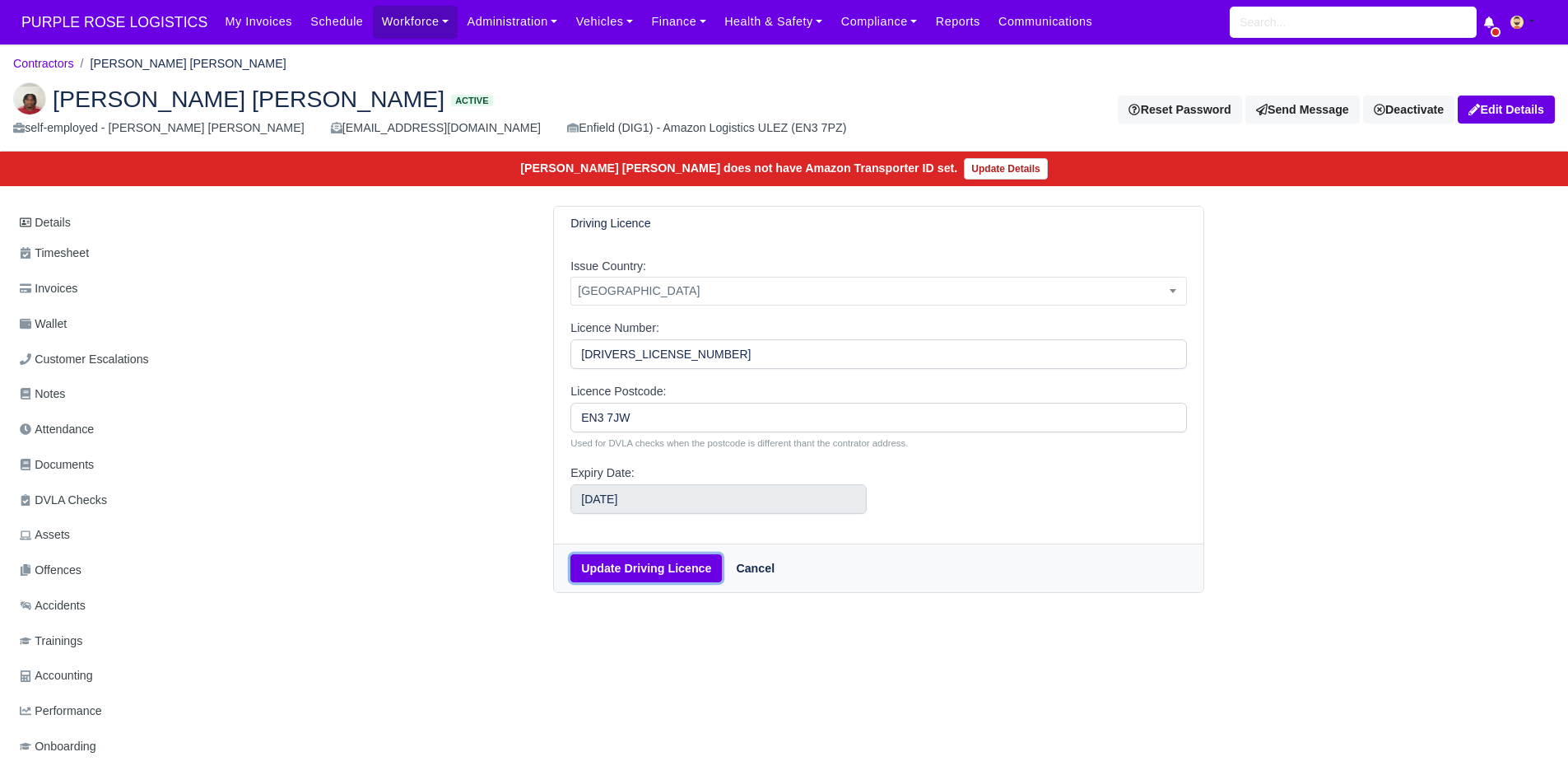
click at [617, 582] on button "Update Driving Licence" at bounding box center [645, 568] width 151 height 28
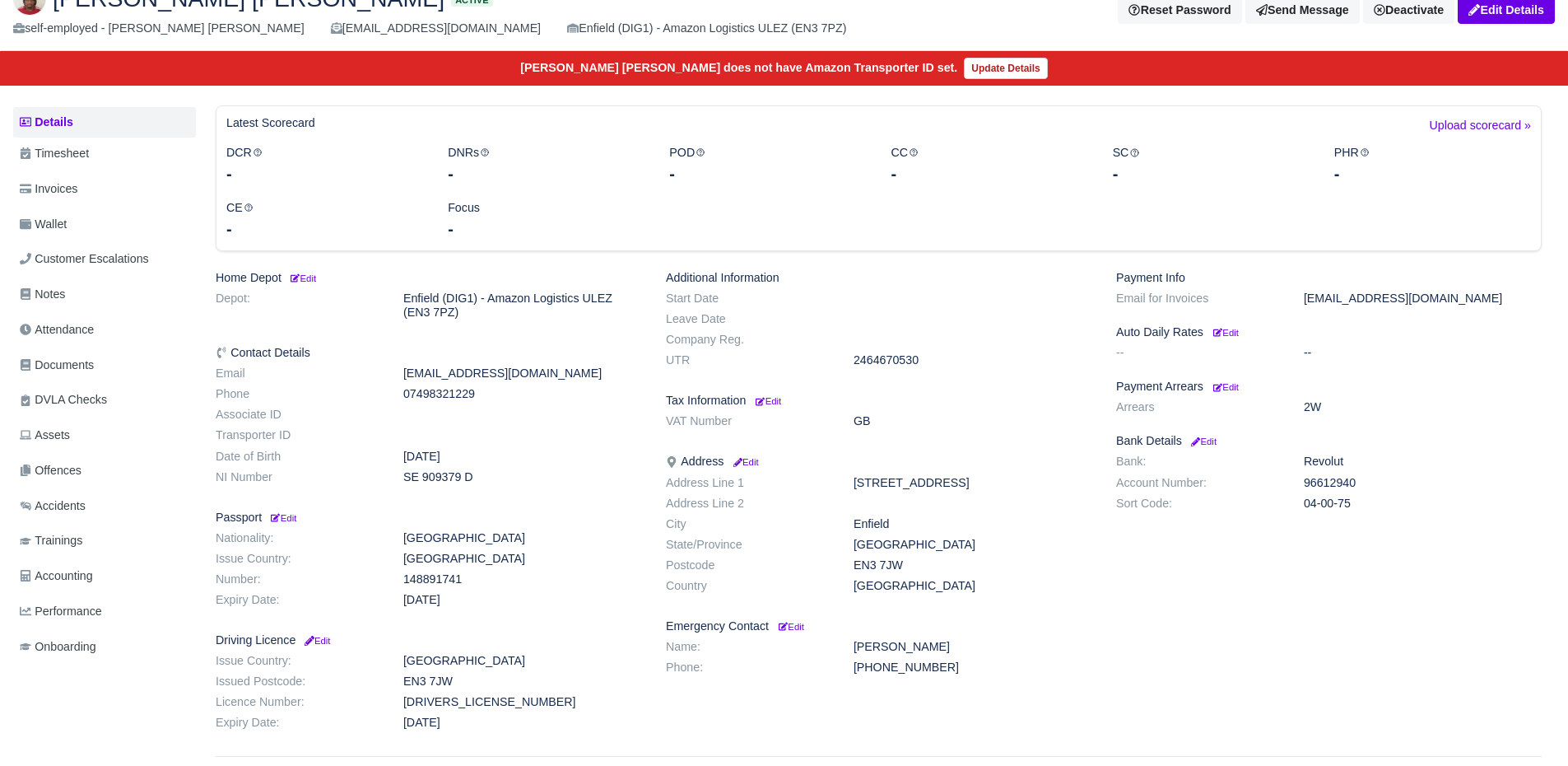
scroll to position [186, 0]
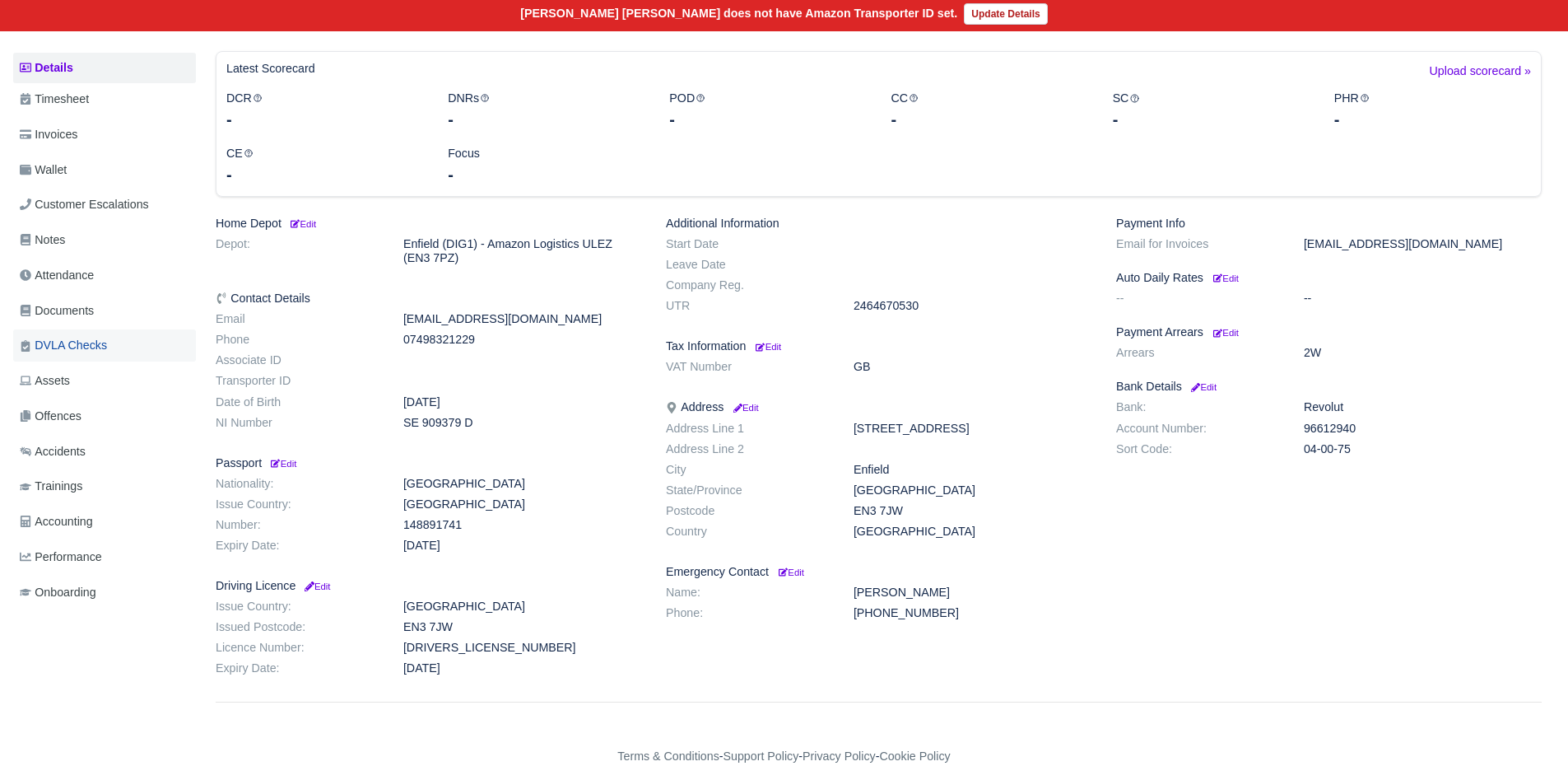
click at [123, 351] on link "DVLA Checks" at bounding box center [104, 345] width 183 height 33
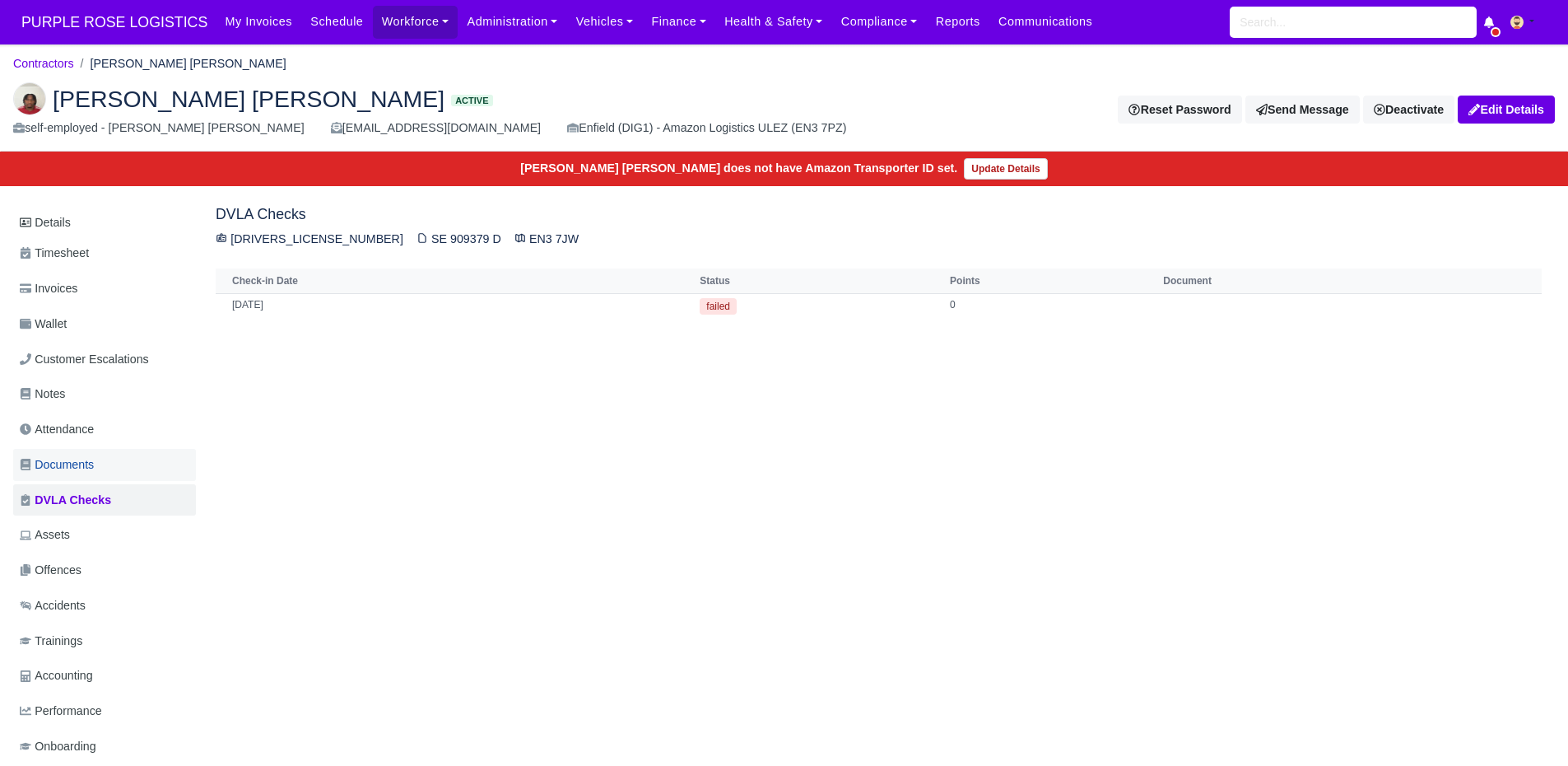
click at [116, 462] on link "Documents" at bounding box center [104, 465] width 183 height 33
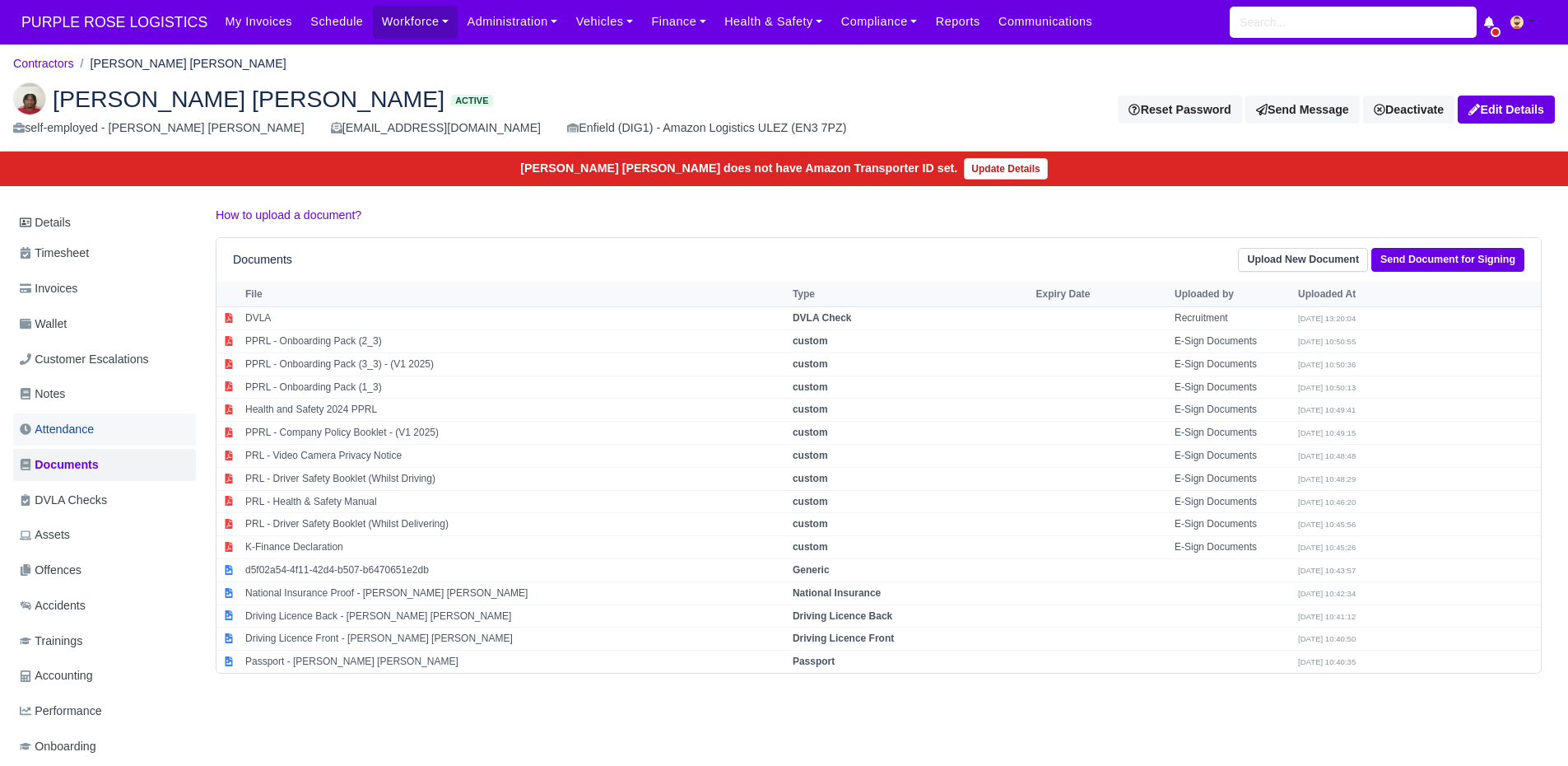
click at [98, 434] on link "Attendance" at bounding box center [104, 429] width 183 height 33
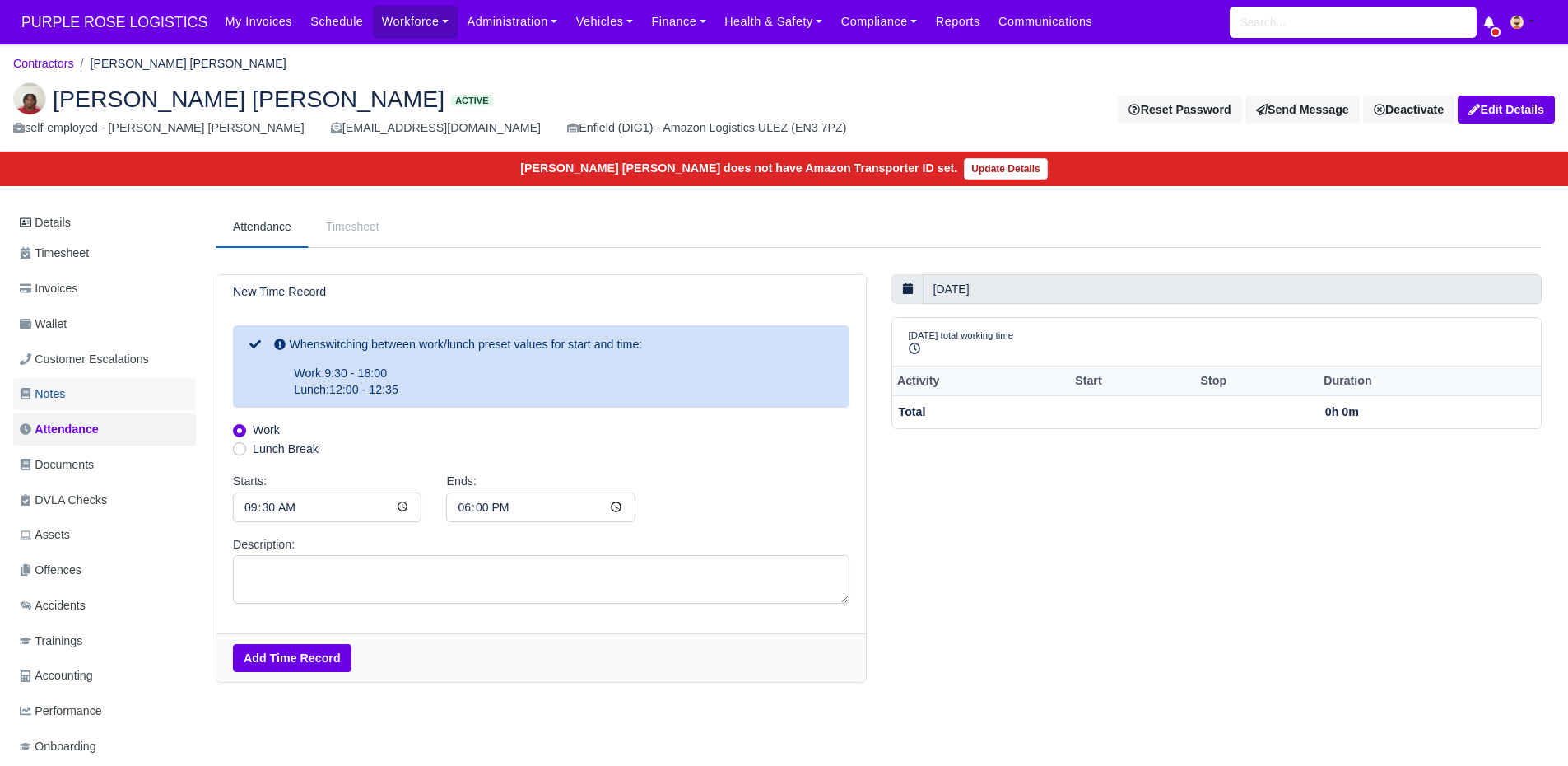
click at [107, 405] on link "Notes" at bounding box center [104, 394] width 183 height 33
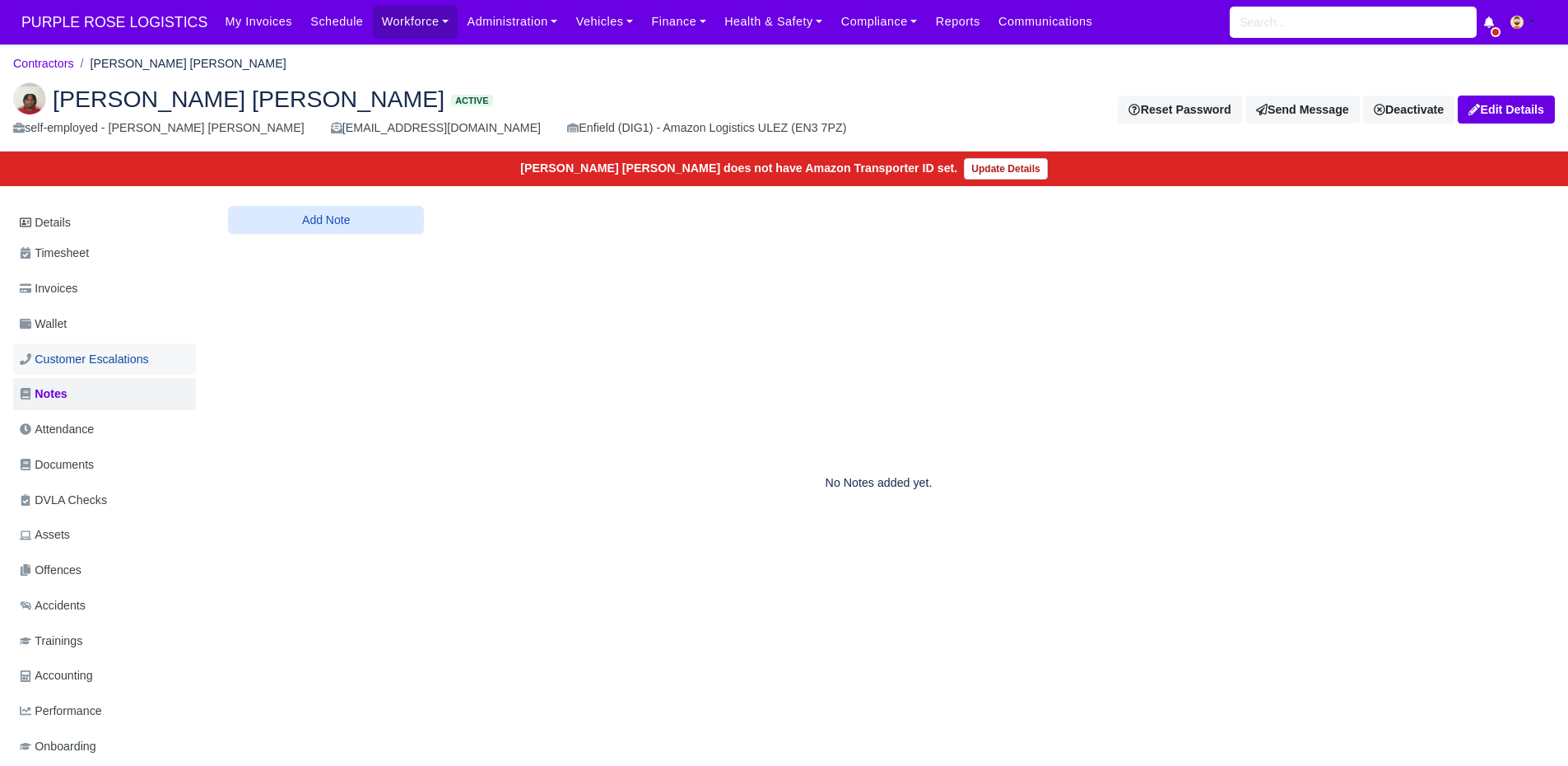
click at [100, 365] on span "Customer Escalations" at bounding box center [84, 358] width 129 height 19
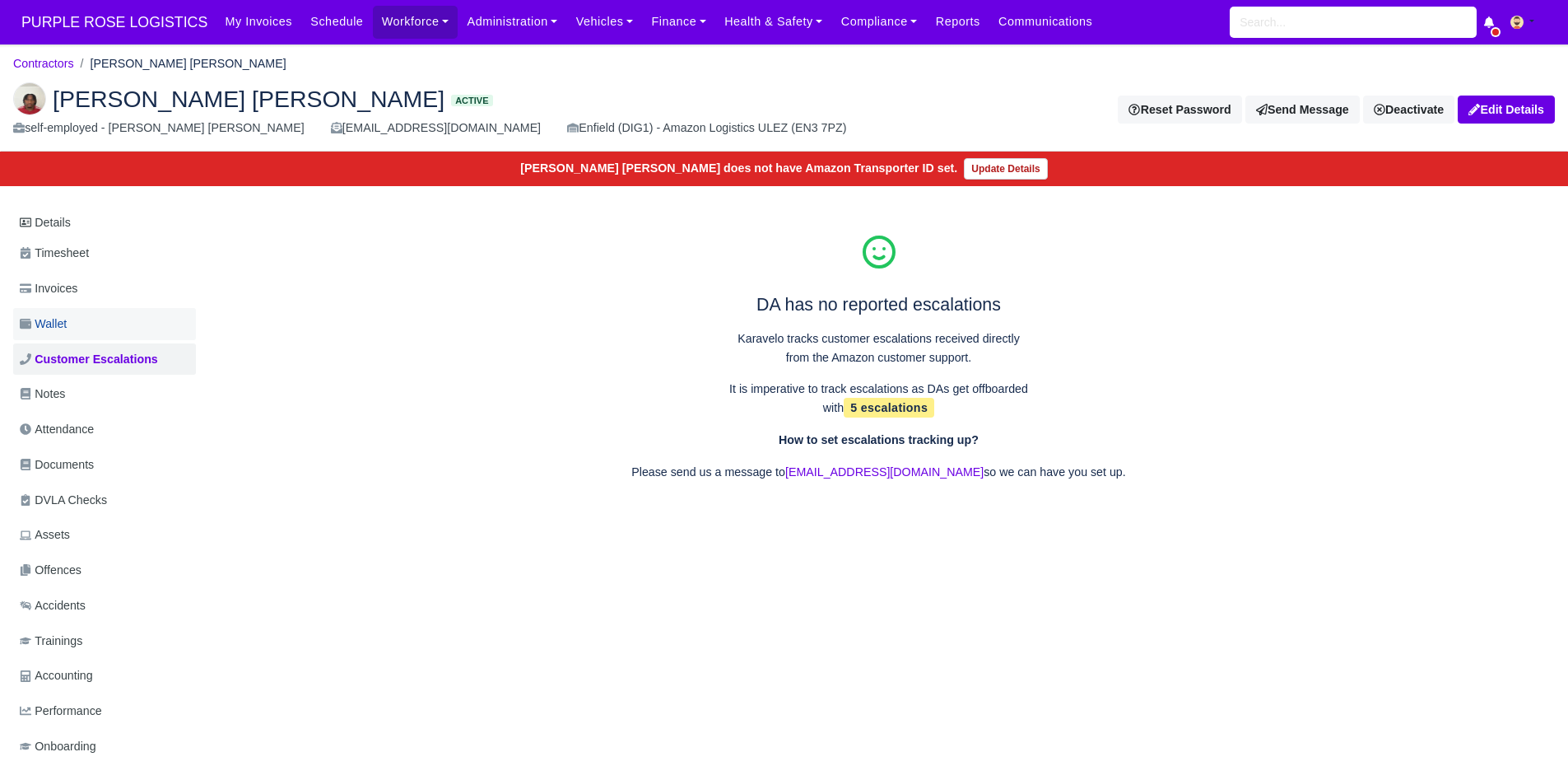
click at [82, 335] on link "Wallet" at bounding box center [104, 324] width 183 height 33
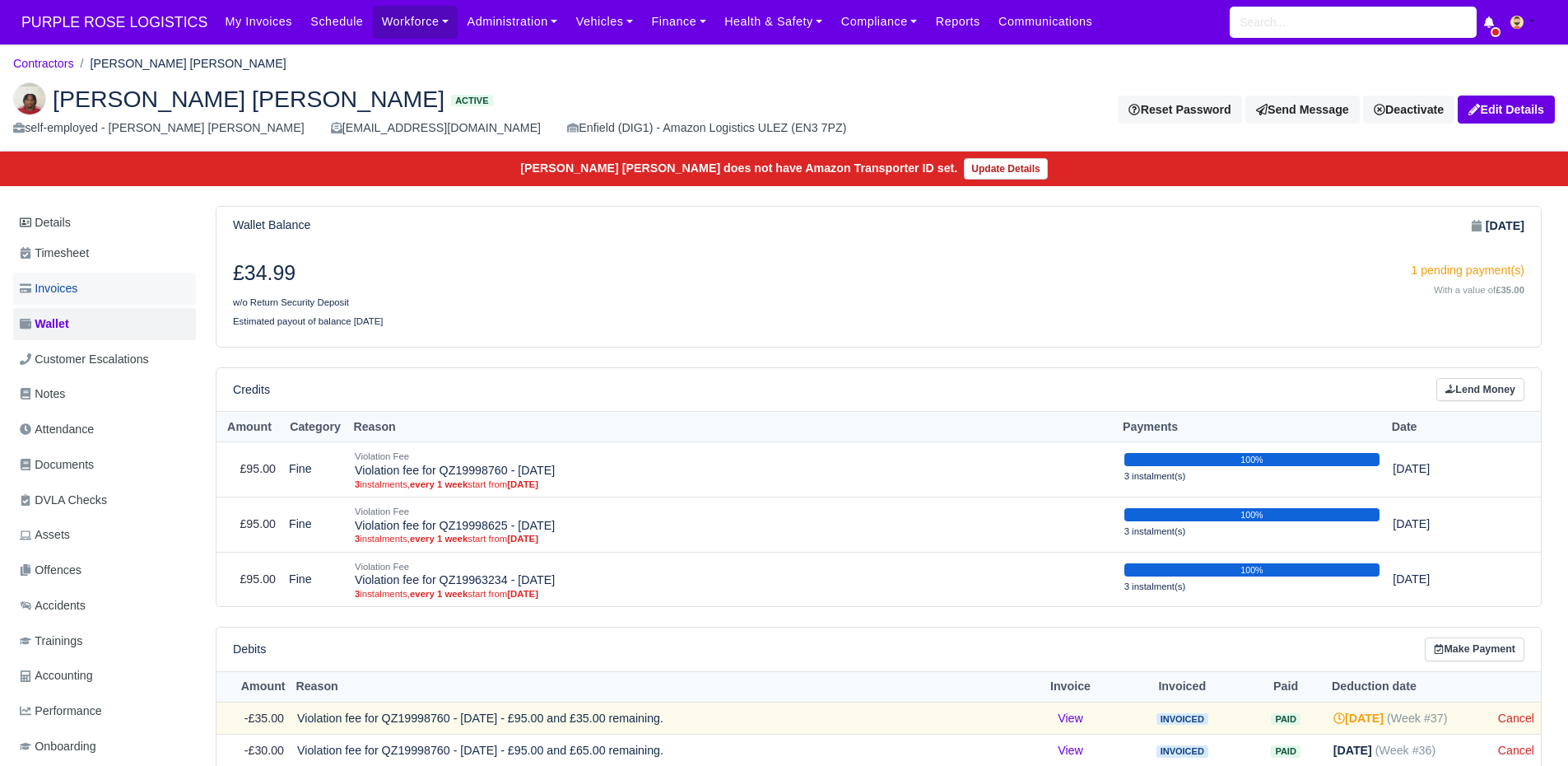
click at [67, 280] on span "Invoices" at bounding box center [48, 288] width 57 height 19
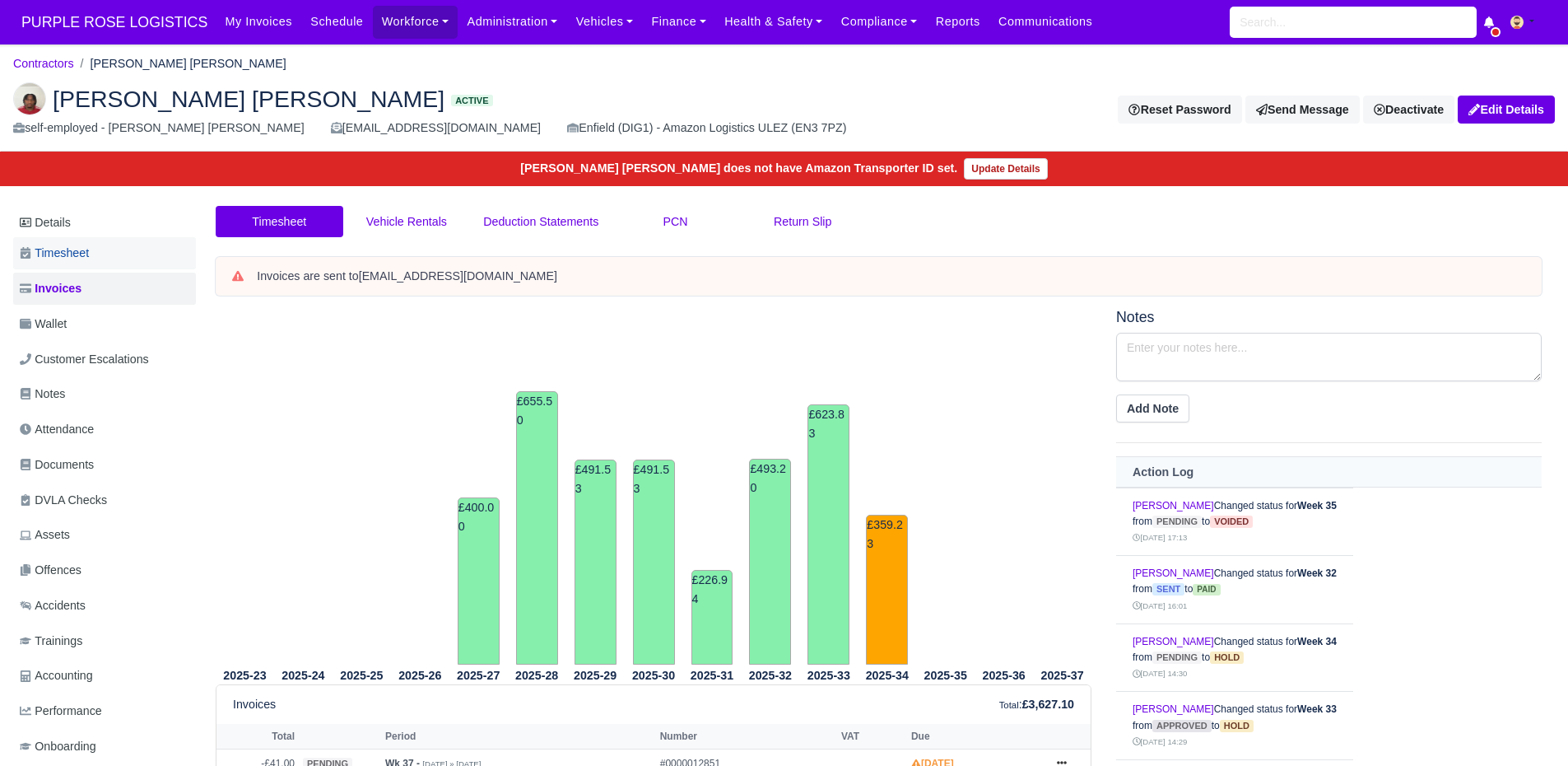
click at [70, 264] on link "Timesheet" at bounding box center [104, 253] width 183 height 33
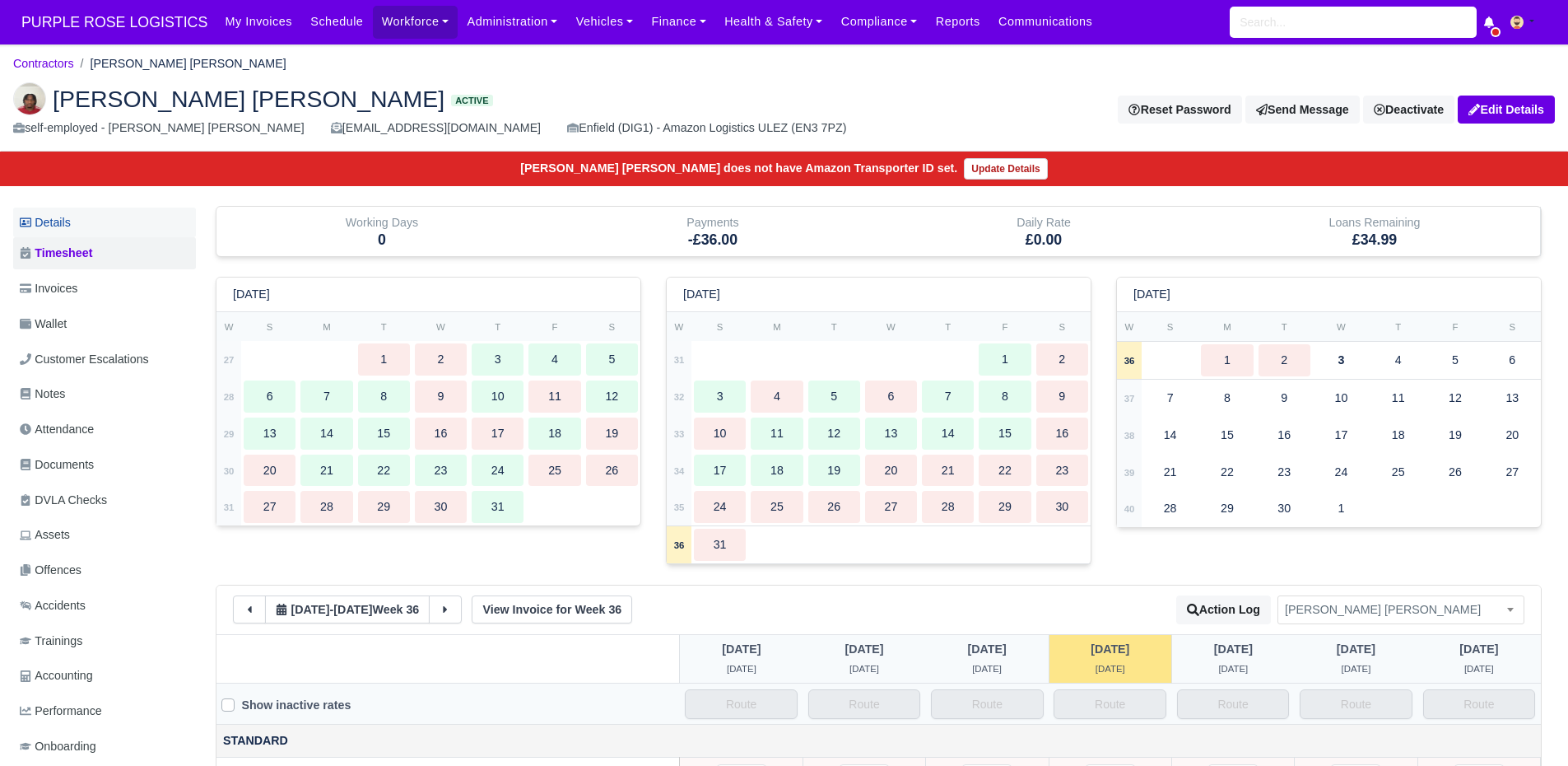
click at [111, 234] on link "Details" at bounding box center [104, 222] width 183 height 31
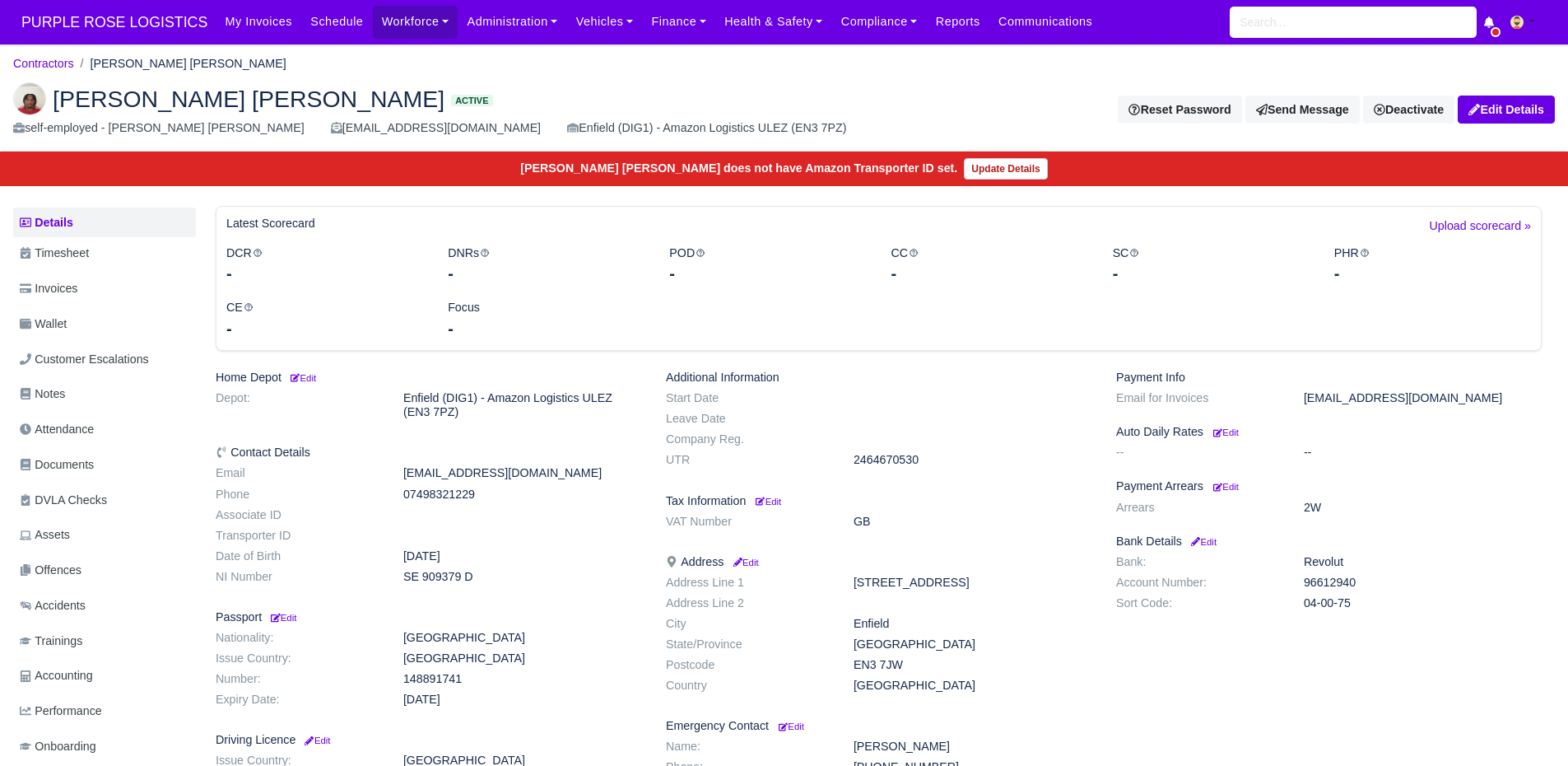
scroll to position [154, 0]
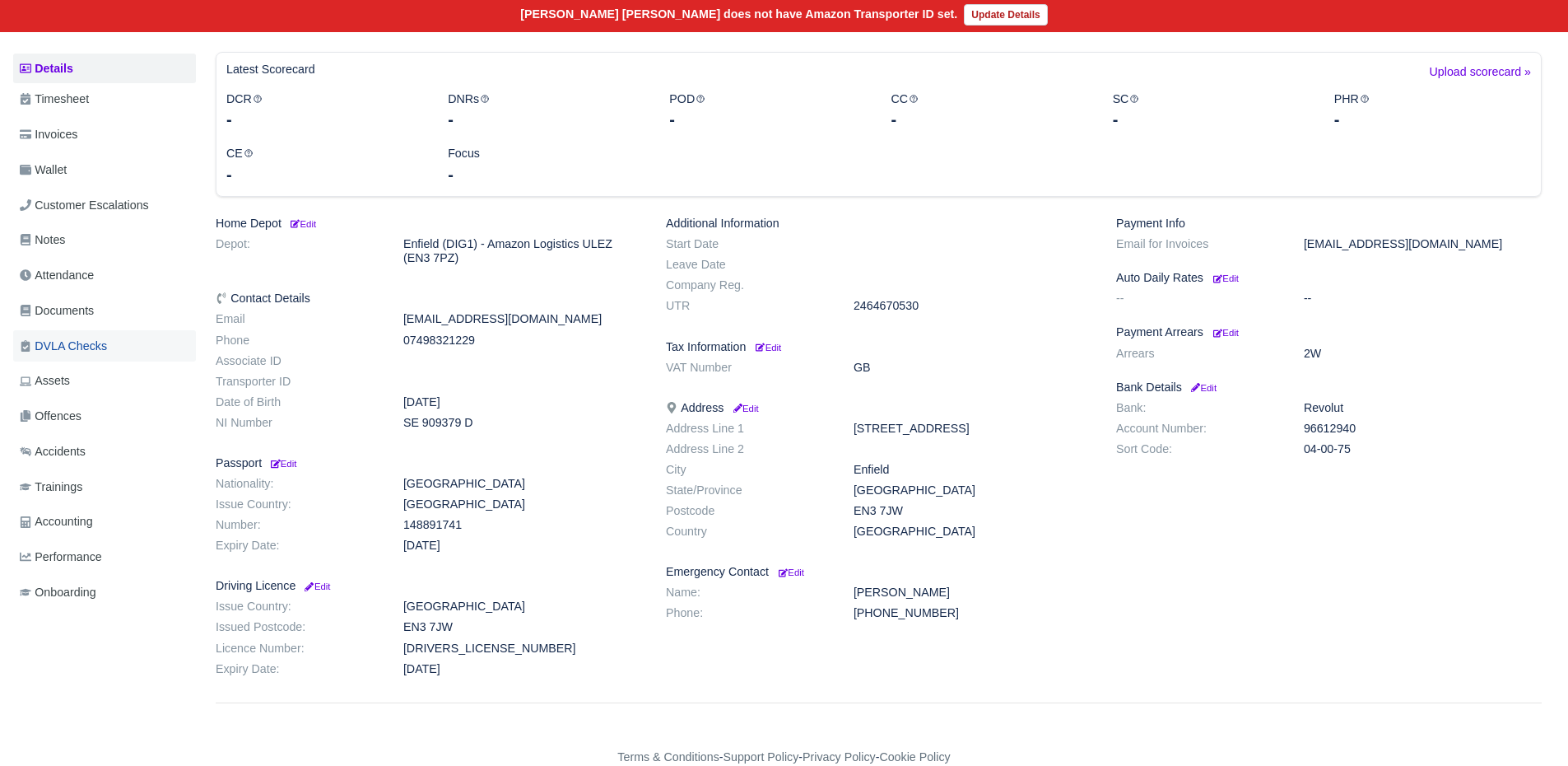
click at [112, 346] on link "DVLA Checks" at bounding box center [104, 345] width 183 height 33
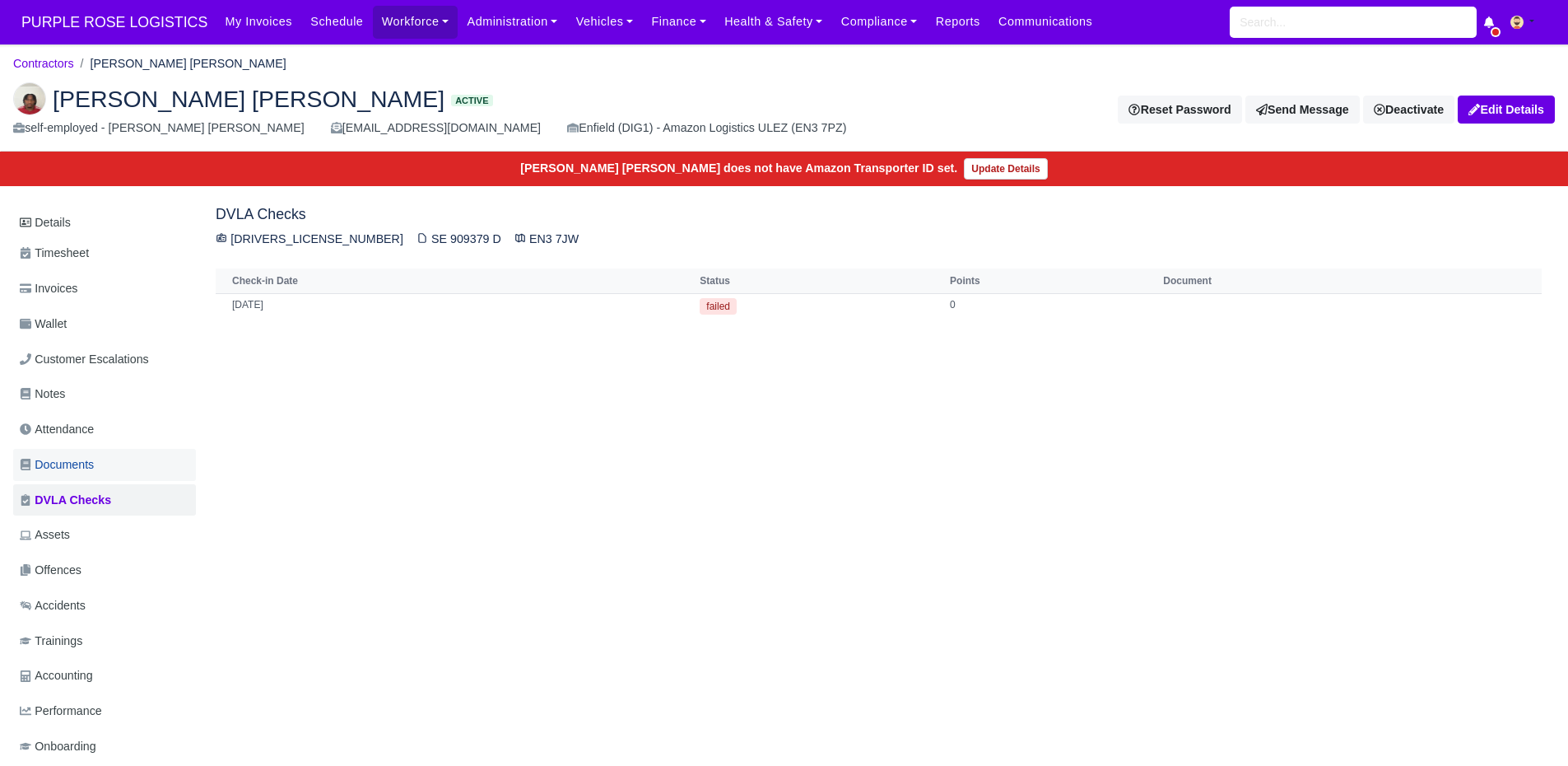
click at [75, 467] on span "Documents" at bounding box center [56, 464] width 74 height 19
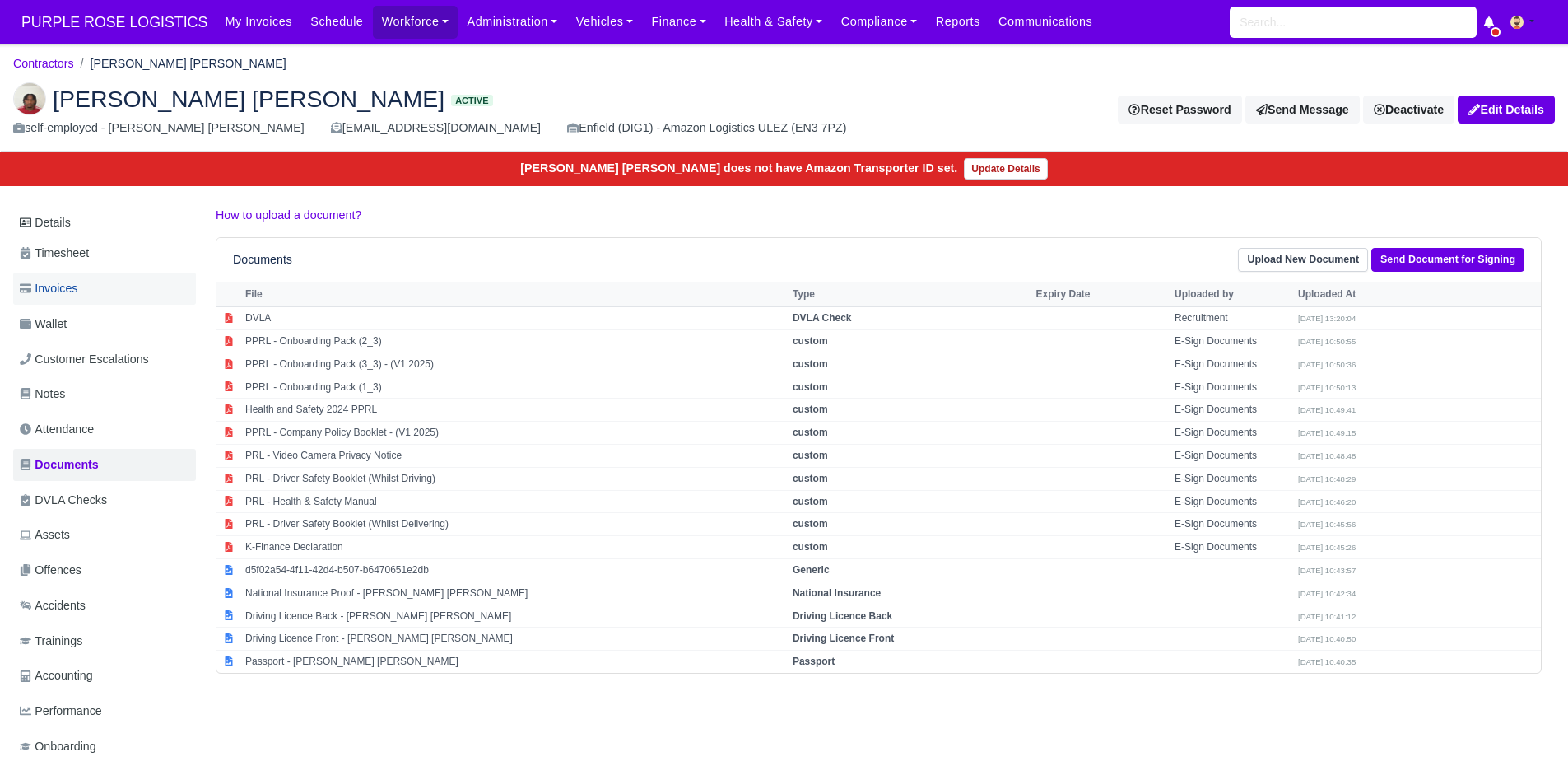
click at [41, 288] on span "Invoices" at bounding box center [48, 288] width 57 height 19
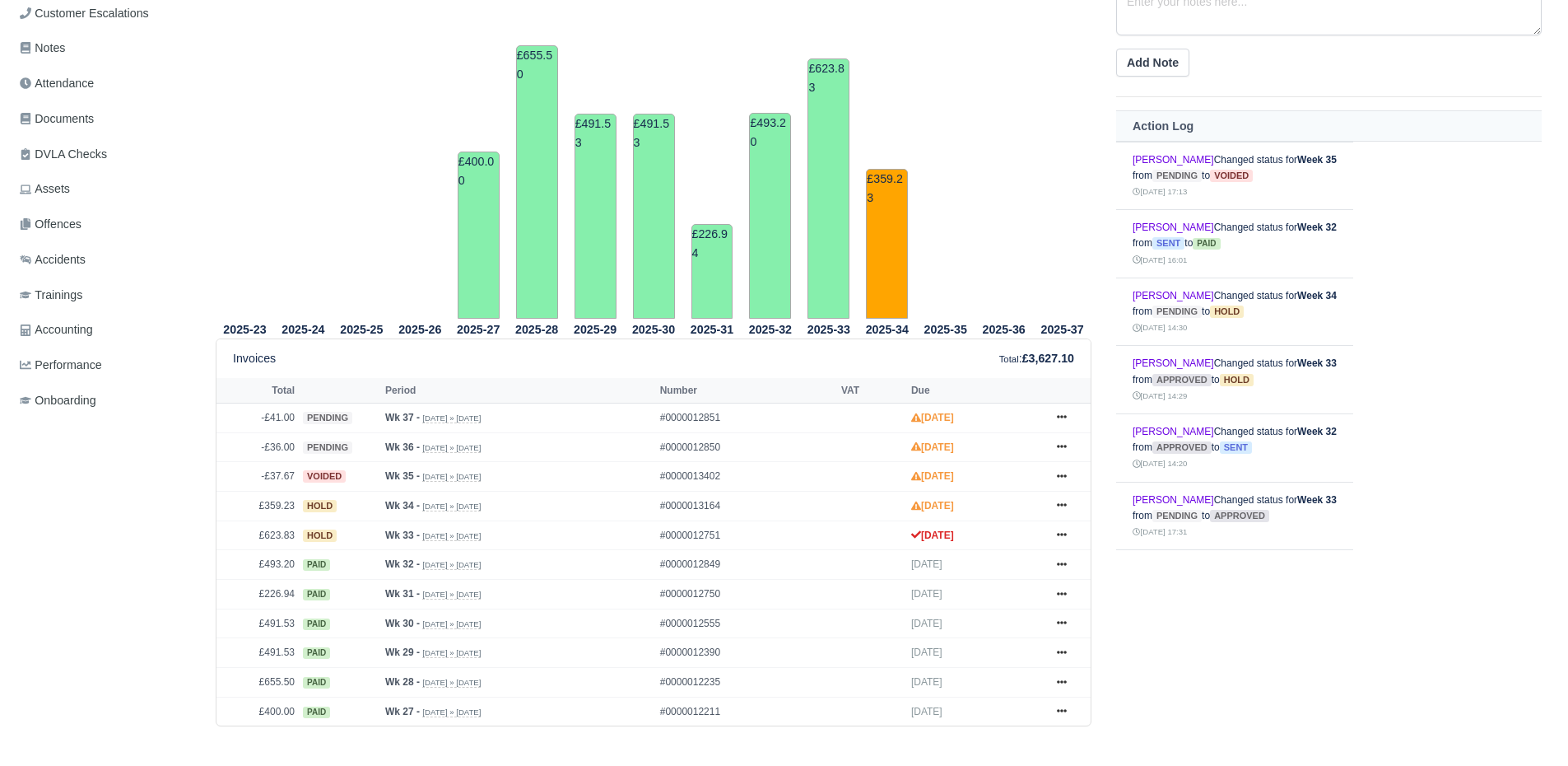
scroll to position [346, 0]
click at [1071, 535] on link at bounding box center [1061, 534] width 25 height 21
click at [1000, 736] on link "Print" at bounding box center [1000, 738] width 146 height 35
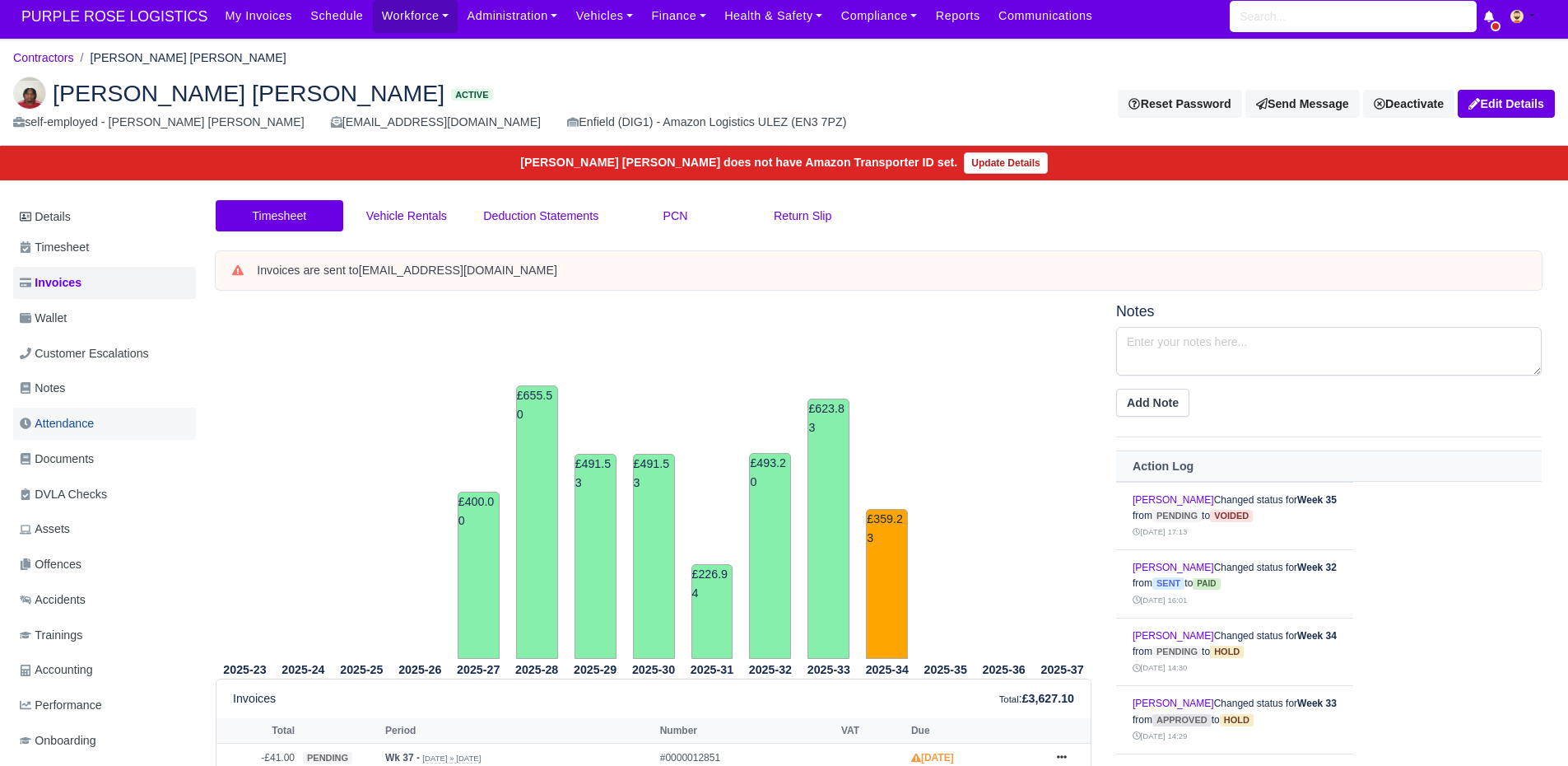
scroll to position [3, 0]
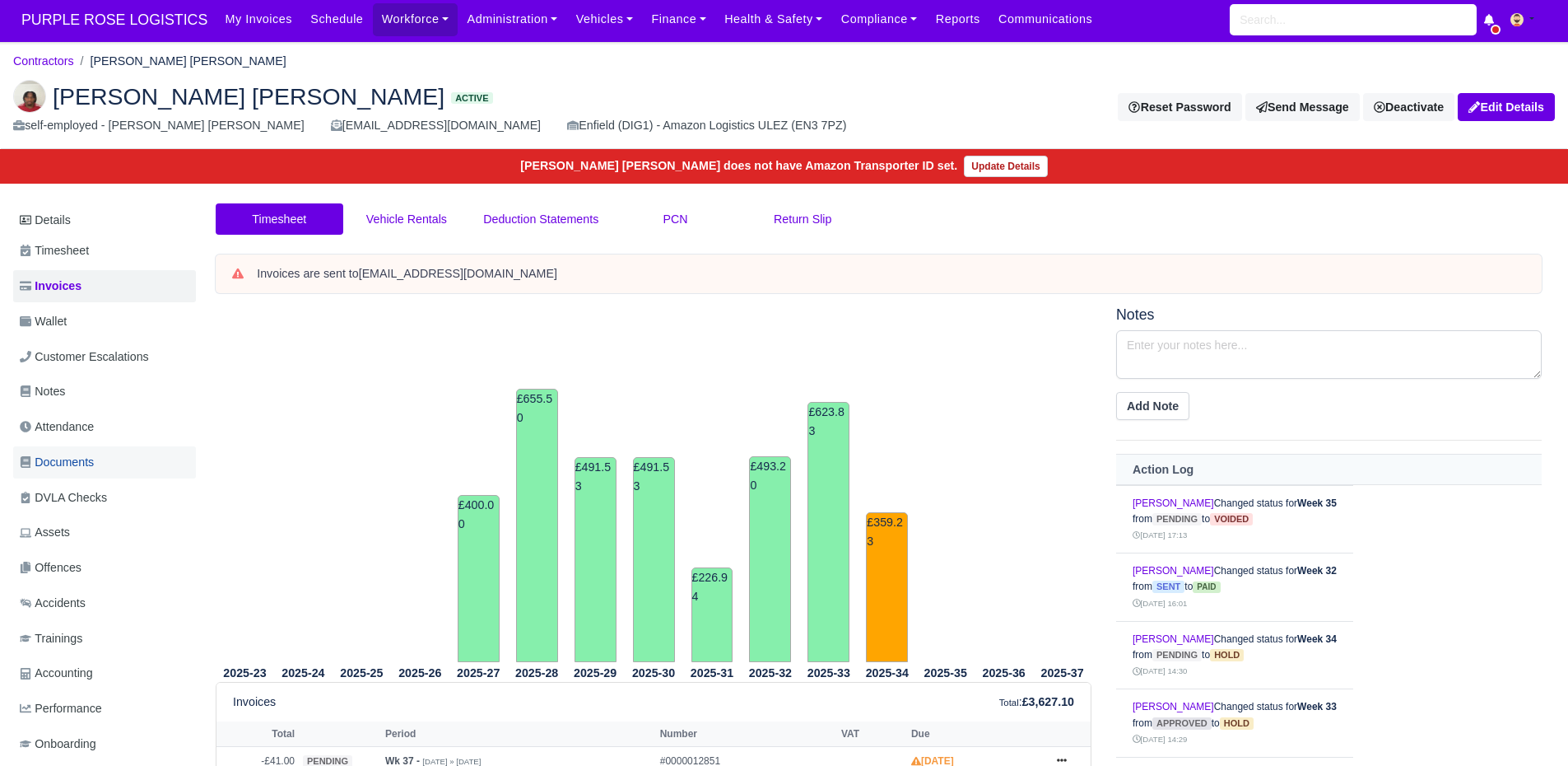
click at [130, 462] on link "Documents" at bounding box center [104, 462] width 183 height 33
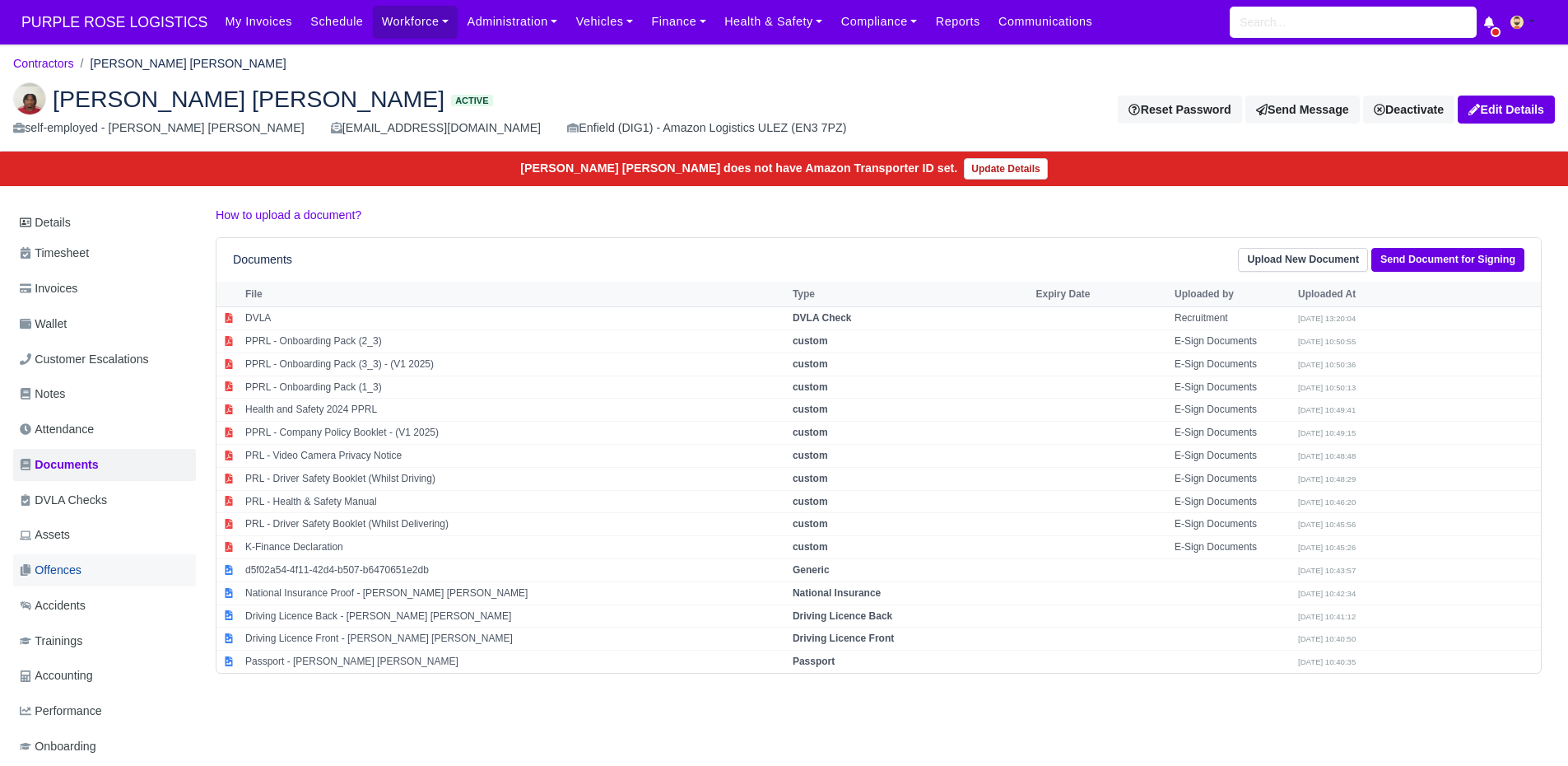
click at [93, 572] on link "Offences" at bounding box center [104, 570] width 183 height 33
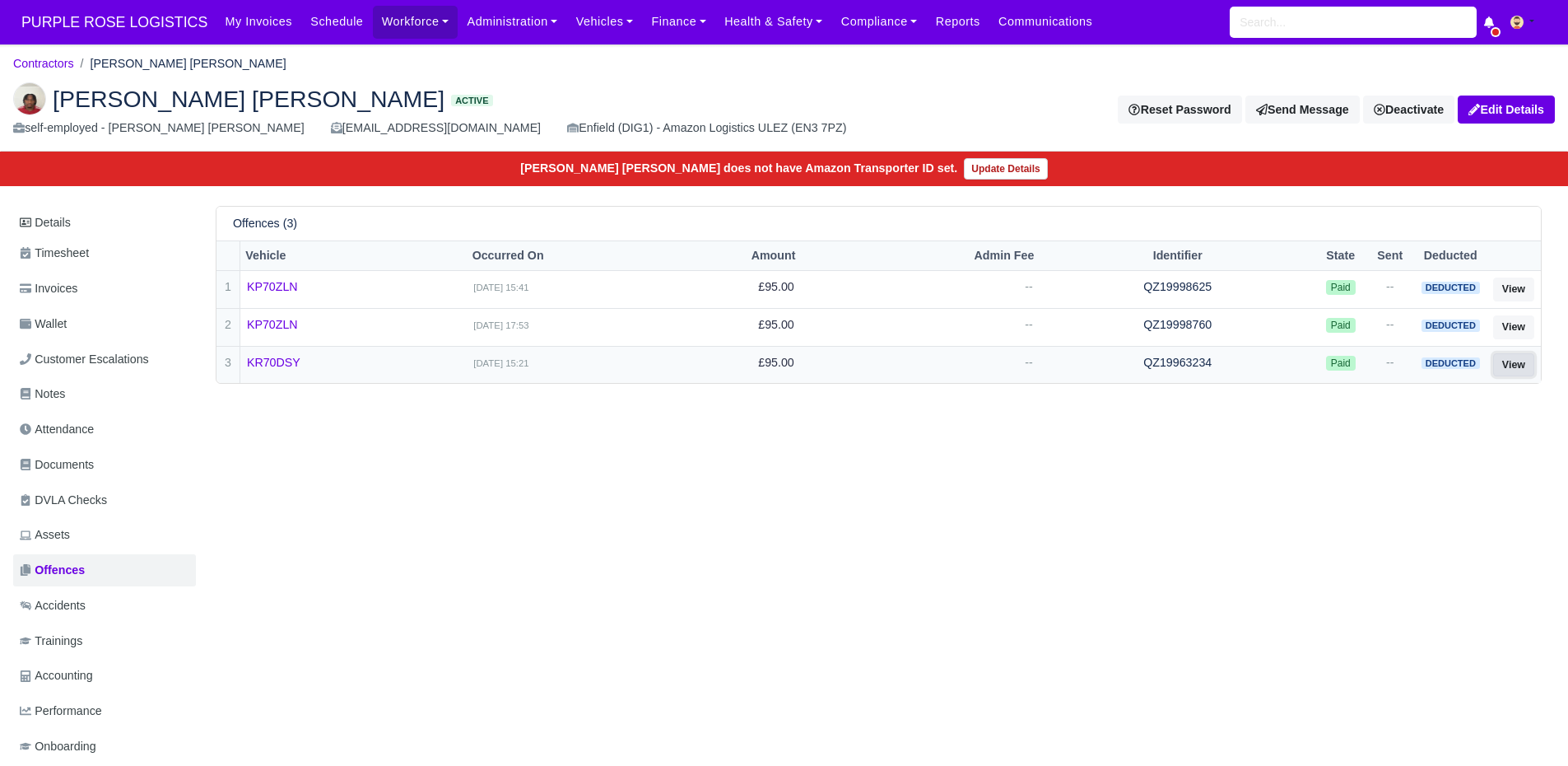
click at [1519, 365] on link "View" at bounding box center [1514, 365] width 41 height 24
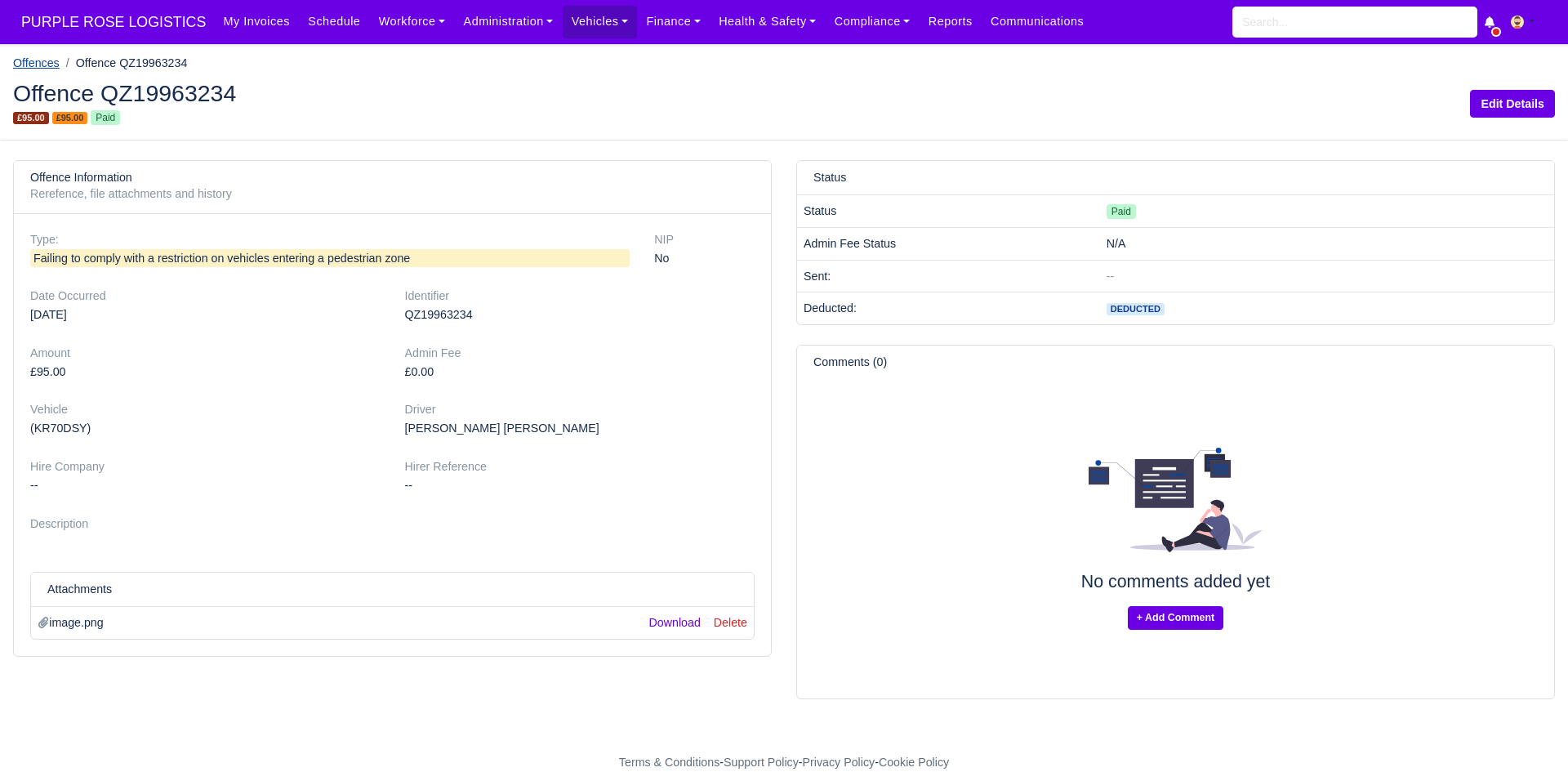
click at [31, 61] on link "Offences" at bounding box center [36, 63] width 47 height 13
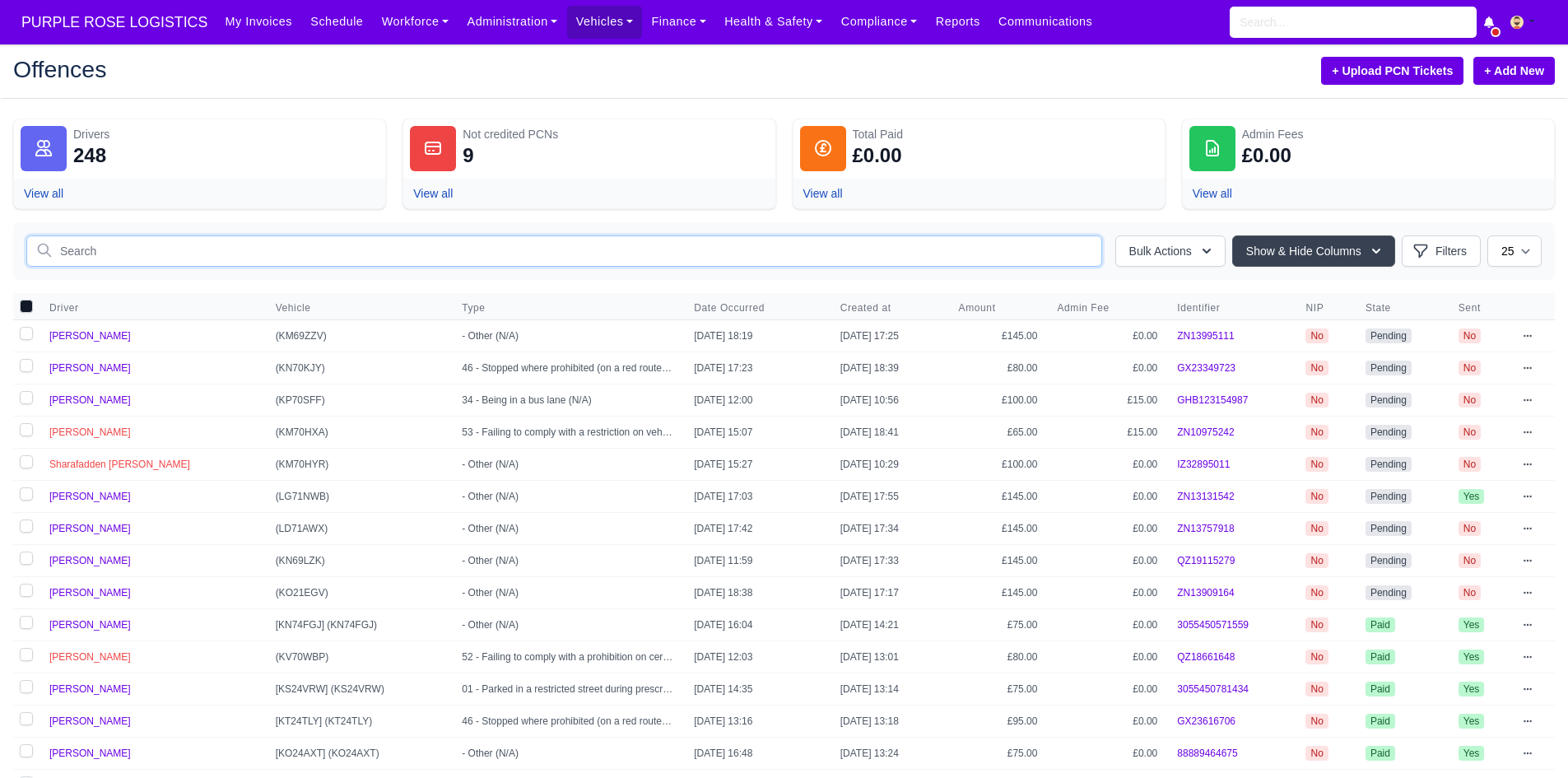
click at [373, 262] on input "text" at bounding box center [564, 252] width 1076 height 32
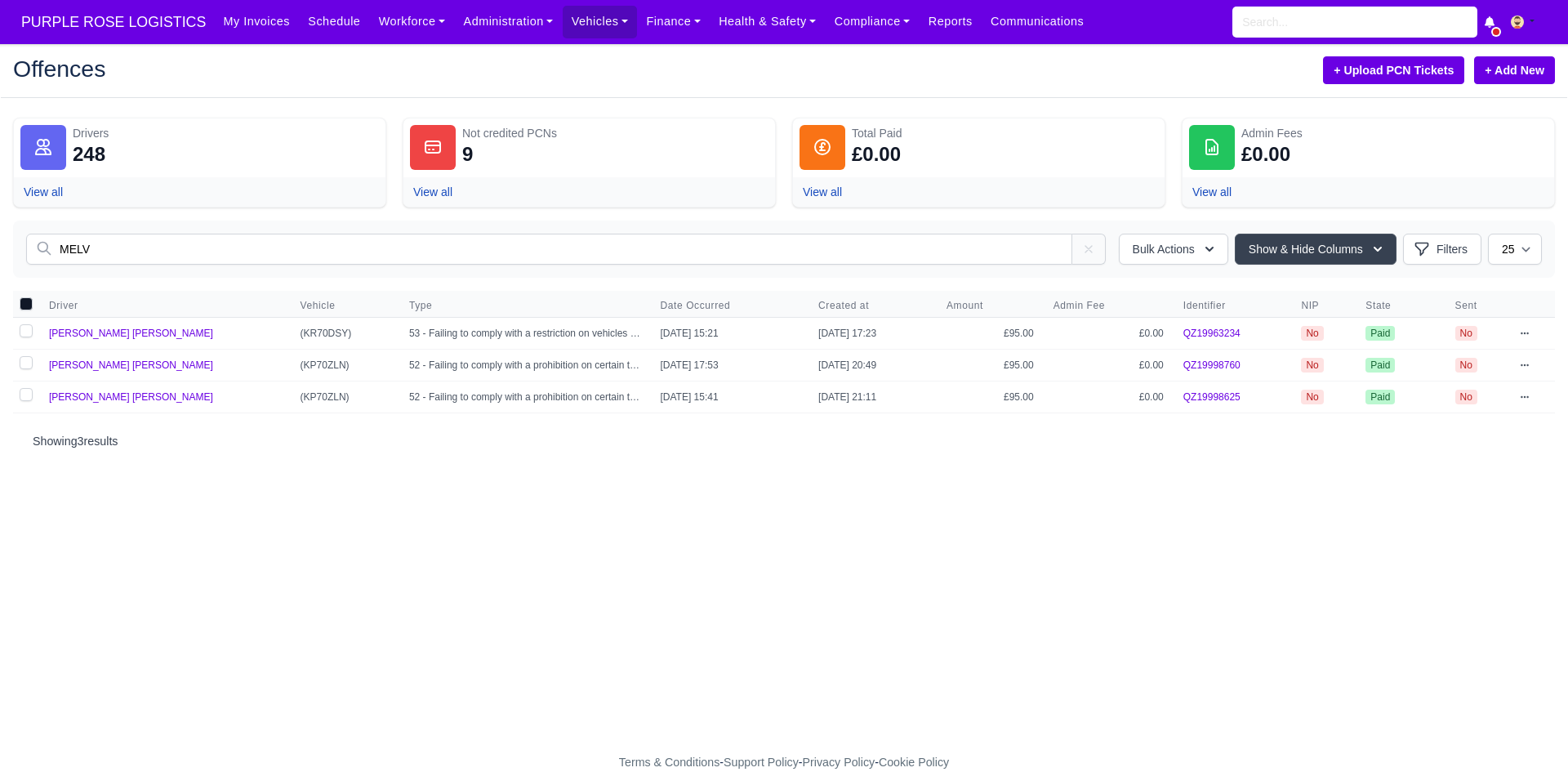
type input "MELV"
click at [1525, 394] on icon at bounding box center [1525, 397] width 10 height 10
click at [1520, 368] on icon at bounding box center [1525, 365] width 10 height 10
click at [1293, 604] on main "Offences + Upload PCN Tickets + Add New Drivers 248 View all Not credited PCNs …" at bounding box center [784, 409] width 1568 height 690
click at [1539, 391] on td "View Edit Send to Driver" at bounding box center [1533, 398] width 45 height 32
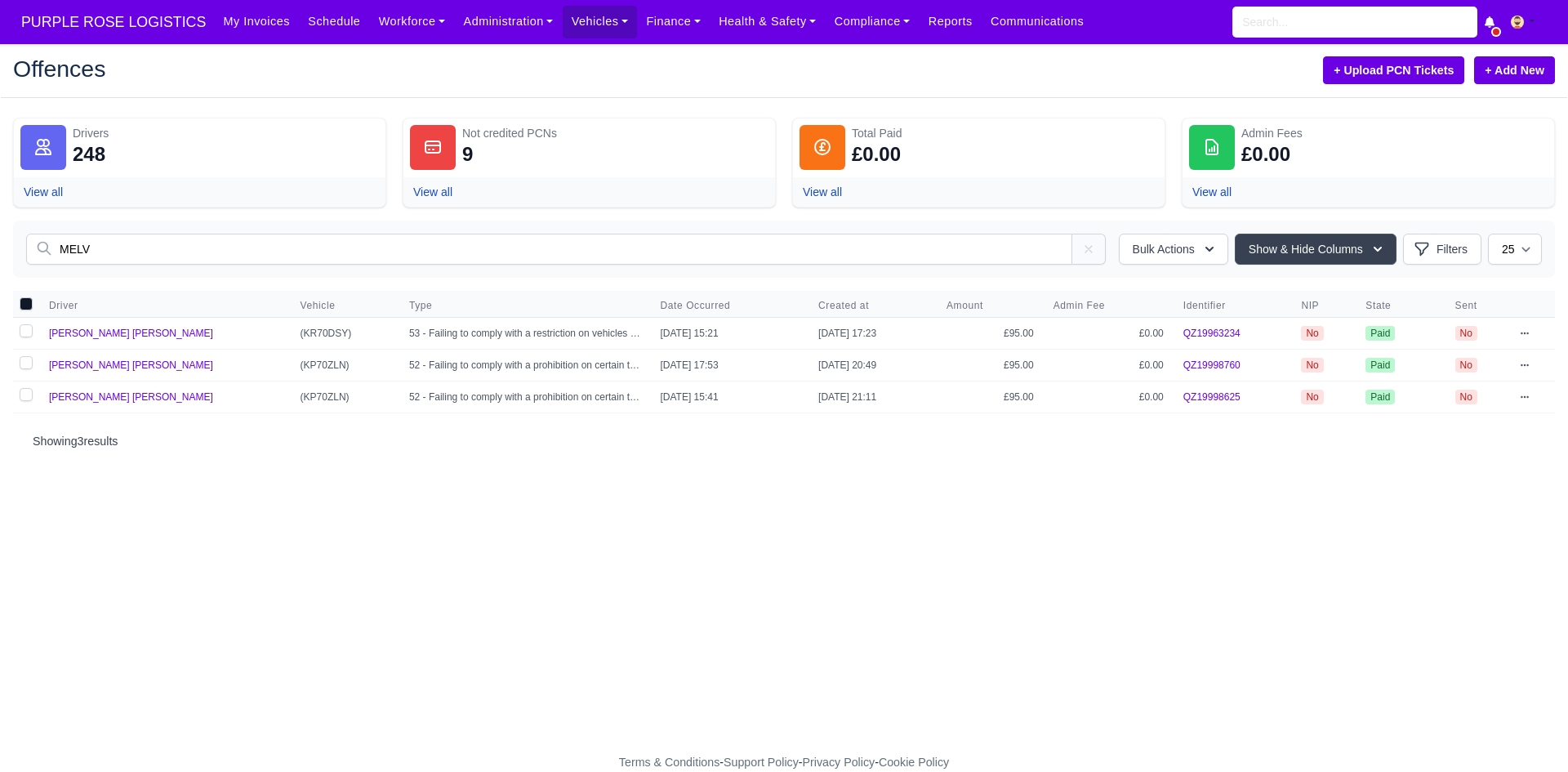
click at [1524, 396] on icon at bounding box center [1525, 397] width 10 height 10
click at [1449, 435] on link "View" at bounding box center [1438, 426] width 183 height 29
